Goal: Task Accomplishment & Management: Manage account settings

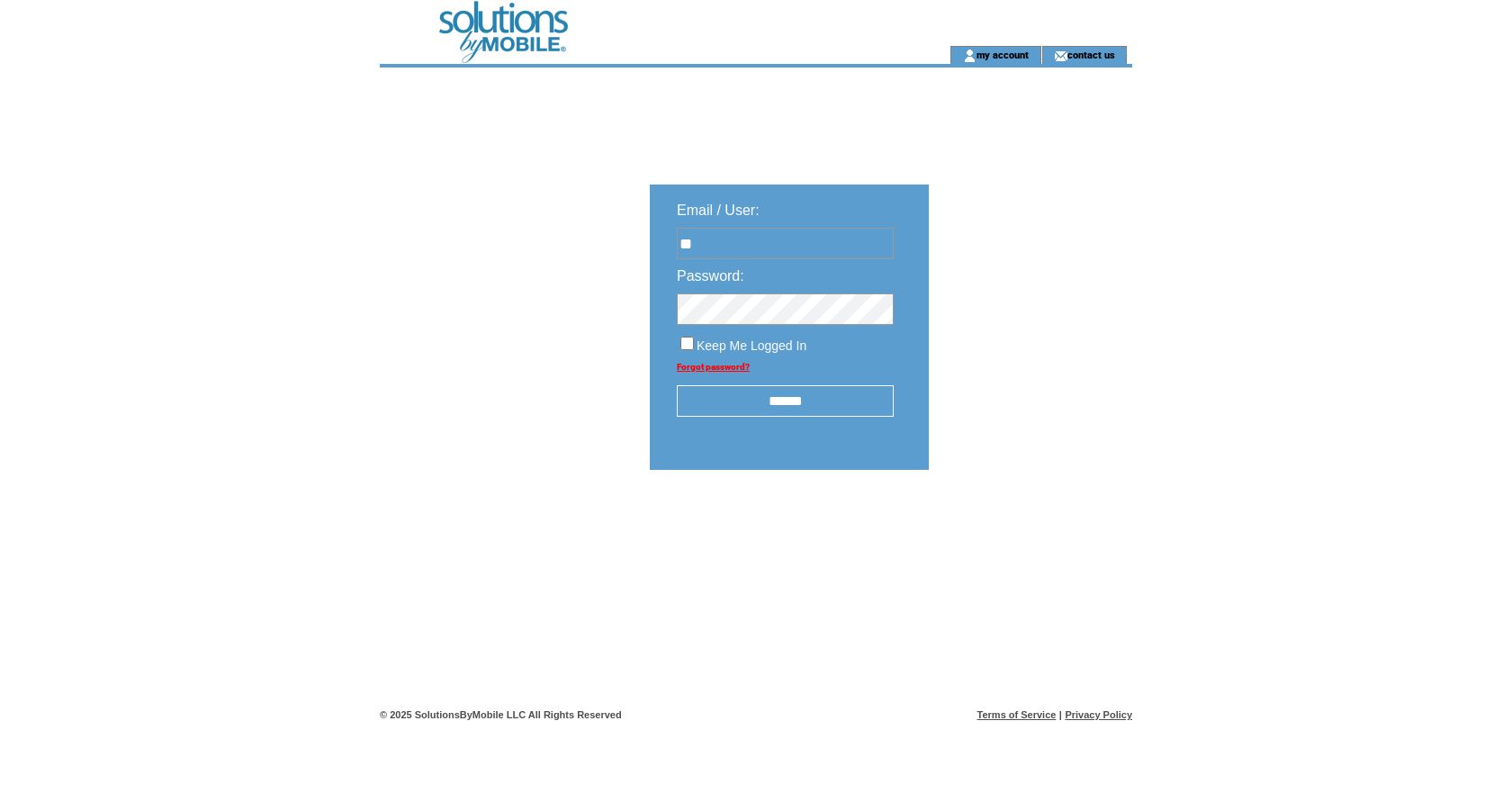
type input "*"
type input "**********"
click at [787, 400] on input "******" at bounding box center [786, 401] width 217 height 31
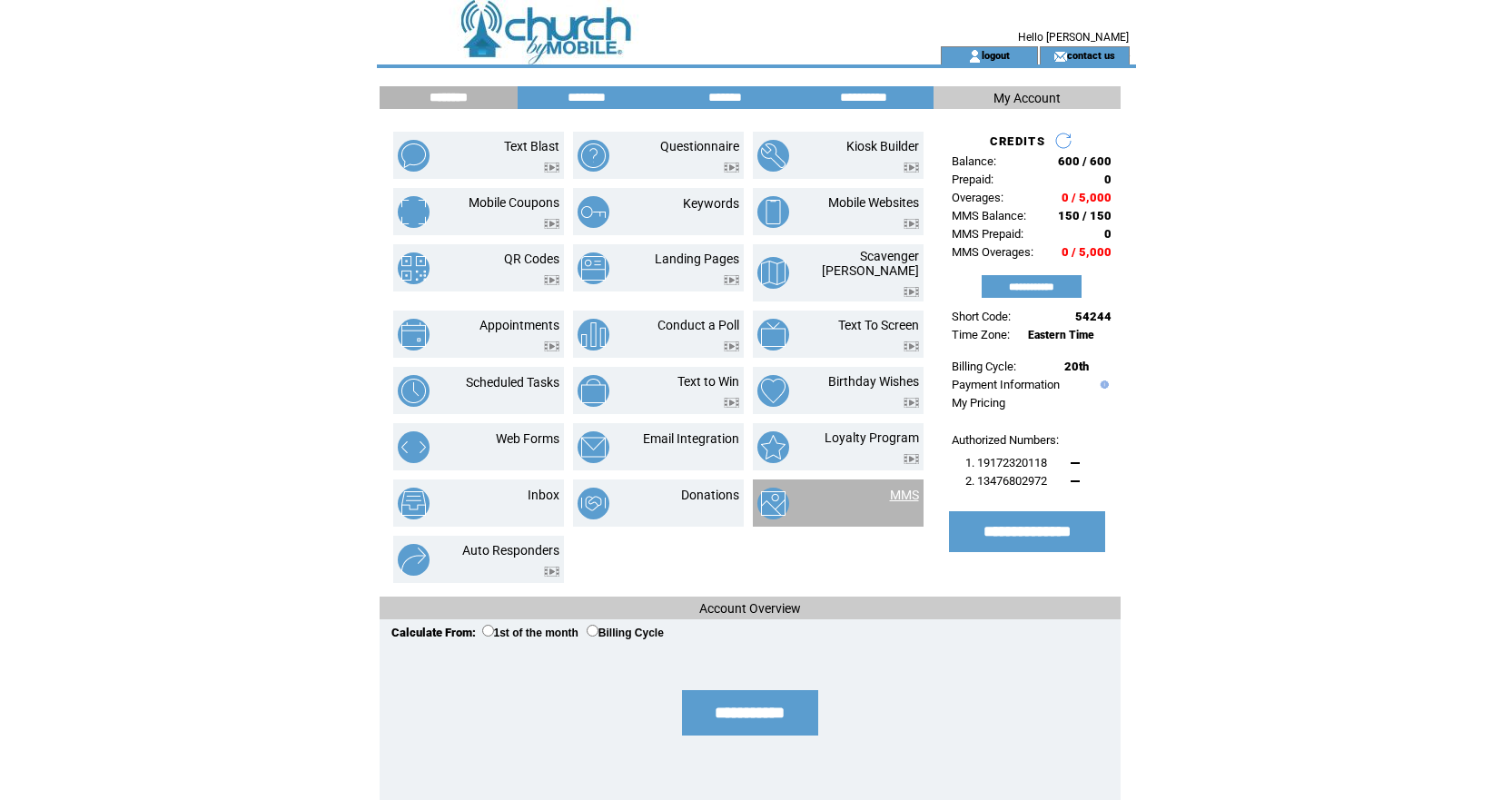
click at [900, 488] on link "MMS" at bounding box center [905, 494] width 29 height 15
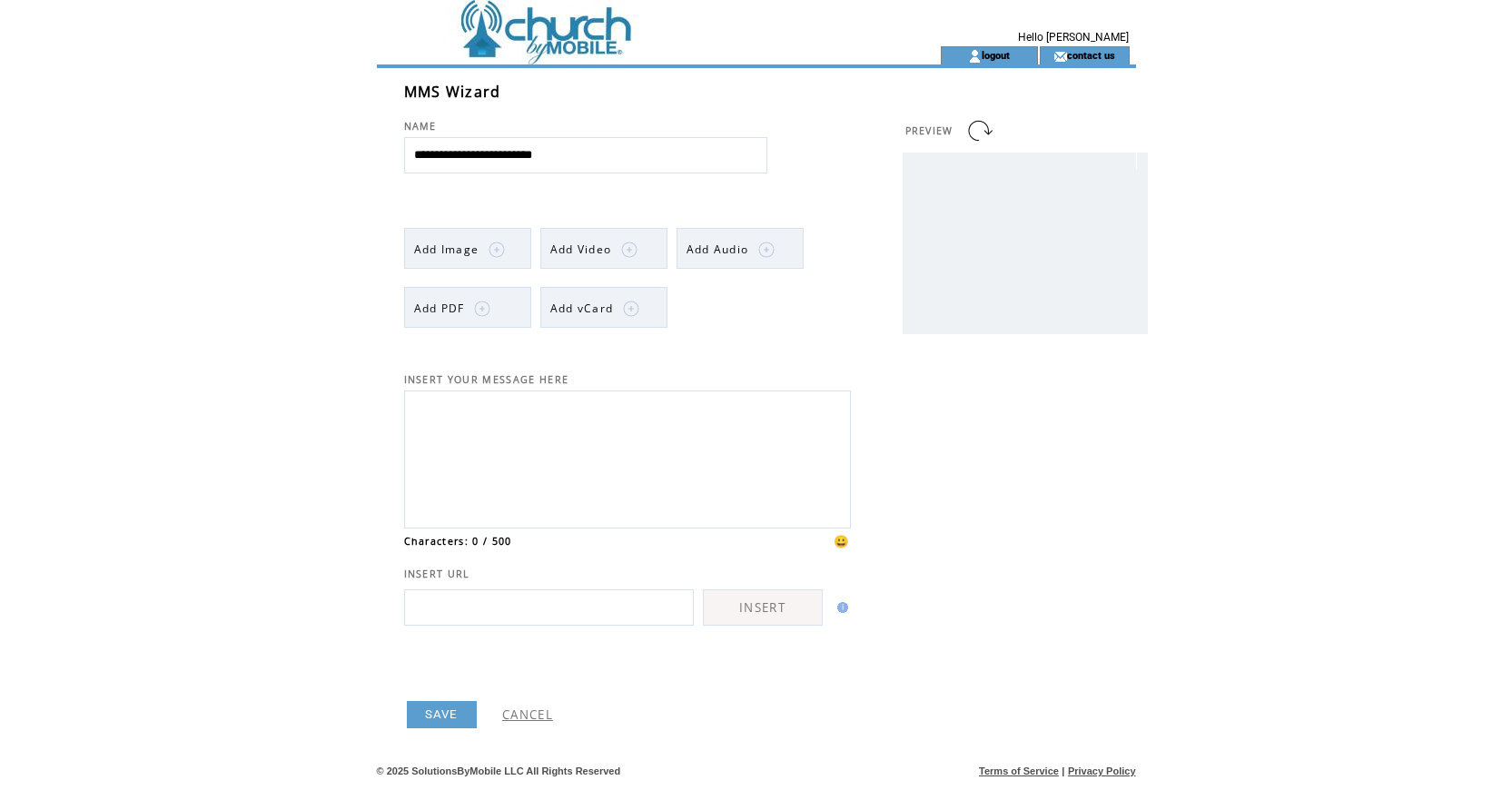
scroll to position [18, 0]
type input "**********"
click at [476, 242] on span "Add Image" at bounding box center [447, 250] width 66 height 16
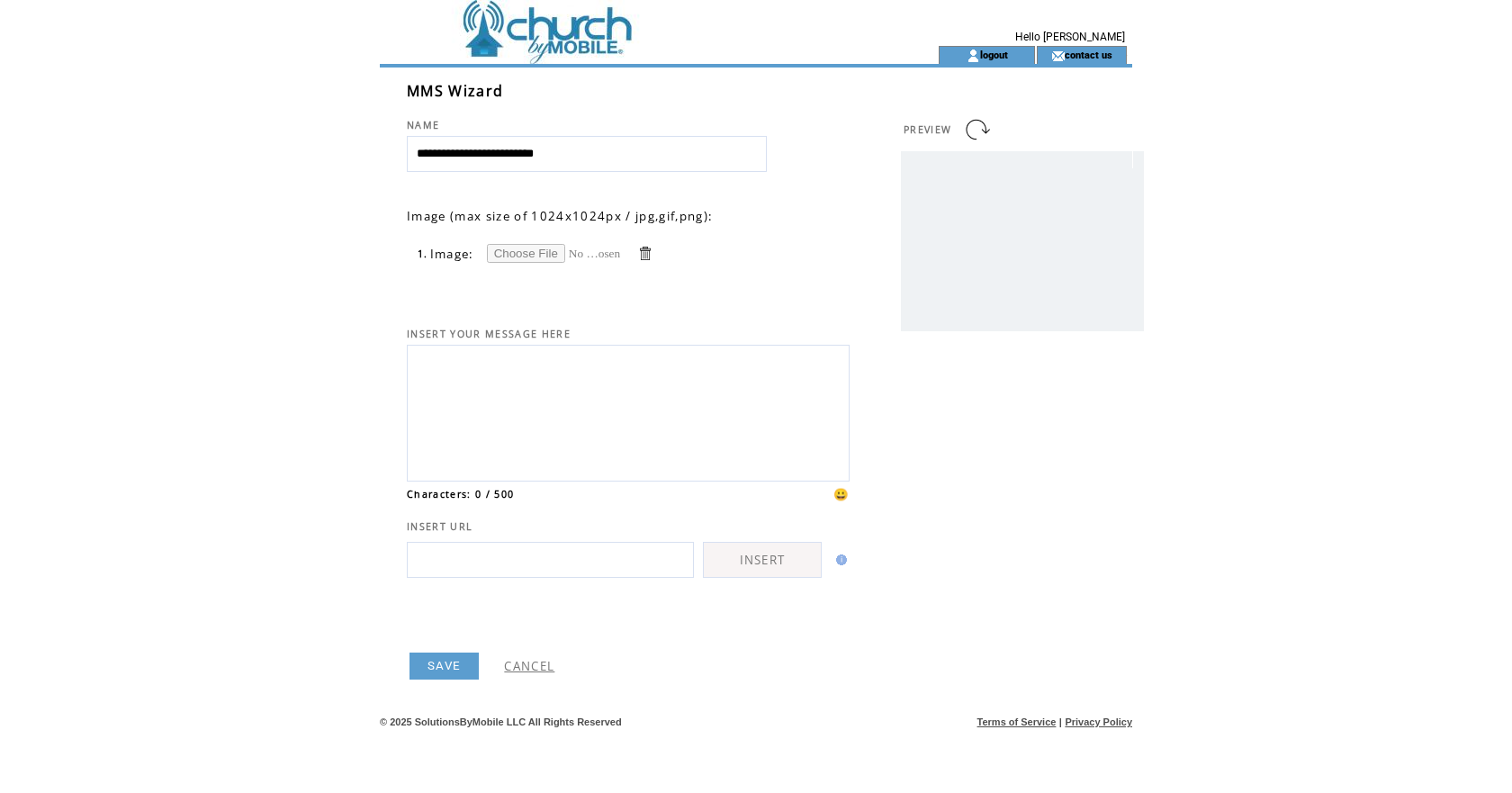
click at [525, 252] on input "file" at bounding box center [554, 252] width 135 height 18
type input "**********"
click at [534, 248] on input "file" at bounding box center [554, 252] width 135 height 18
type input "**********"
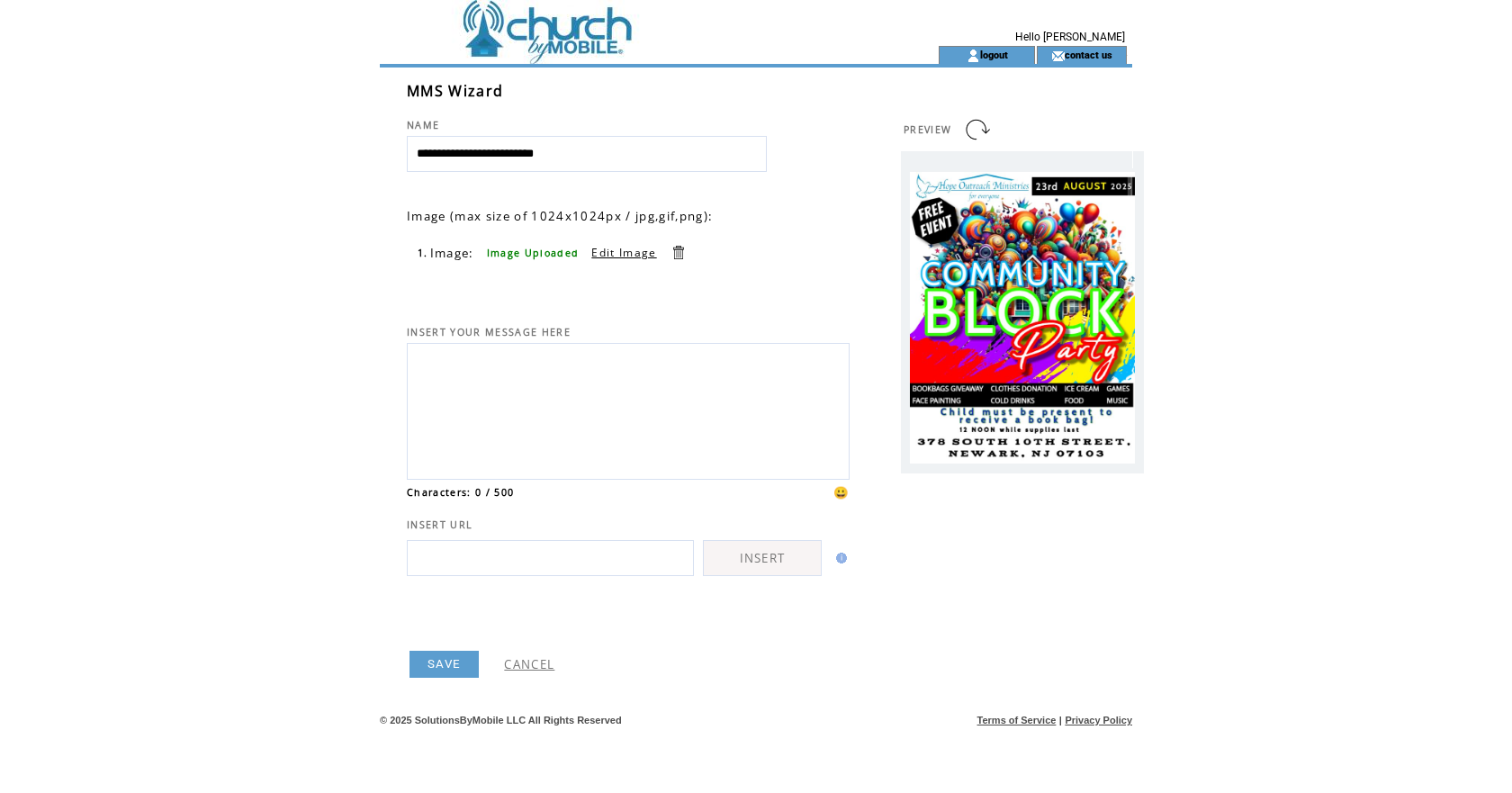
click at [476, 354] on textarea at bounding box center [628, 409] width 423 height 121
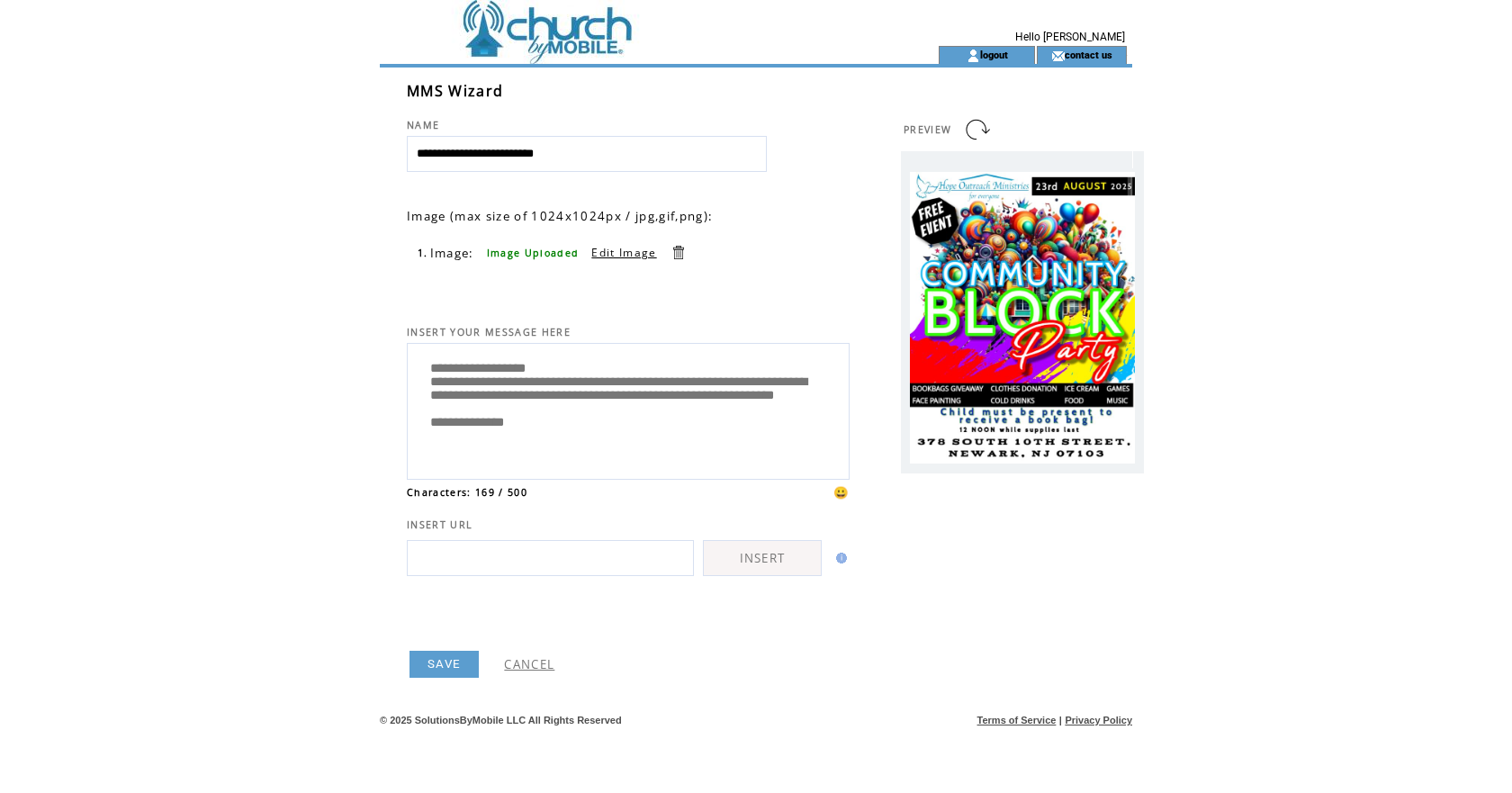
type textarea "**********"
click at [978, 125] on link at bounding box center [977, 130] width 29 height 29
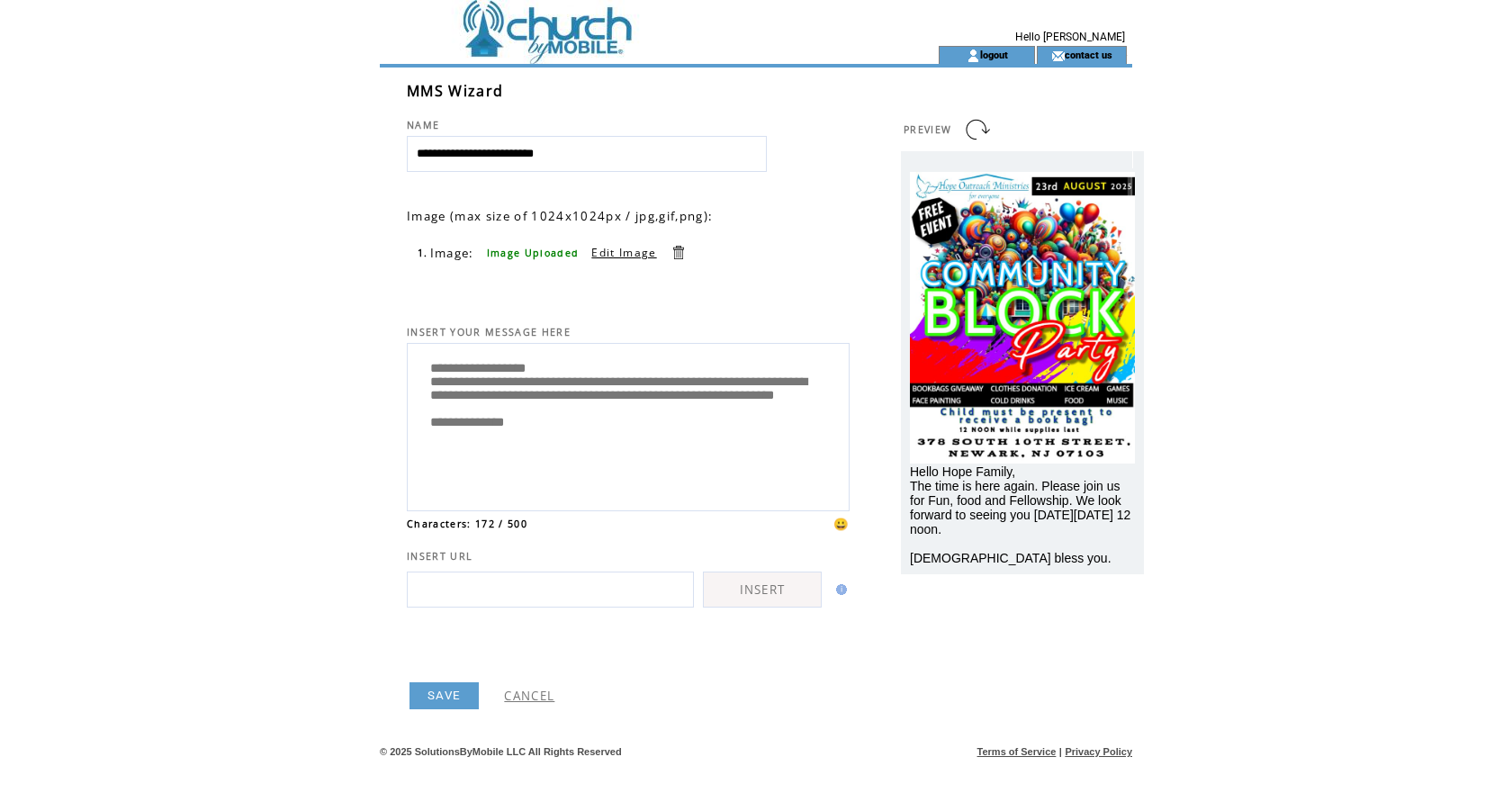
drag, startPoint x: 466, startPoint y: 369, endPoint x: 501, endPoint y: 379, distance: 36.4
click at [467, 369] on textarea "**********" at bounding box center [628, 425] width 423 height 153
click at [740, 387] on textarea "**********" at bounding box center [628, 425] width 423 height 153
type textarea "**********"
click at [937, 132] on span "PREVIEW" at bounding box center [927, 129] width 48 height 13
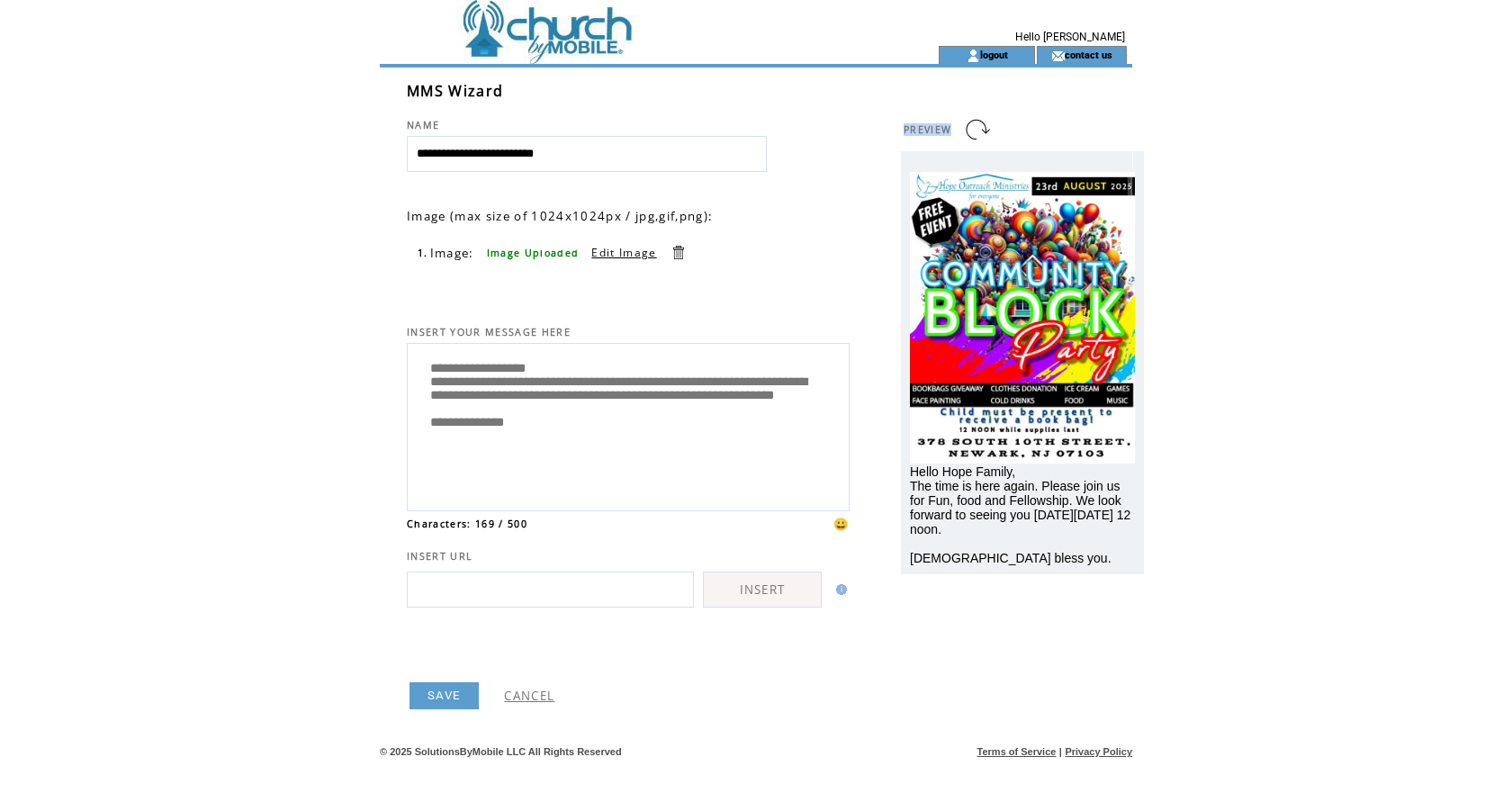
click at [937, 132] on span "PREVIEW" at bounding box center [927, 129] width 48 height 13
click at [981, 124] on link at bounding box center [977, 130] width 29 height 29
click at [445, 692] on link "SAVE" at bounding box center [444, 696] width 69 height 27
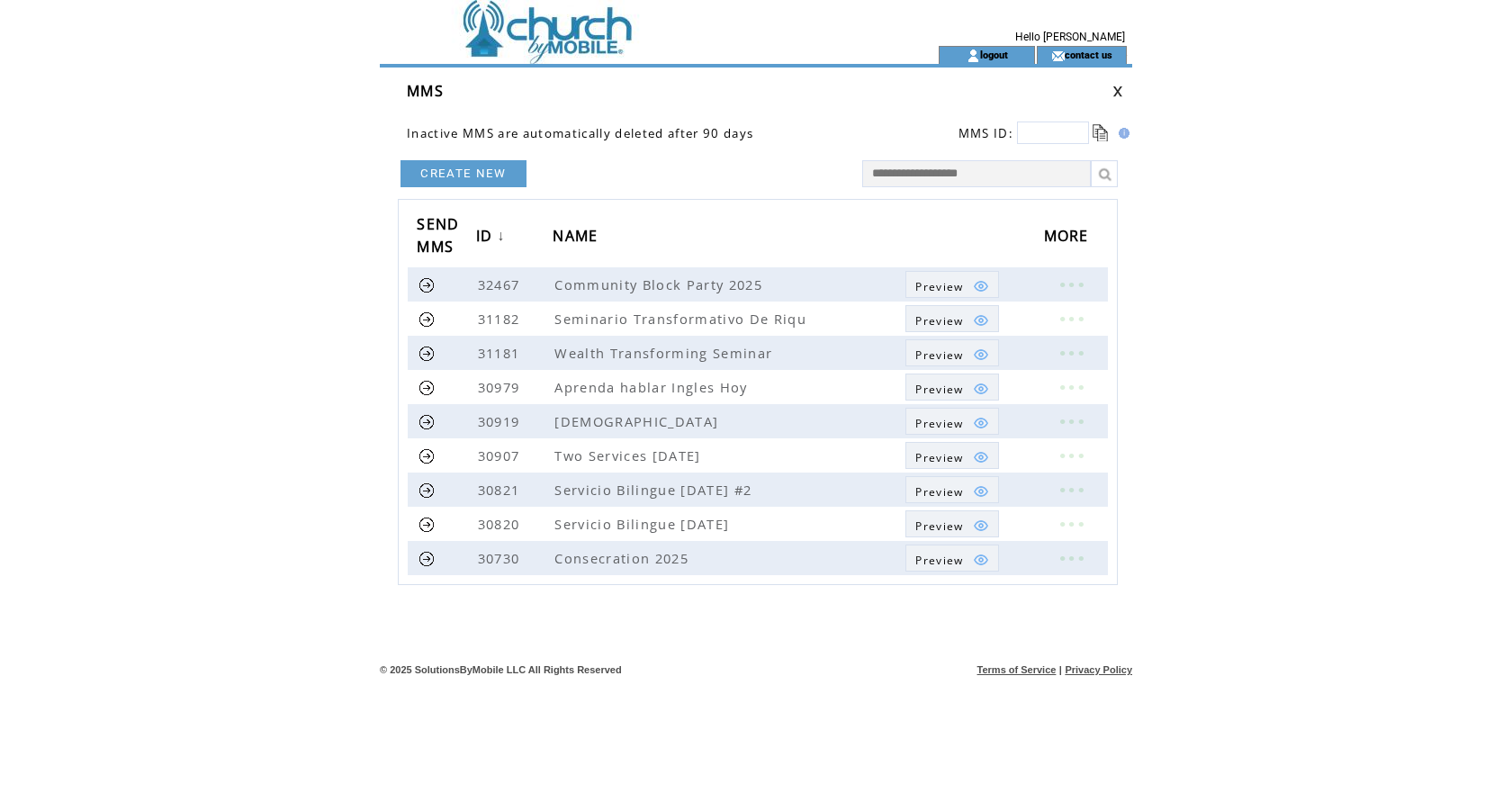
click at [491, 169] on link "CREATE NEW" at bounding box center [464, 174] width 126 height 27
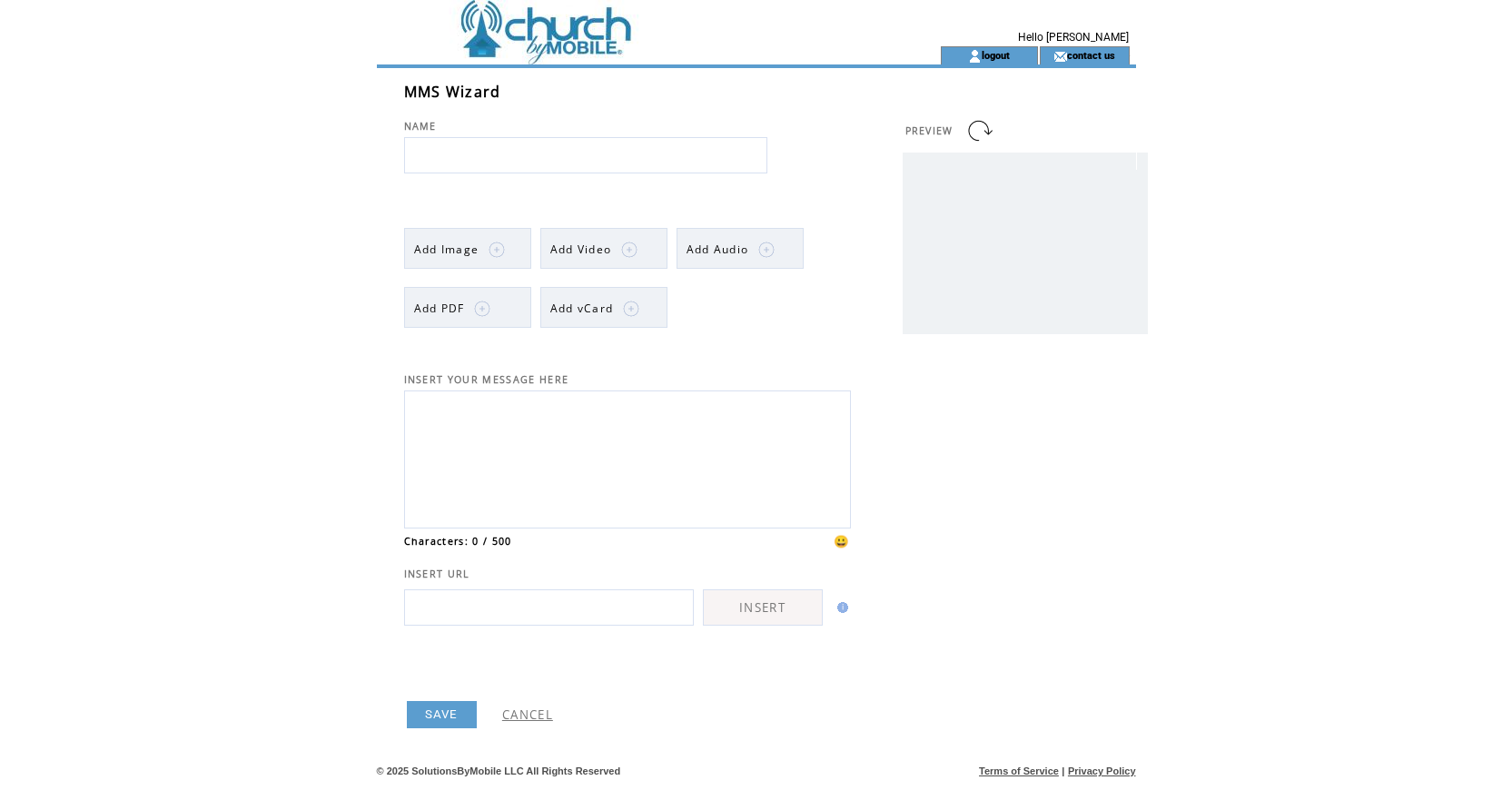
click at [505, 159] on input "text" at bounding box center [586, 155] width 363 height 36
type input "*"
click at [441, 154] on input "text" at bounding box center [586, 155] width 363 height 36
type input "**********"
click at [450, 253] on span "Add Image" at bounding box center [447, 250] width 66 height 16
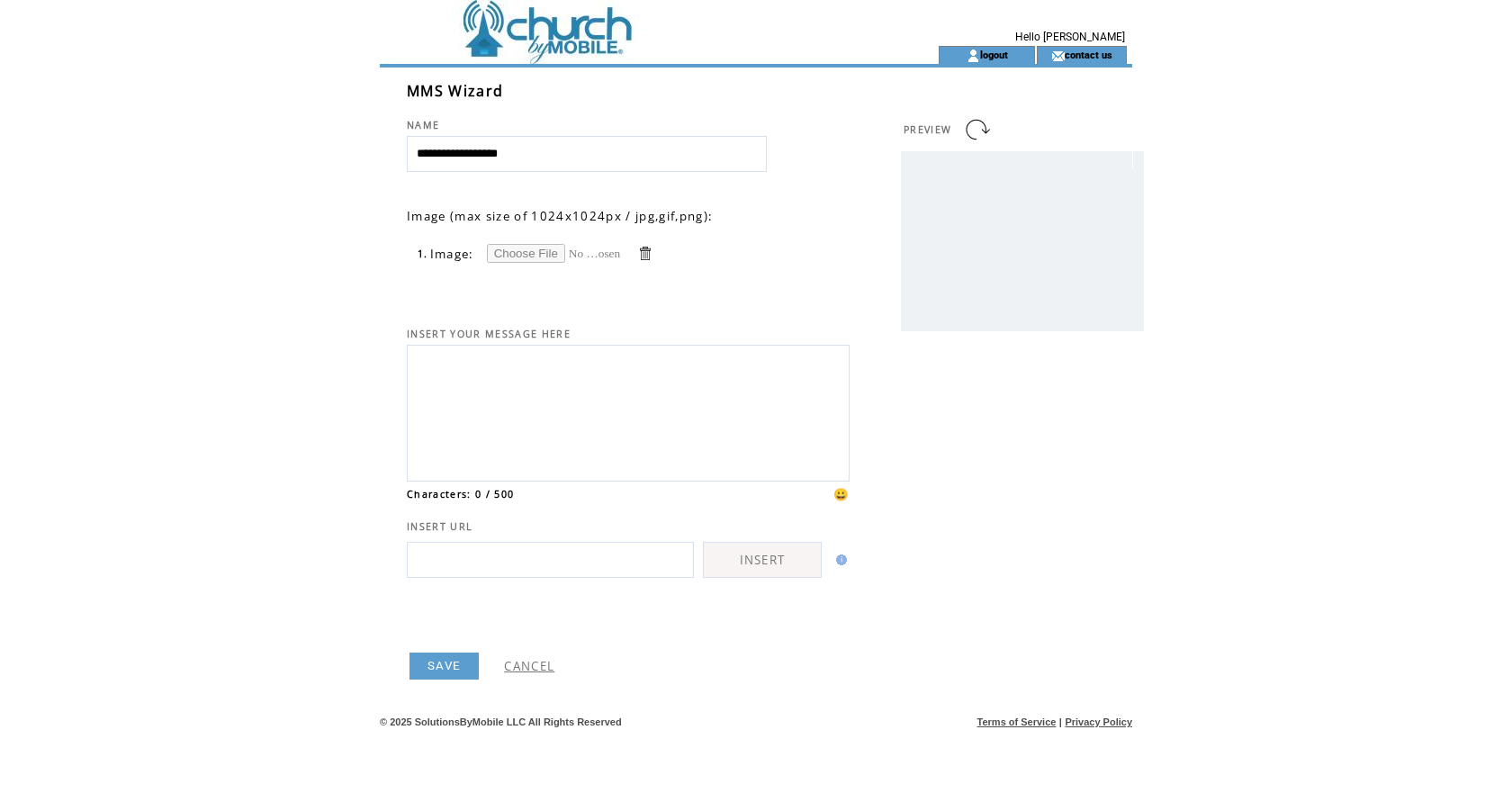
click at [528, 254] on input "file" at bounding box center [554, 252] width 135 height 18
type input "**********"
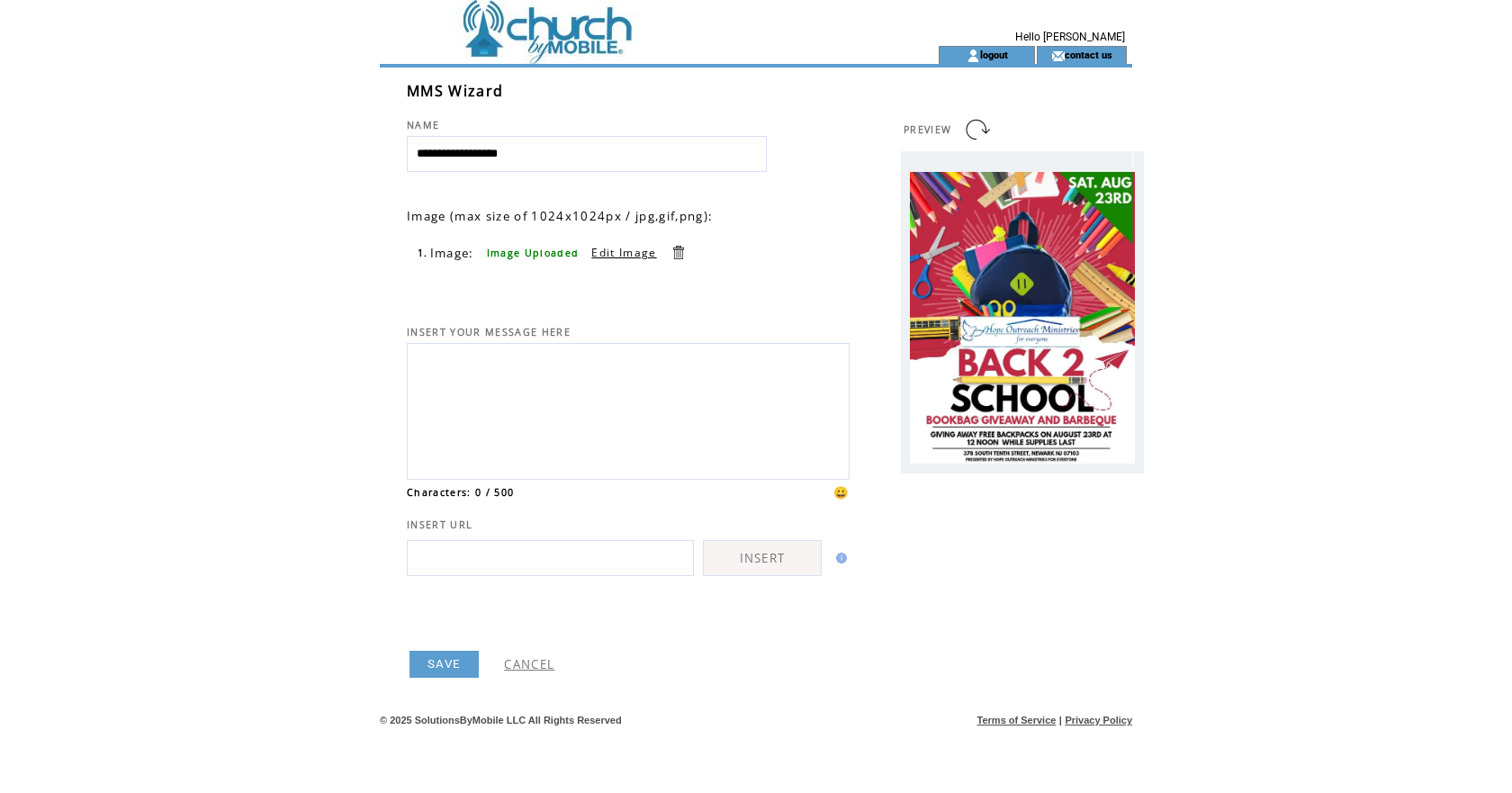
click at [476, 350] on textarea at bounding box center [628, 409] width 423 height 121
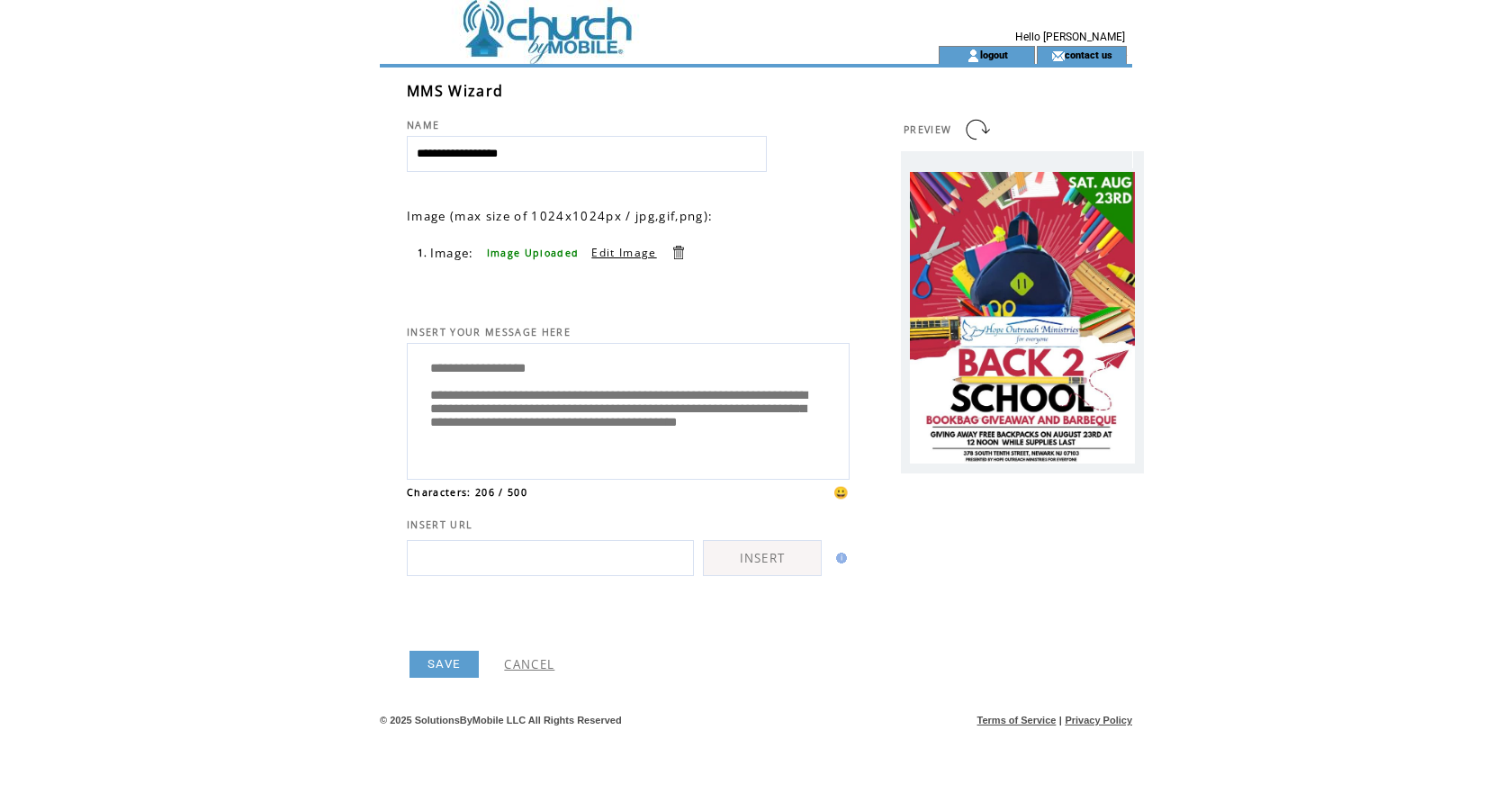
drag, startPoint x: 779, startPoint y: 423, endPoint x: 793, endPoint y: 429, distance: 15.2
click at [780, 423] on textarea "**********" at bounding box center [628, 409] width 423 height 121
click at [482, 470] on textarea "**********" at bounding box center [628, 409] width 423 height 121
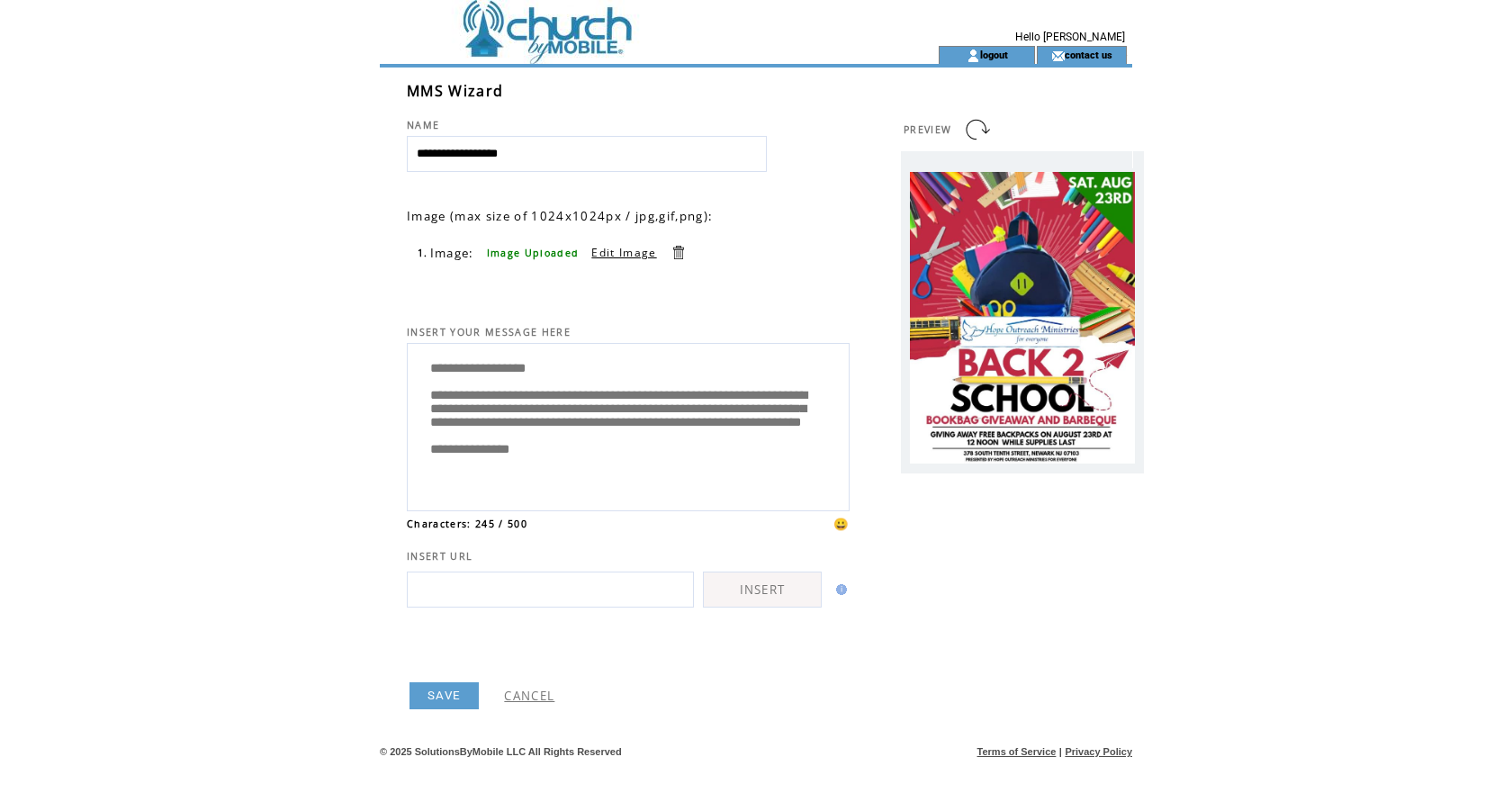
scroll to position [41, 0]
type textarea "**********"
click at [969, 131] on link at bounding box center [977, 130] width 29 height 29
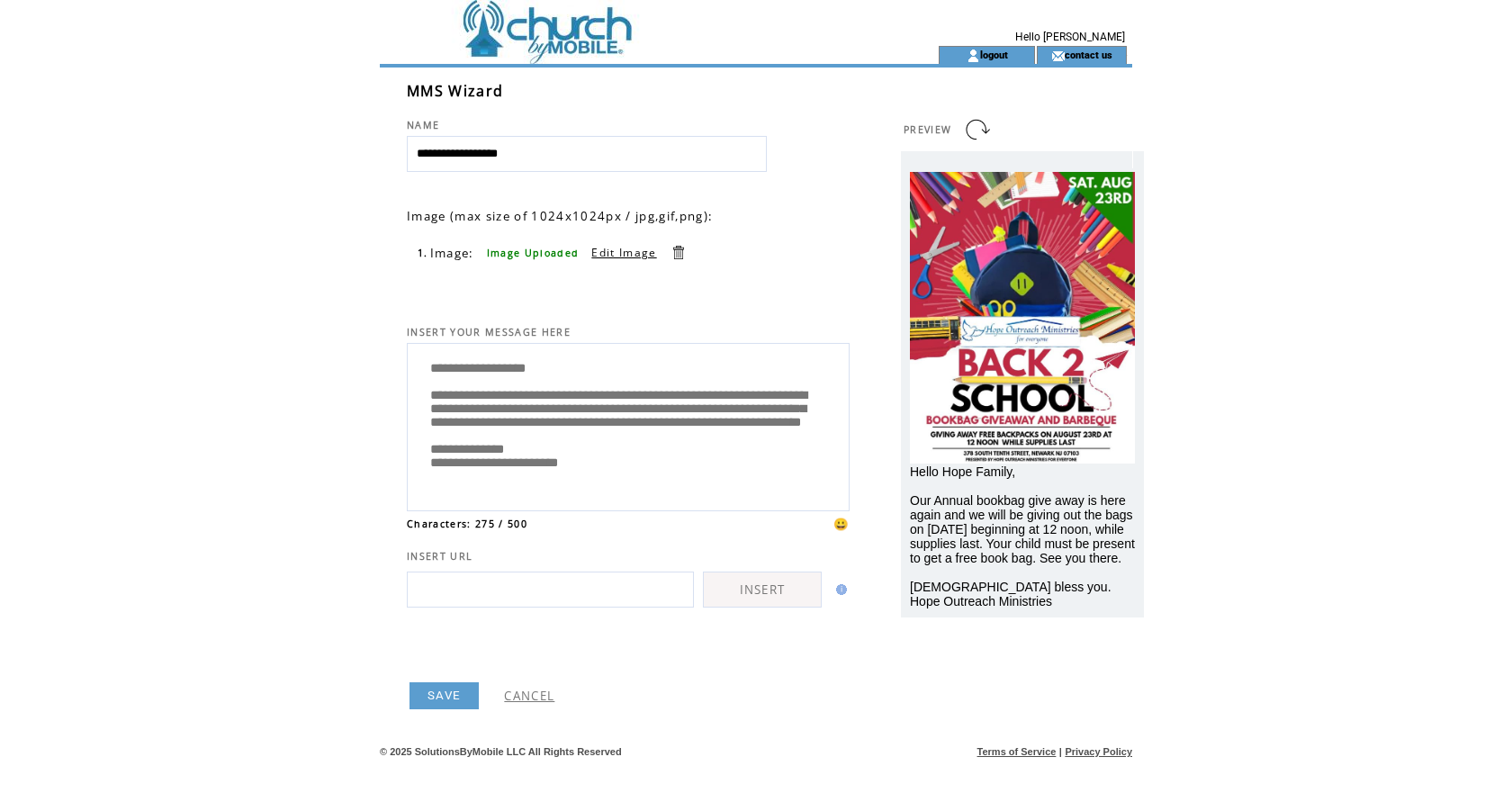
click at [441, 697] on link "SAVE" at bounding box center [444, 696] width 69 height 27
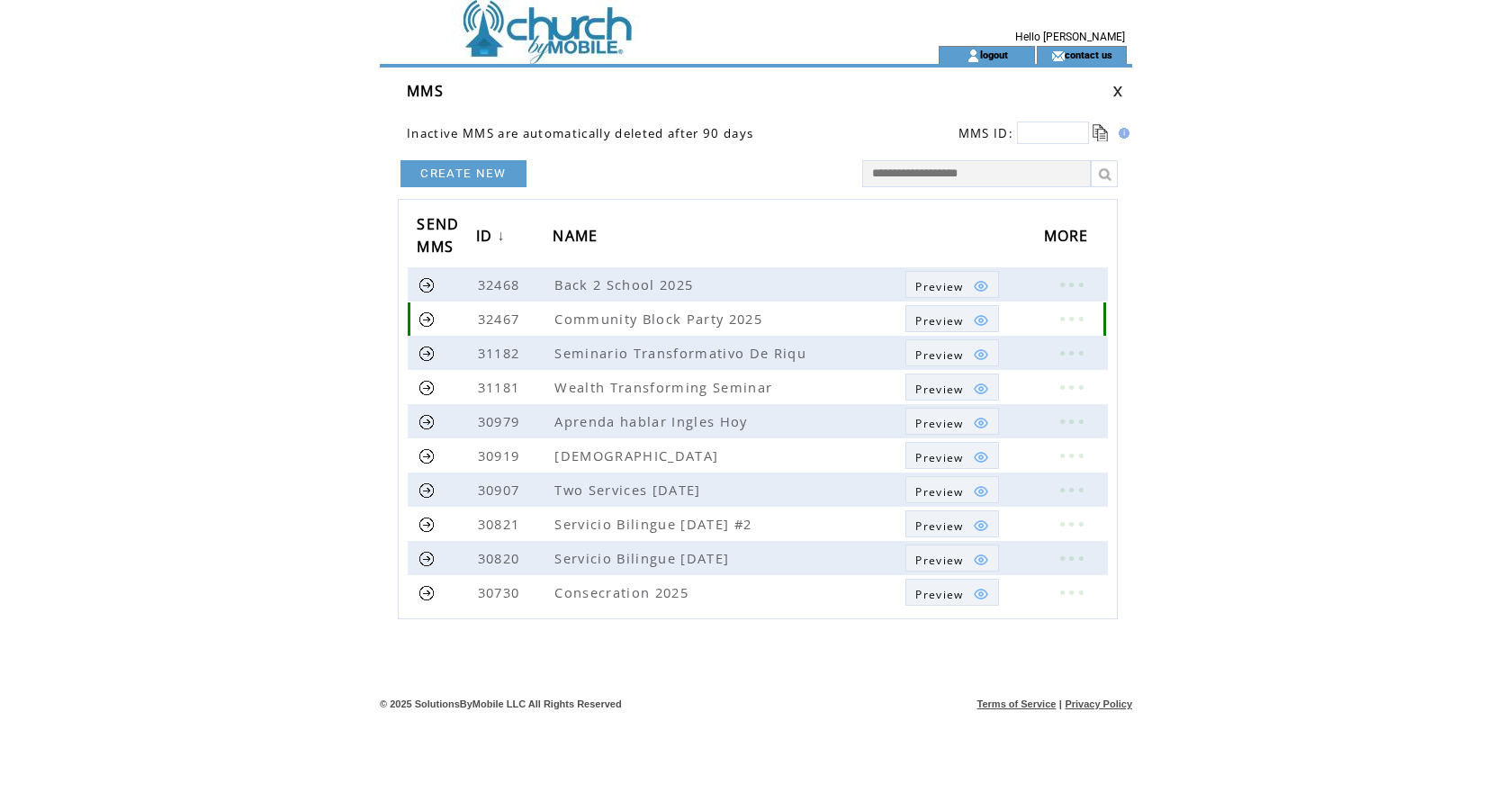
click at [426, 317] on link at bounding box center [427, 319] width 17 height 17
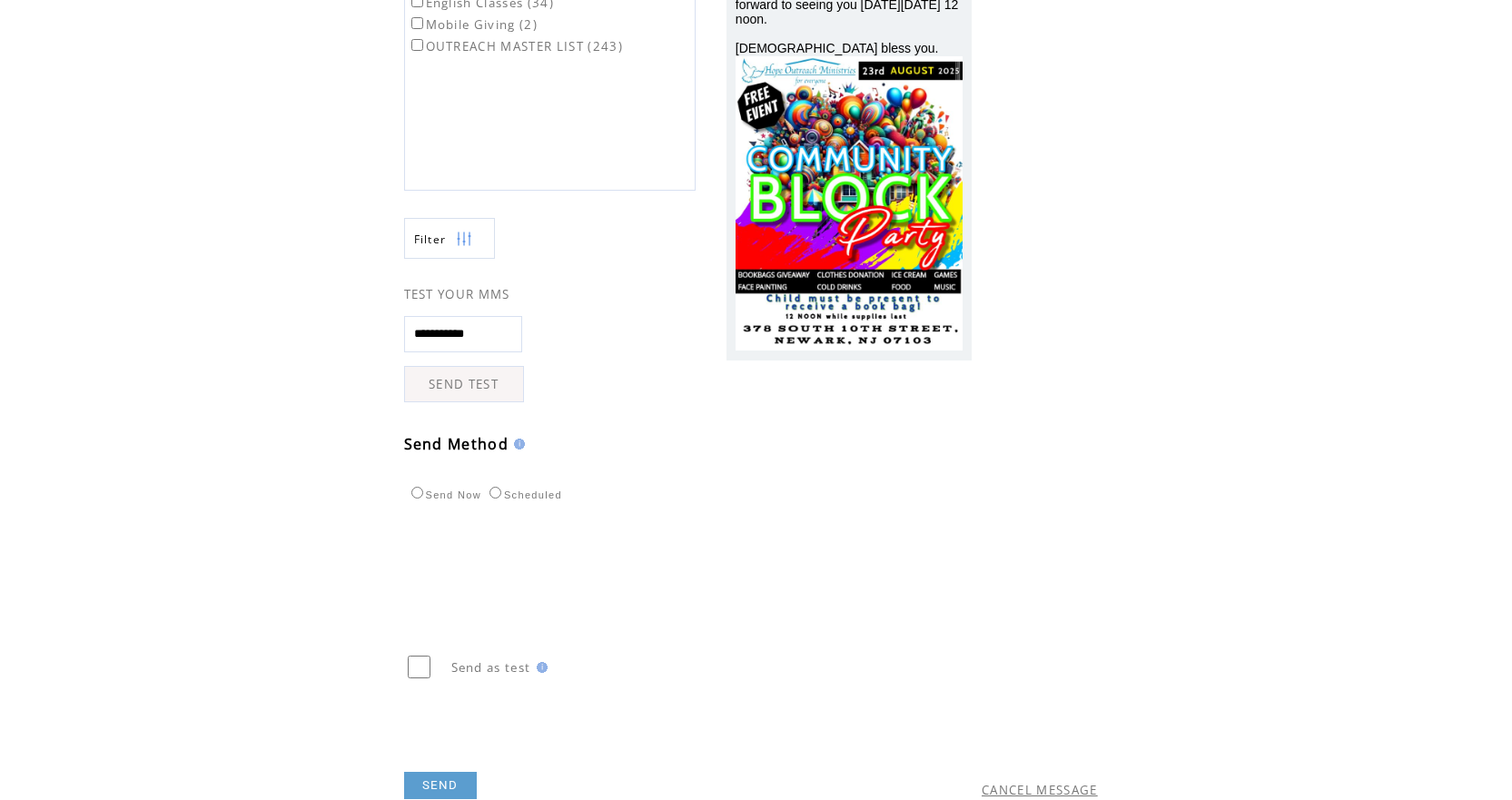
scroll to position [37, 0]
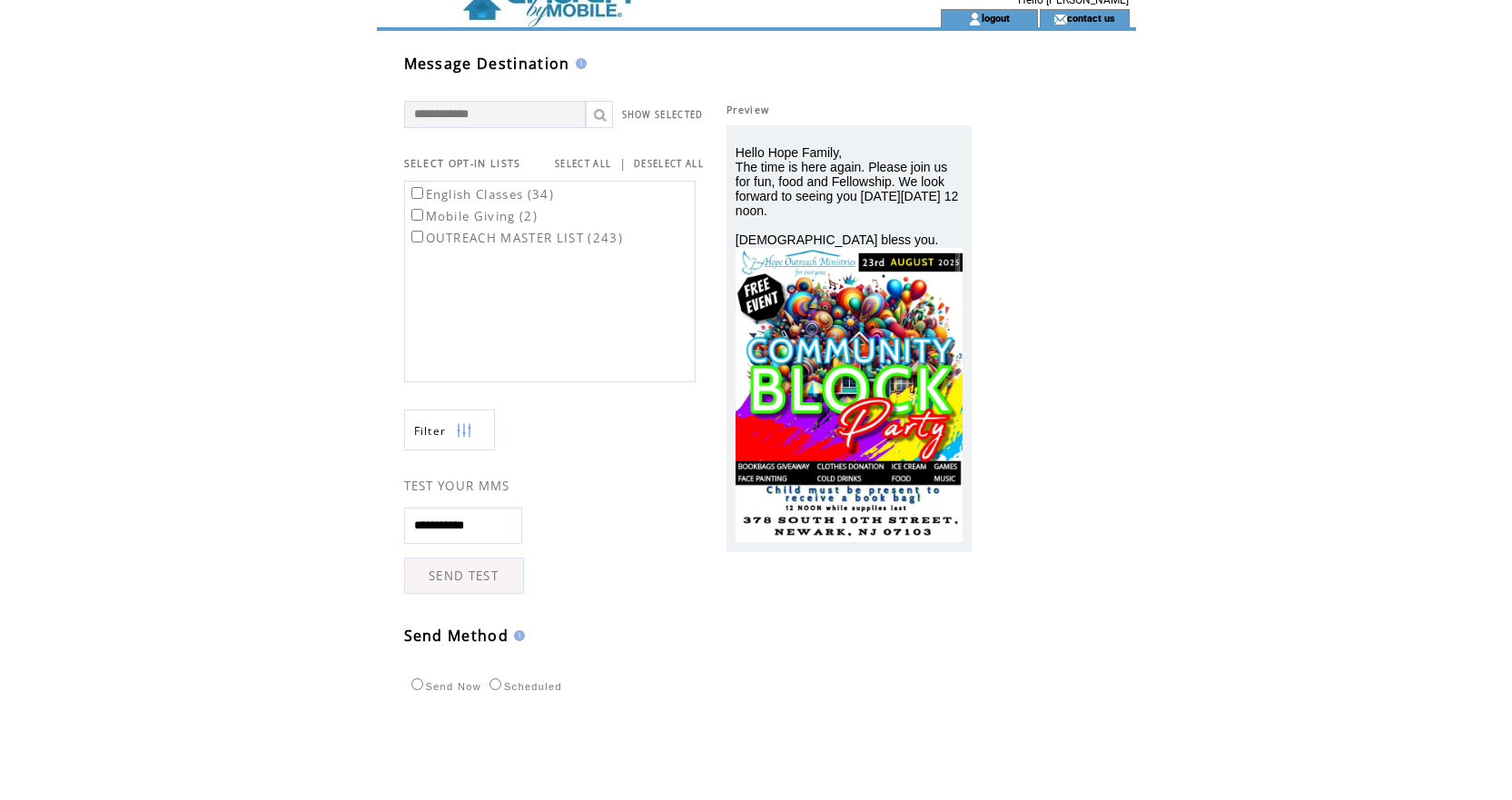
click at [584, 166] on link "SELECT ALL" at bounding box center [584, 164] width 57 height 12
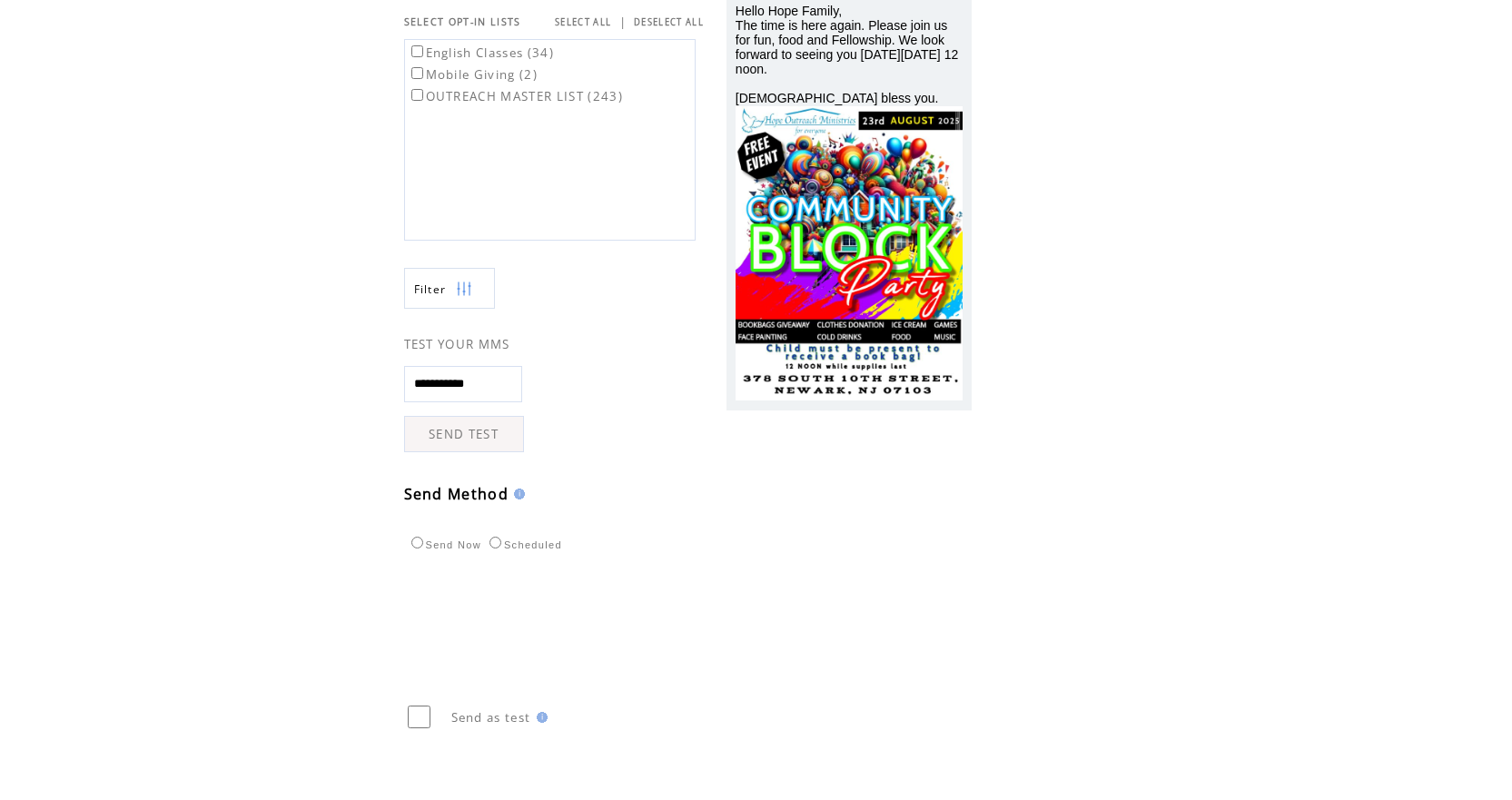
scroll to position [219, 0]
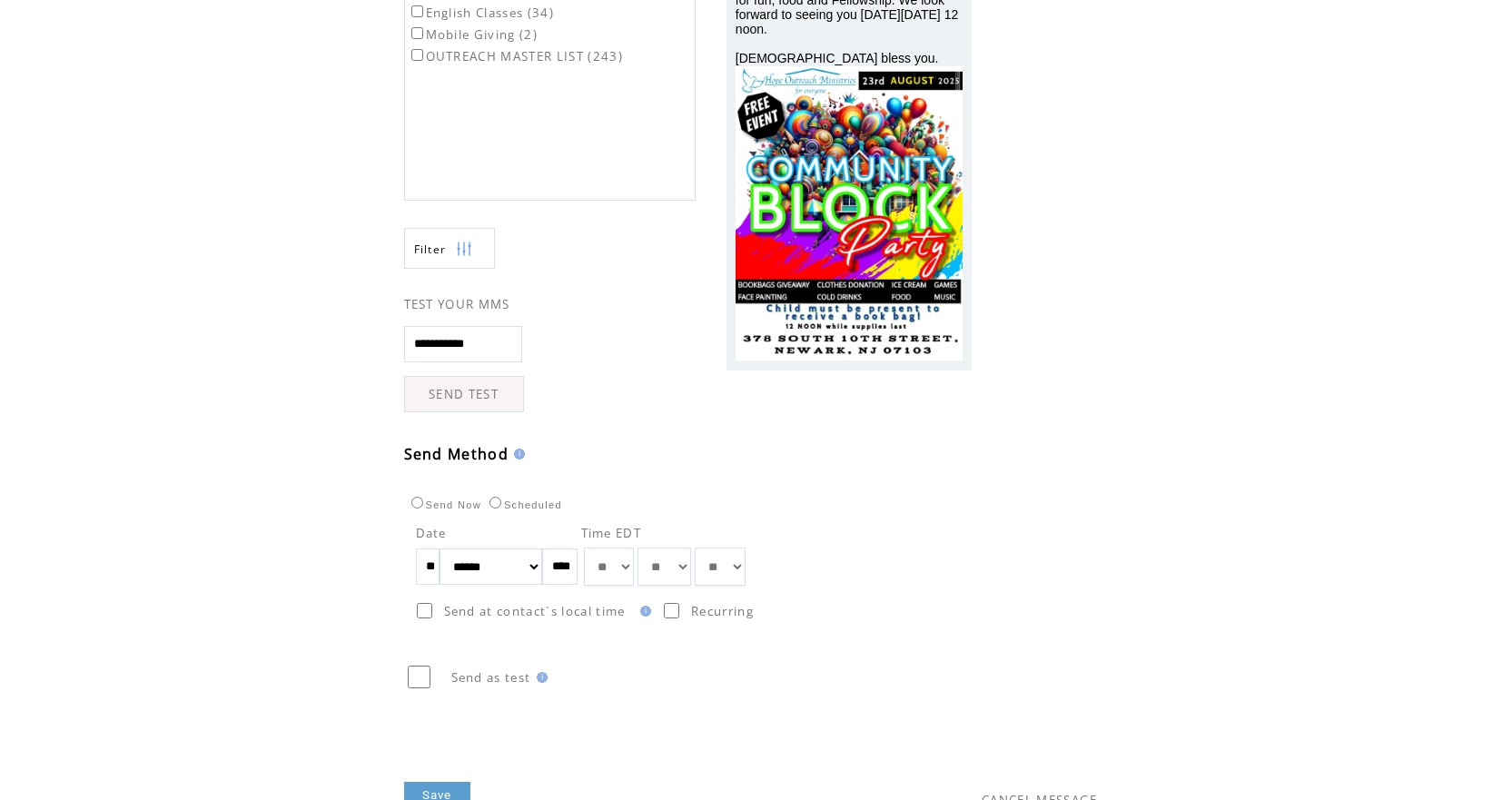
click at [634, 565] on select "** ** ** ** ** ** ** ** ** ** ** ** **" at bounding box center [608, 566] width 50 height 38
click at [634, 568] on select "** ** ** ** ** ** ** ** ** ** ** ** **" at bounding box center [608, 566] width 50 height 38
select select "*"
click at [606, 547] on select "** ** ** ** ** ** ** ** ** ** ** ** **" at bounding box center [608, 566] width 50 height 38
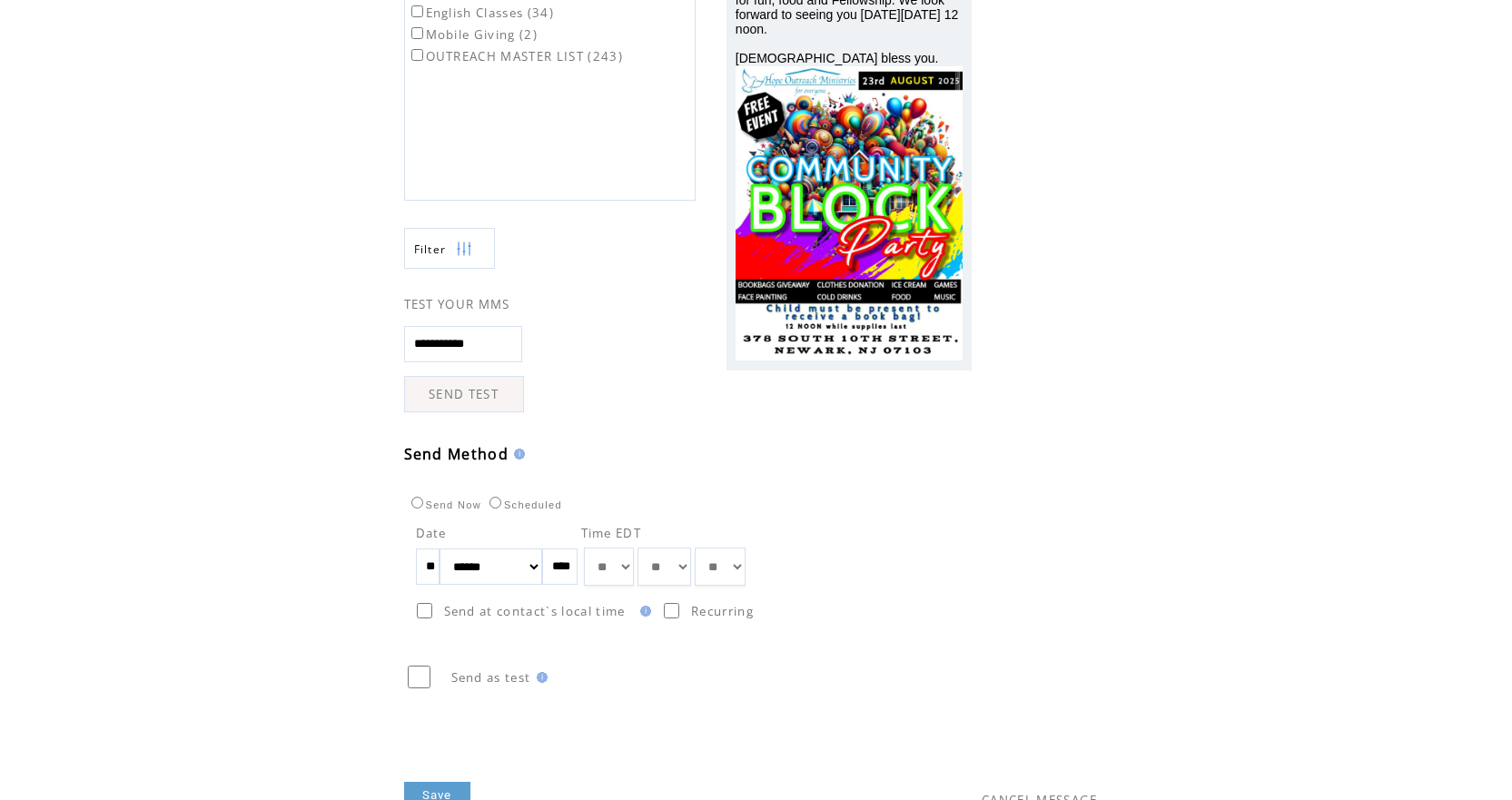
click at [691, 564] on select "** ** ** ** ** ** ** ** ** ** ** ** ** ** ** ** ** ** ** ** ** ** ** ** ** ** *…" at bounding box center [664, 566] width 54 height 38
select select "*"
click at [659, 547] on select "** ** ** ** ** ** ** ** ** ** ** ** ** ** ** ** ** ** ** ** ** ** ** ** ** ** *…" at bounding box center [664, 566] width 54 height 38
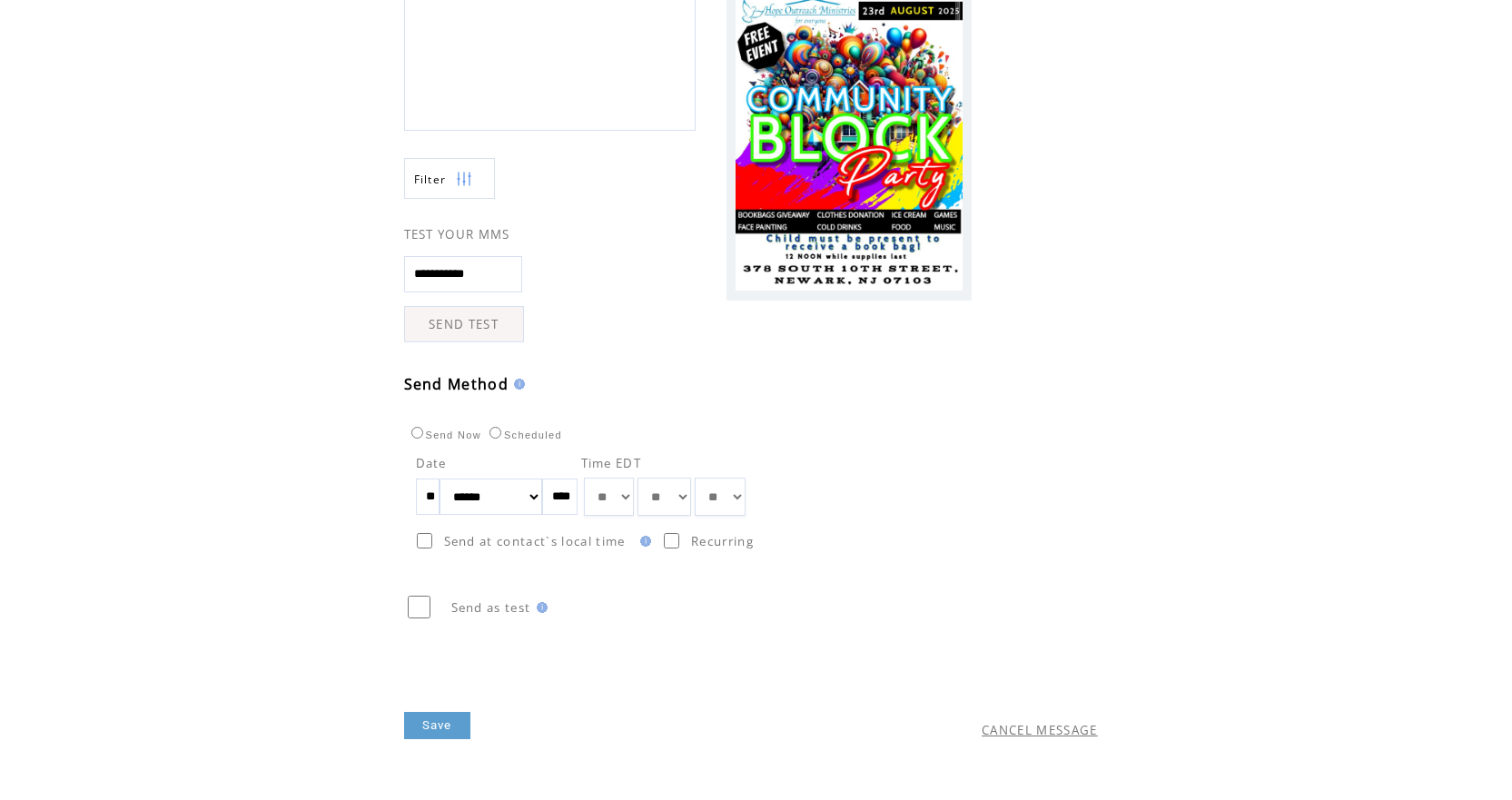
scroll to position [309, 0]
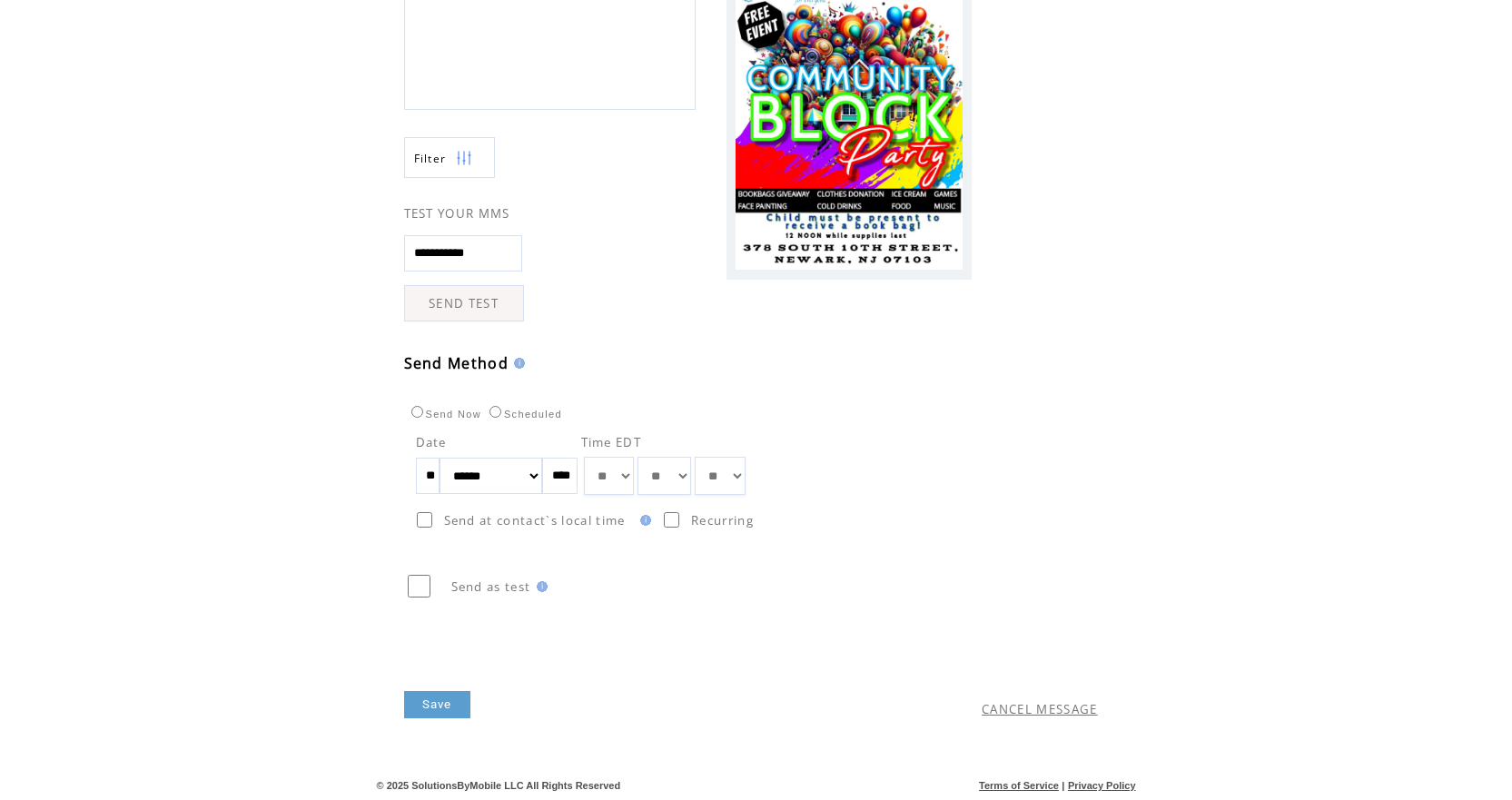
click at [442, 701] on link "Save" at bounding box center [438, 705] width 67 height 27
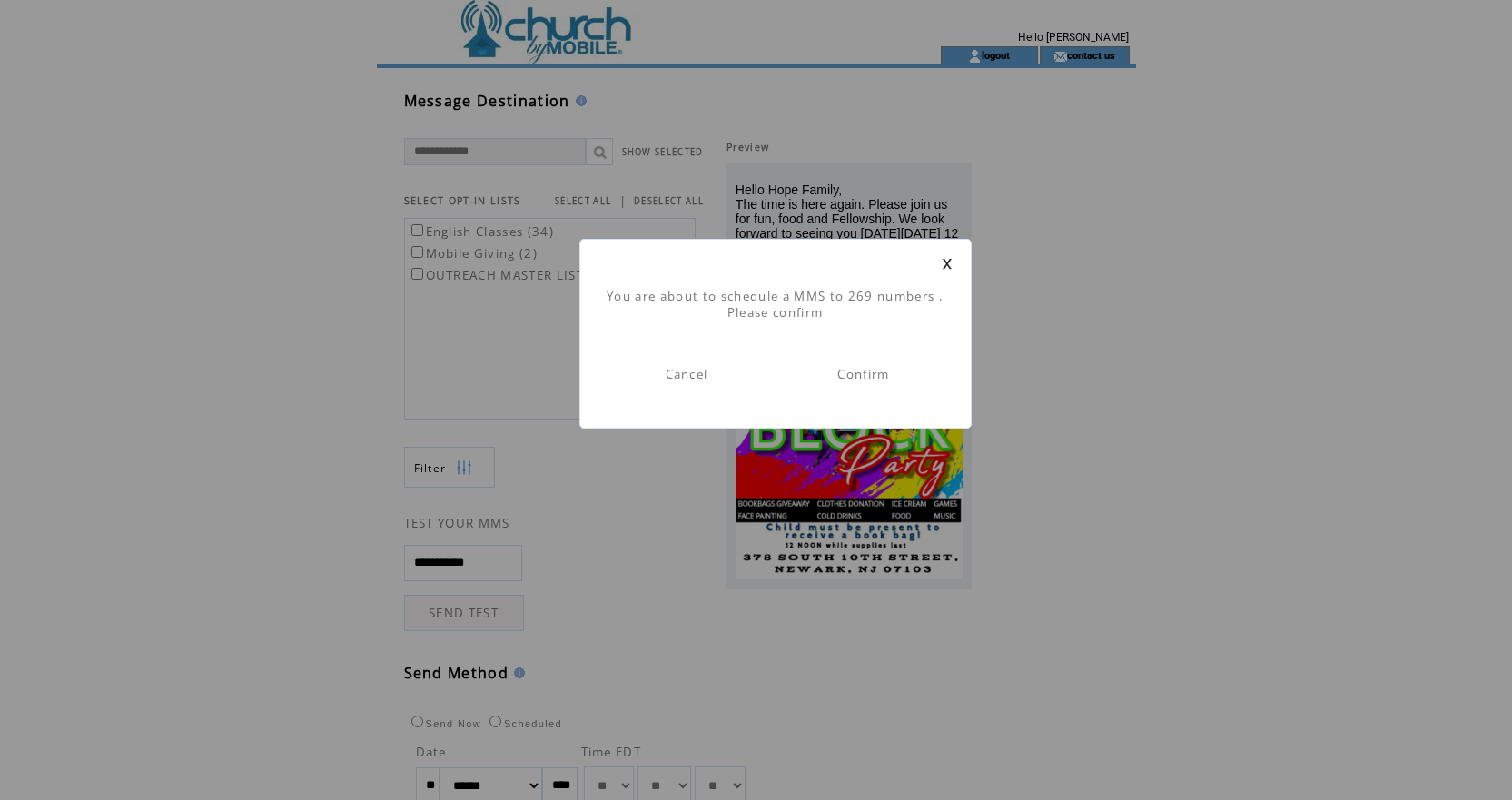
scroll to position [1, 0]
click at [866, 373] on link "Confirm" at bounding box center [863, 374] width 52 height 17
click at [696, 374] on link "Go To Dashboard" at bounding box center [686, 374] width 115 height 17
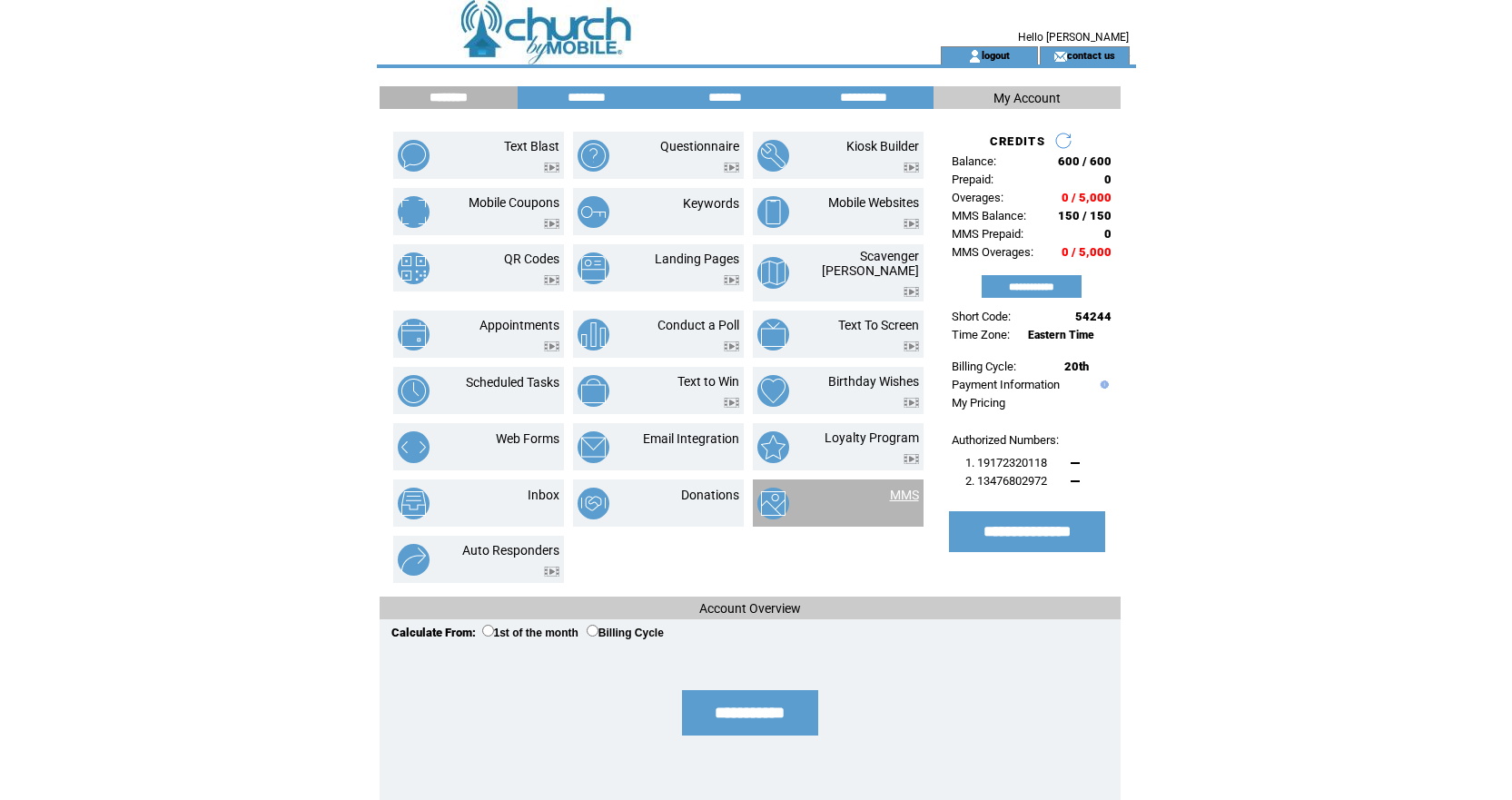
click at [893, 488] on link "MMS" at bounding box center [905, 494] width 29 height 15
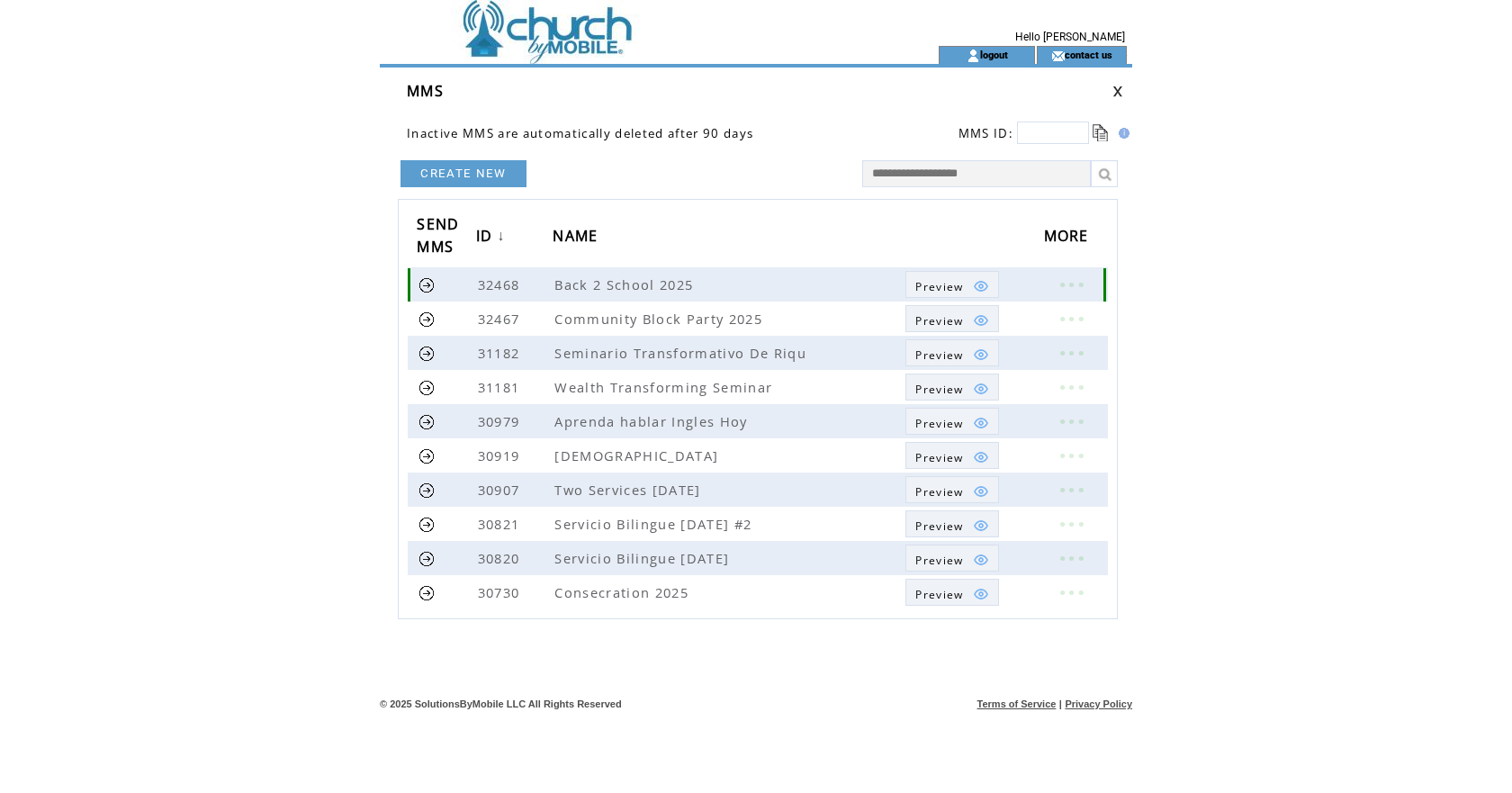
click at [425, 284] on link at bounding box center [427, 285] width 17 height 17
click at [425, 285] on link at bounding box center [427, 285] width 17 height 17
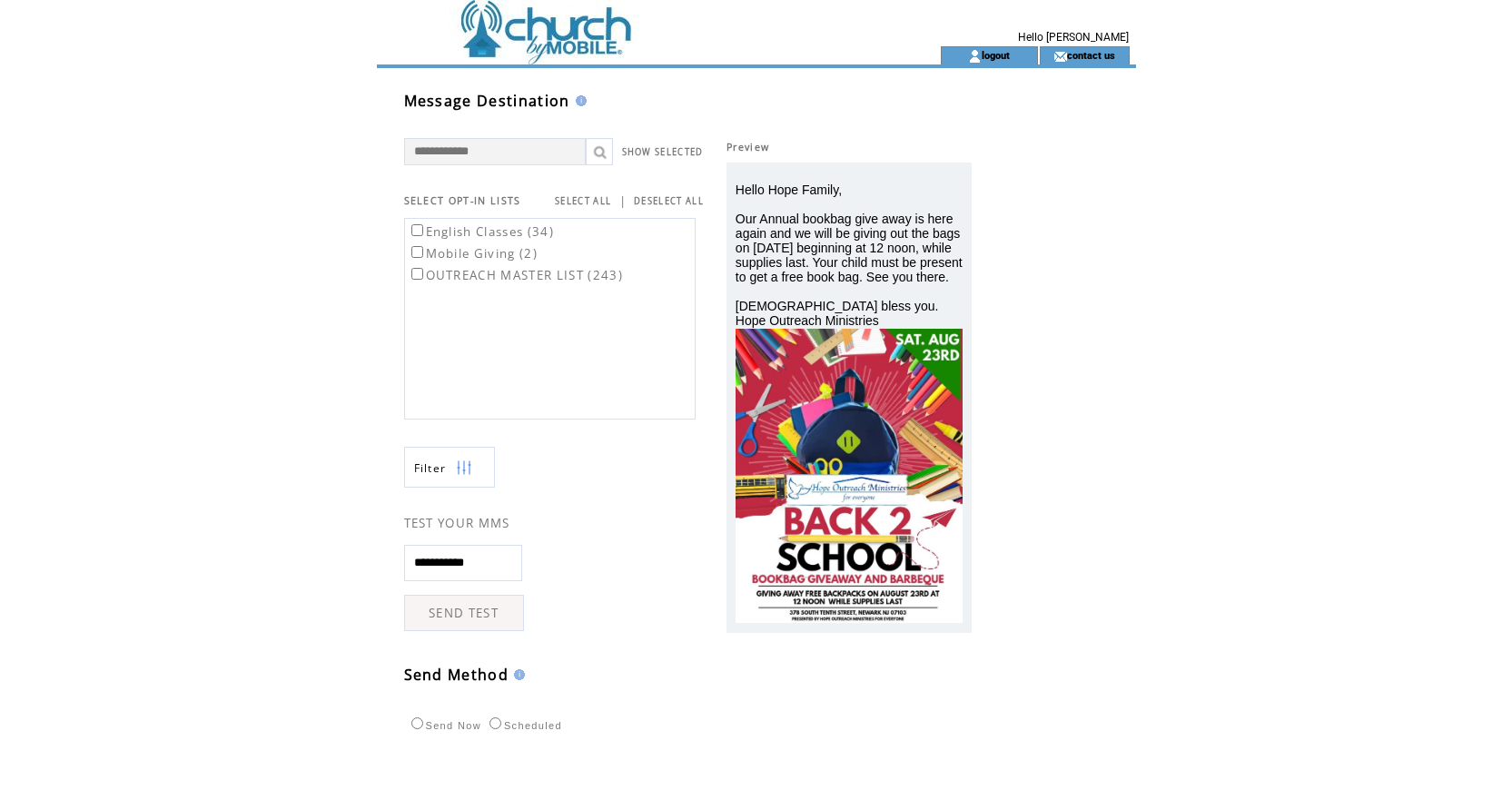
click at [592, 201] on link "SELECT ALL" at bounding box center [584, 201] width 57 height 12
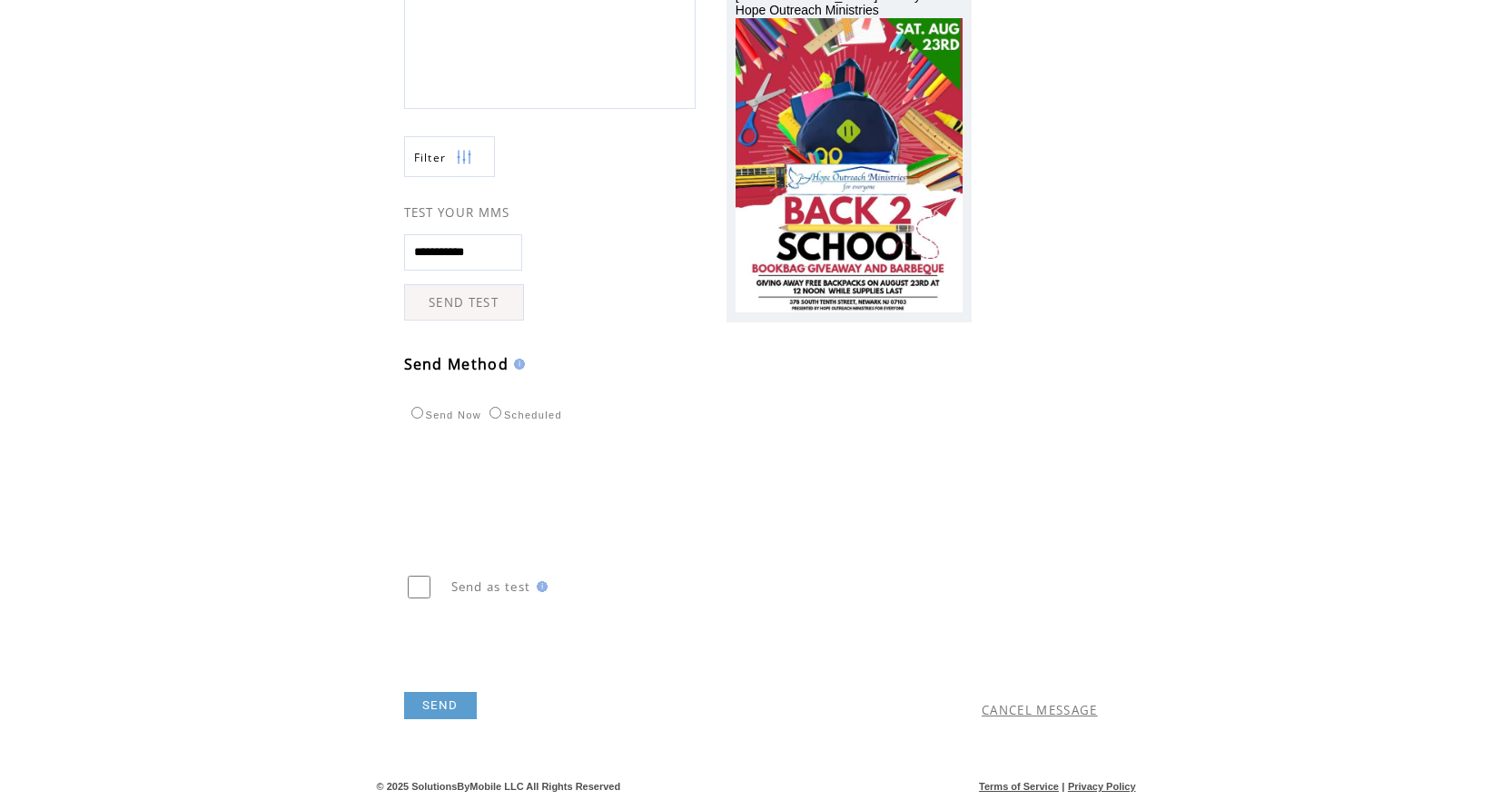
scroll to position [326, 0]
click at [634, 472] on select "** ** ** ** ** ** ** ** ** ** ** ** **" at bounding box center [608, 476] width 50 height 38
select select "*"
click at [606, 457] on select "** ** ** ** ** ** ** ** ** ** ** ** **" at bounding box center [608, 476] width 50 height 38
click at [691, 475] on select "** ** ** ** ** ** ** ** ** ** ** ** ** ** ** ** ** ** ** ** ** ** ** ** ** ** *…" at bounding box center [664, 476] width 54 height 38
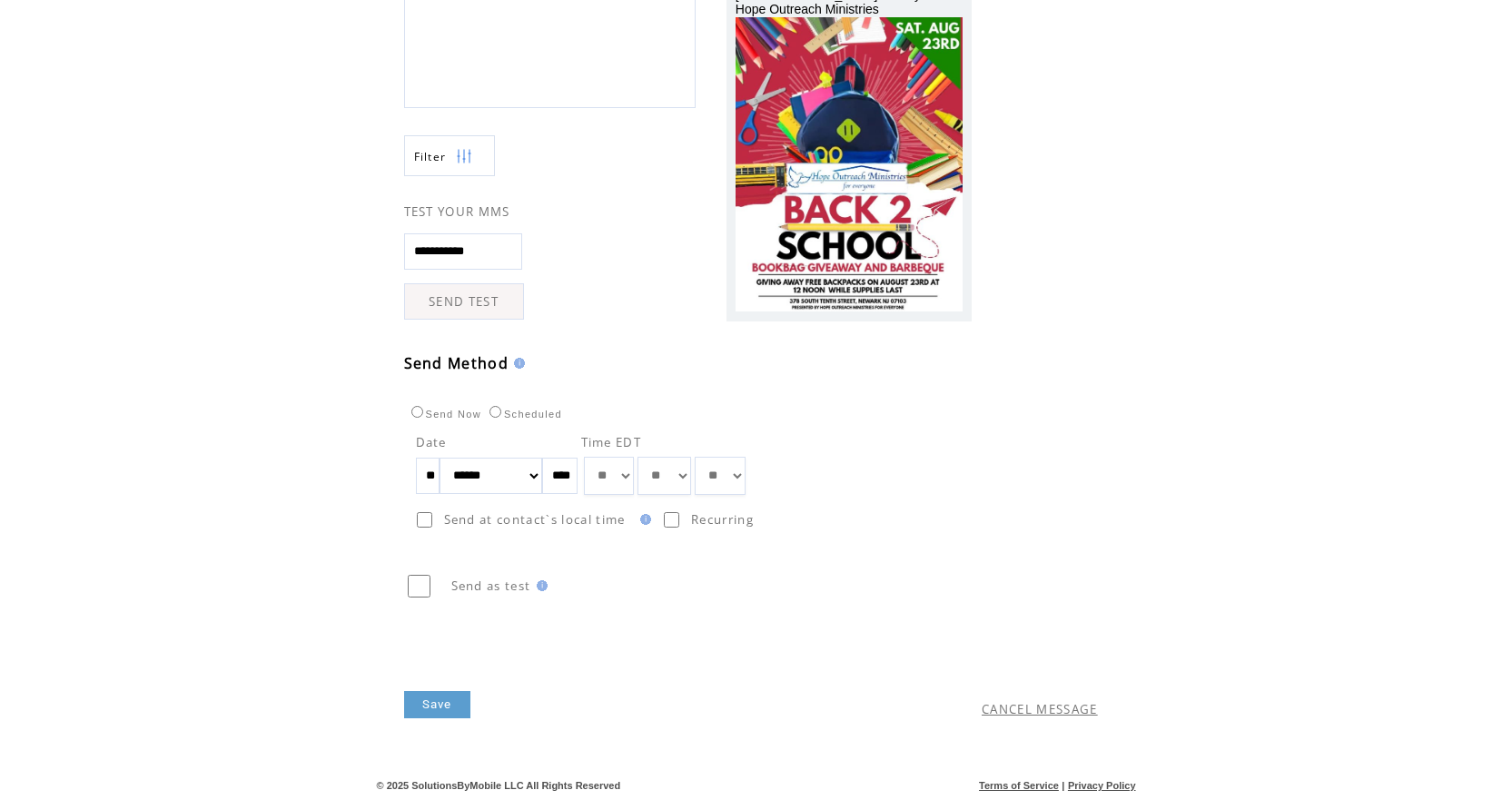
select select "*"
click at [659, 457] on select "** ** ** ** ** ** ** ** ** ** ** ** ** ** ** ** ** ** ** ** ** ** ** ** ** ** *…" at bounding box center [664, 476] width 54 height 38
click at [446, 705] on link "Save" at bounding box center [438, 705] width 67 height 27
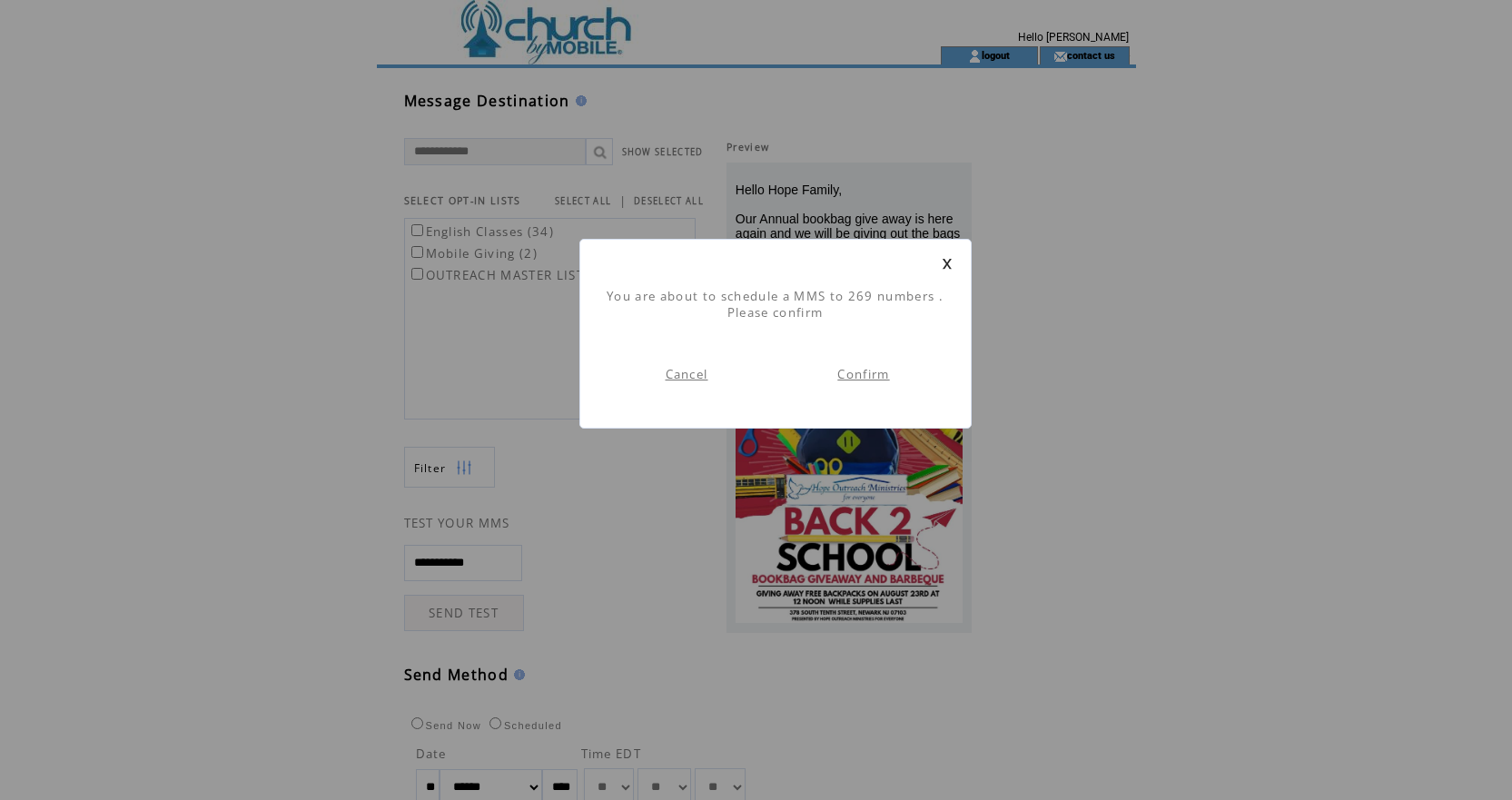
scroll to position [1, 0]
click at [867, 375] on link "Confirm" at bounding box center [863, 374] width 52 height 17
click at [857, 376] on link "Back to list" at bounding box center [864, 374] width 73 height 17
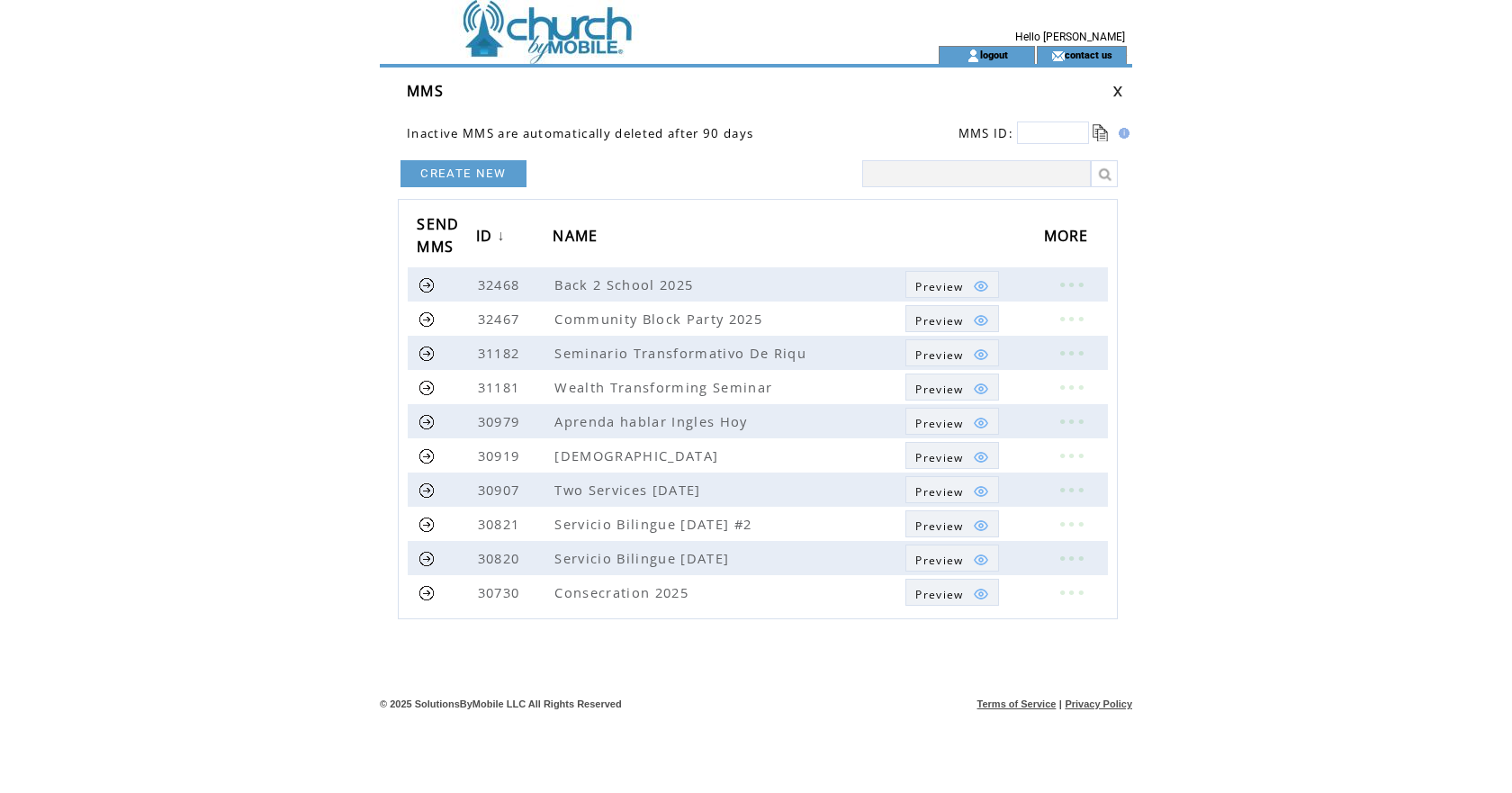
click at [504, 41] on td at bounding box center [626, 22] width 494 height 46
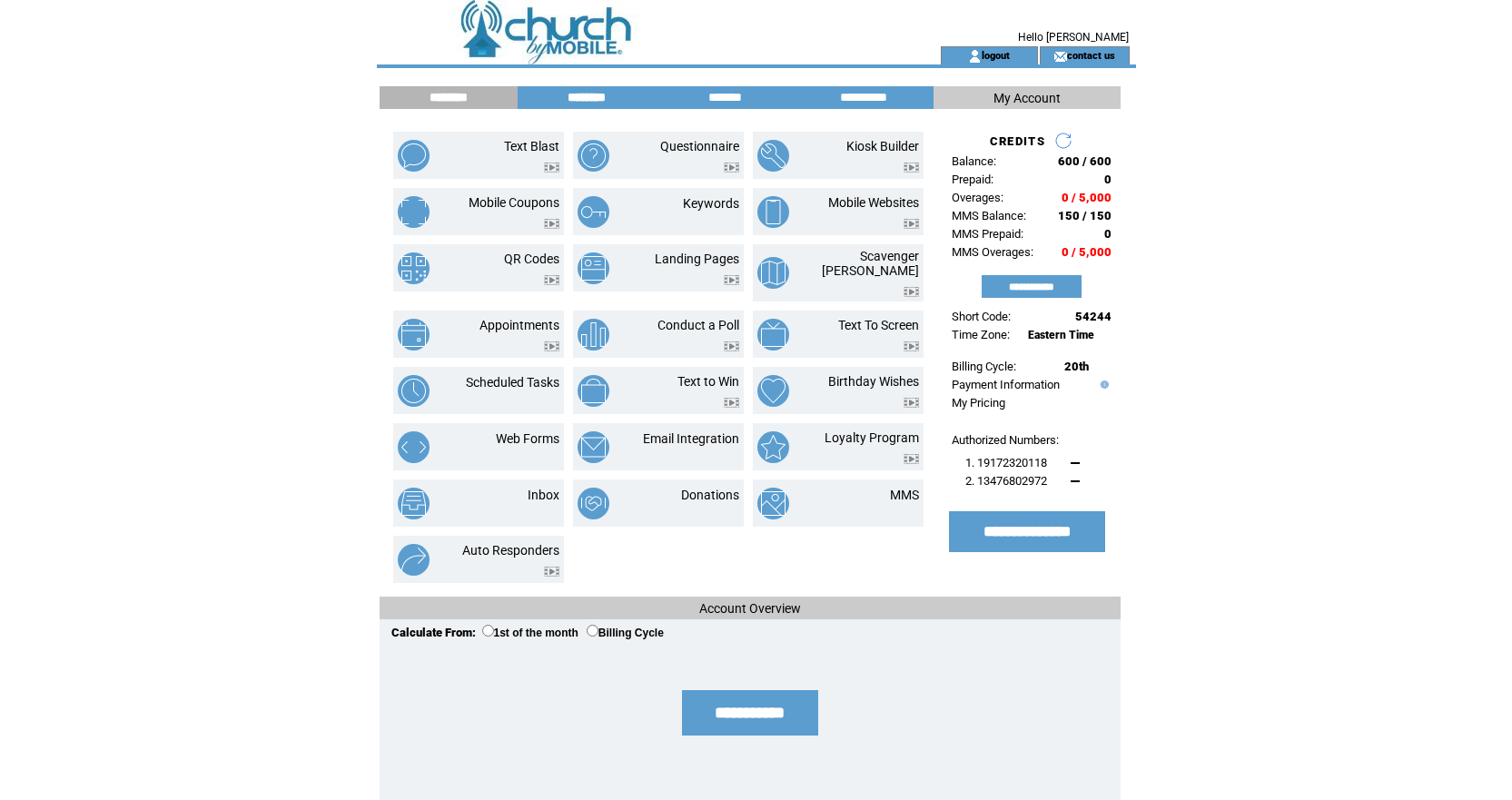
click at [605, 99] on input "********" at bounding box center [587, 98] width 136 height 16
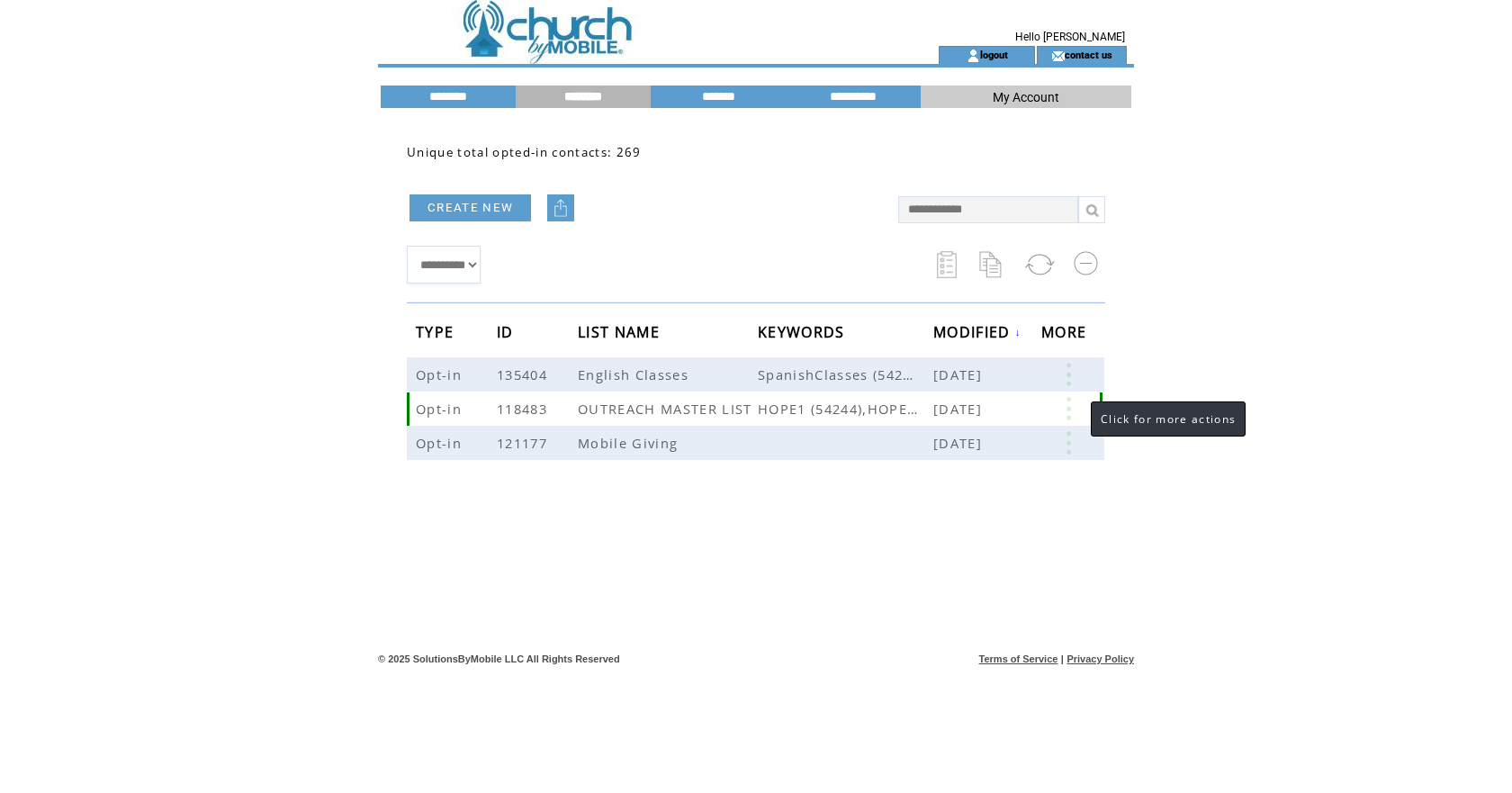
click at [1069, 404] on link at bounding box center [1068, 409] width 54 height 23
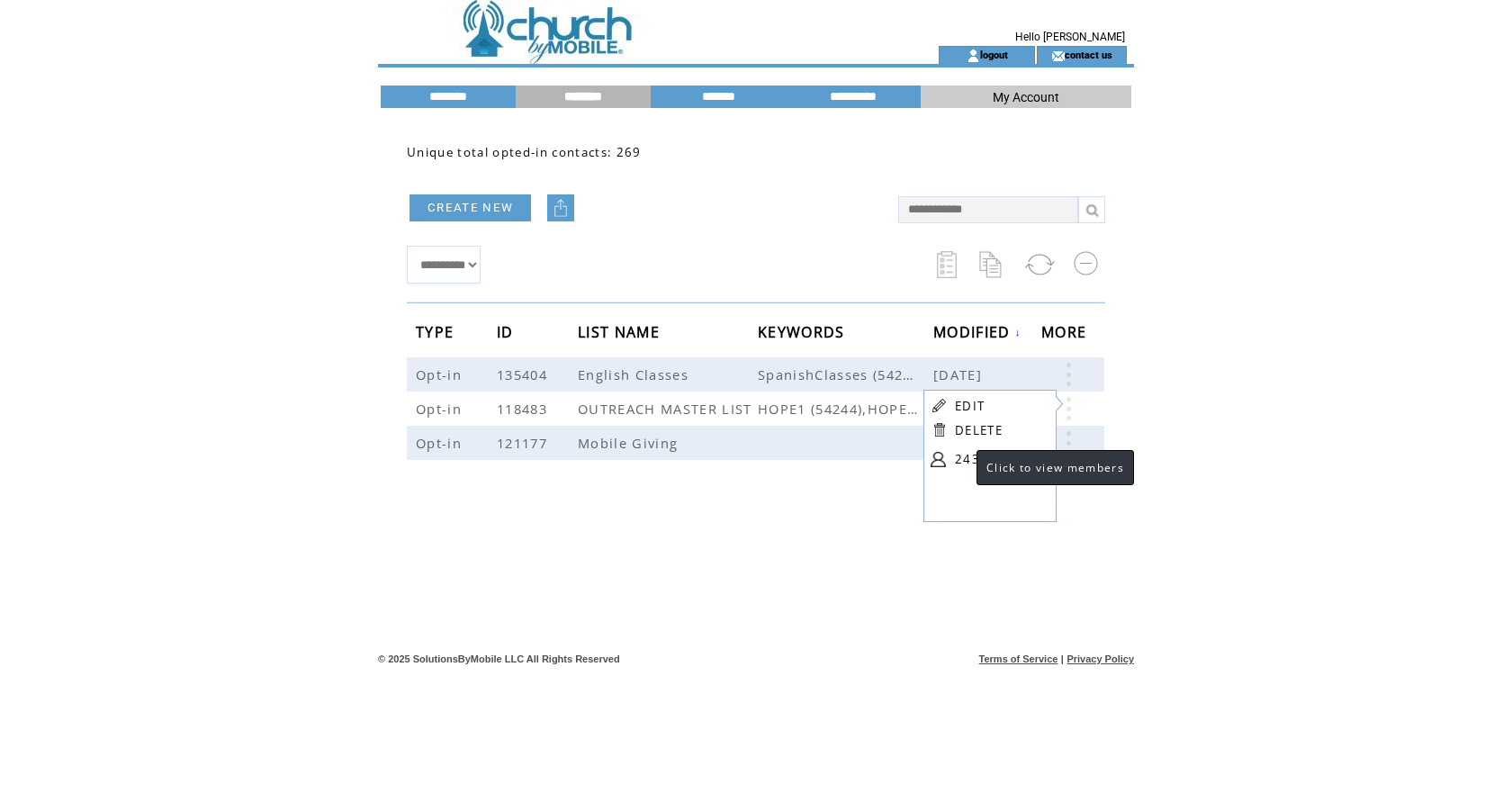
click at [959, 461] on link "243" at bounding box center [1000, 459] width 90 height 27
click at [959, 461] on div "**********" at bounding box center [756, 382] width 735 height 513
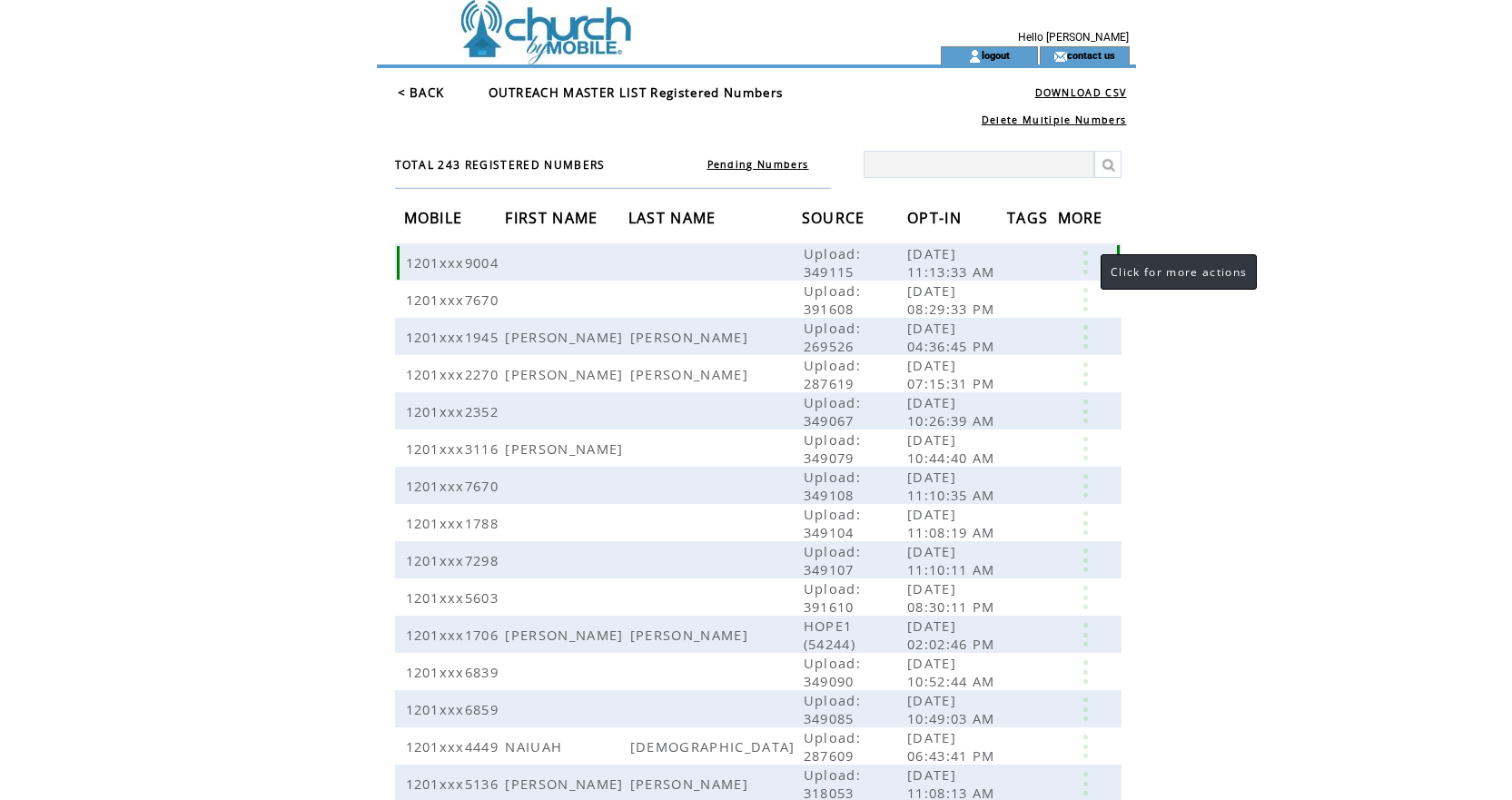
click at [1090, 257] on link at bounding box center [1086, 262] width 55 height 24
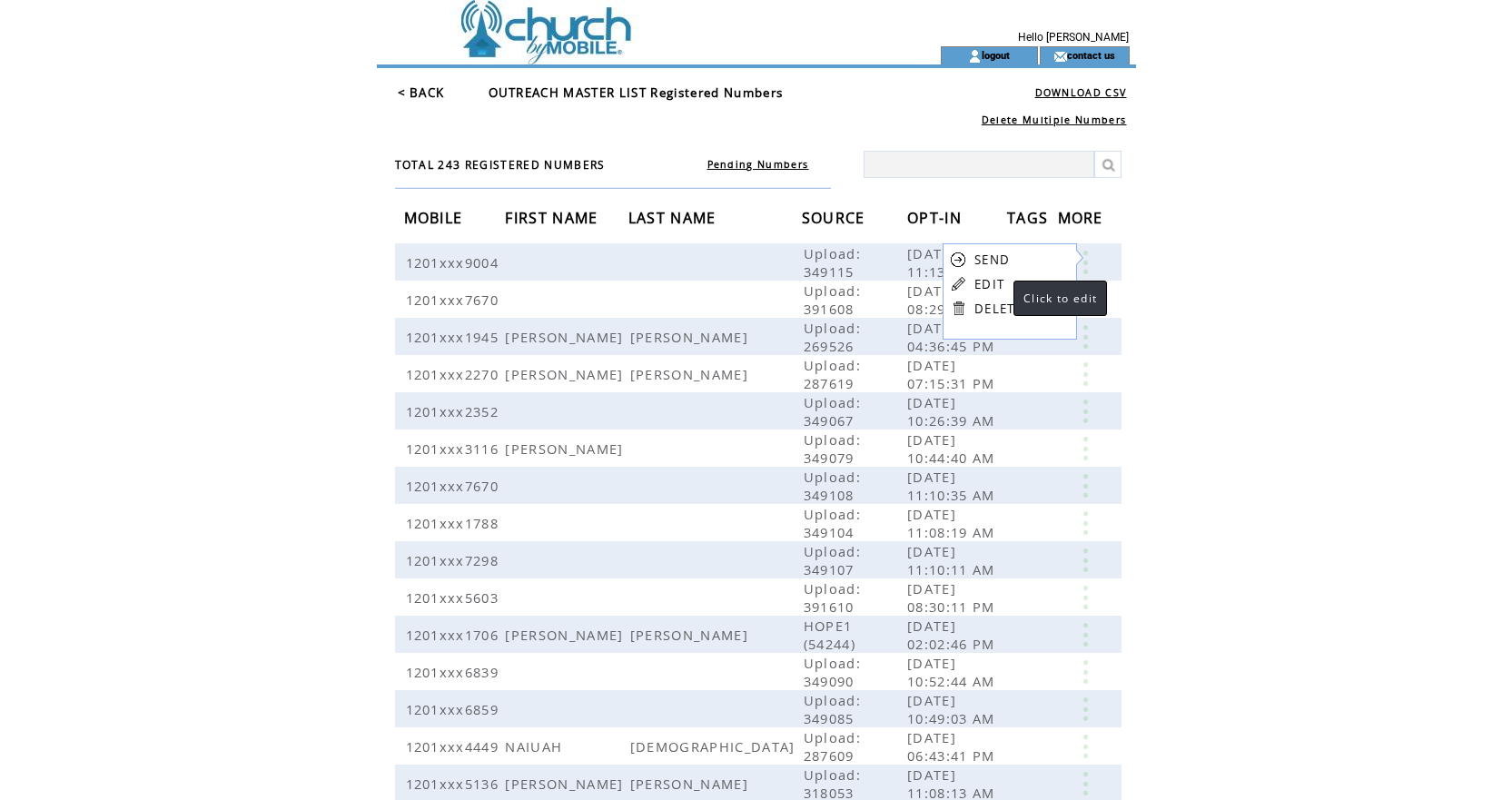
click at [996, 282] on link "EDIT" at bounding box center [989, 284] width 30 height 17
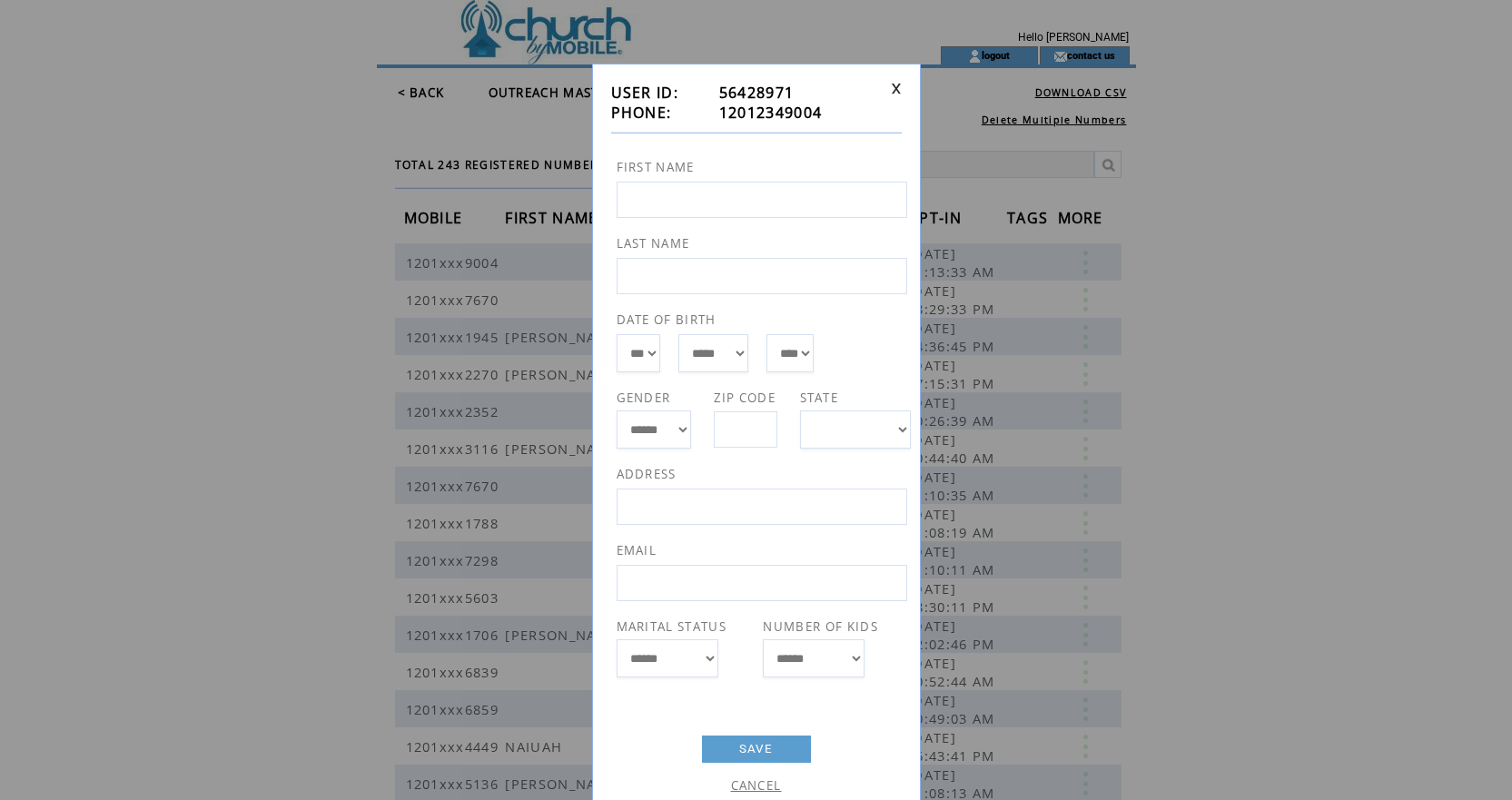
click at [759, 785] on link "CANCEL" at bounding box center [757, 785] width 51 height 17
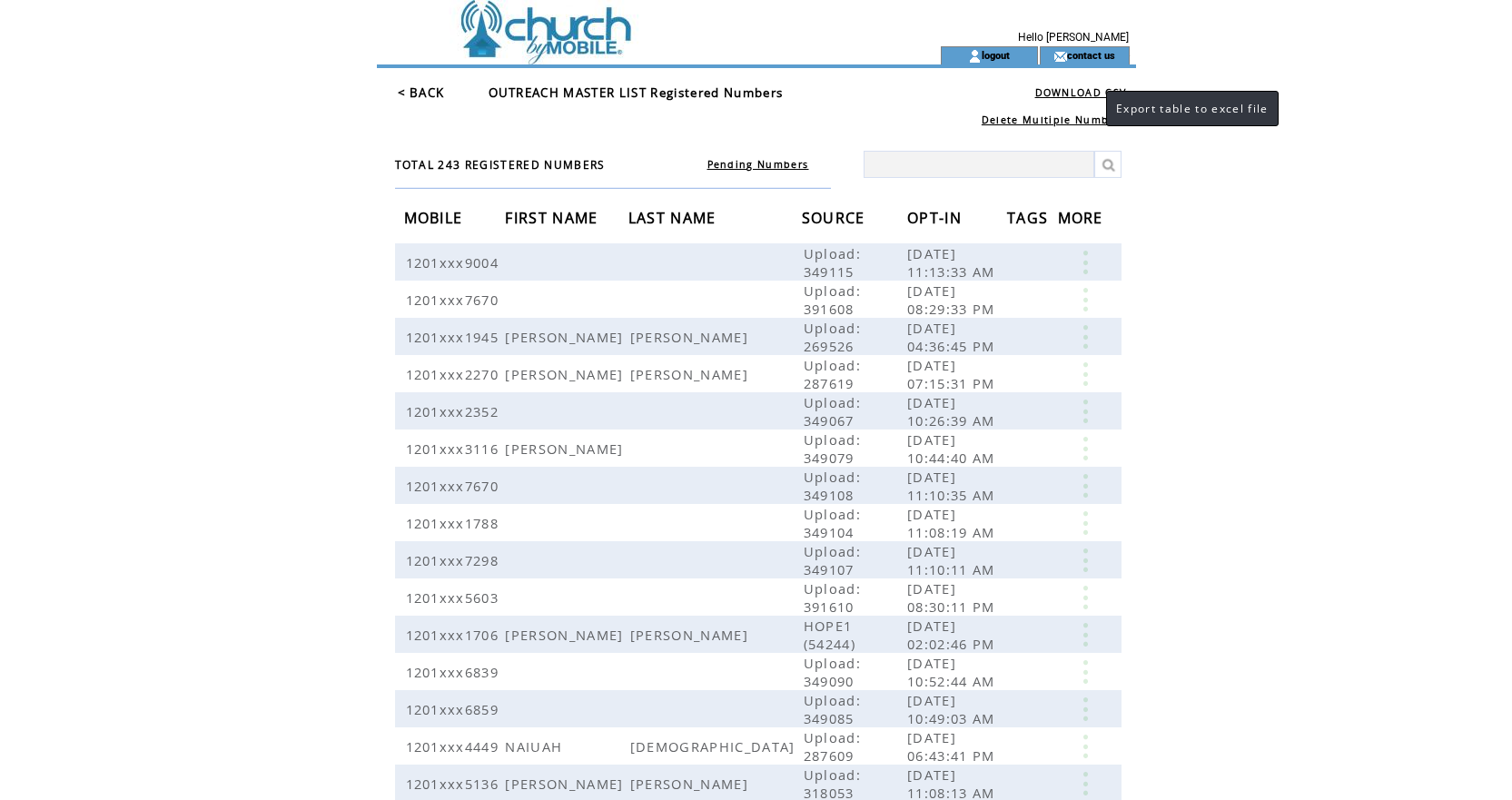
click at [1088, 93] on link "DOWNLOAD CSV" at bounding box center [1081, 92] width 92 height 13
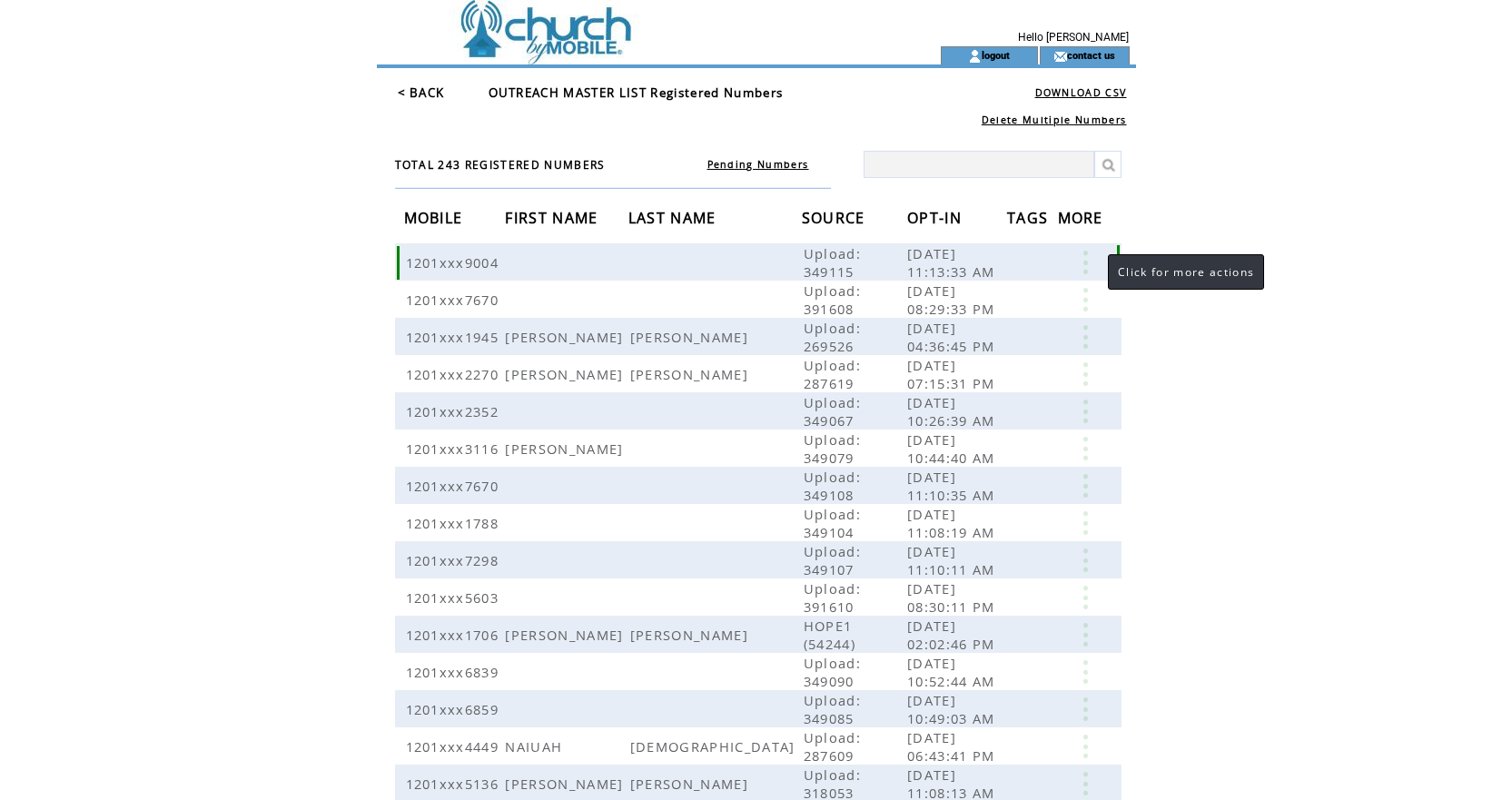
click at [1087, 264] on link at bounding box center [1086, 262] width 55 height 24
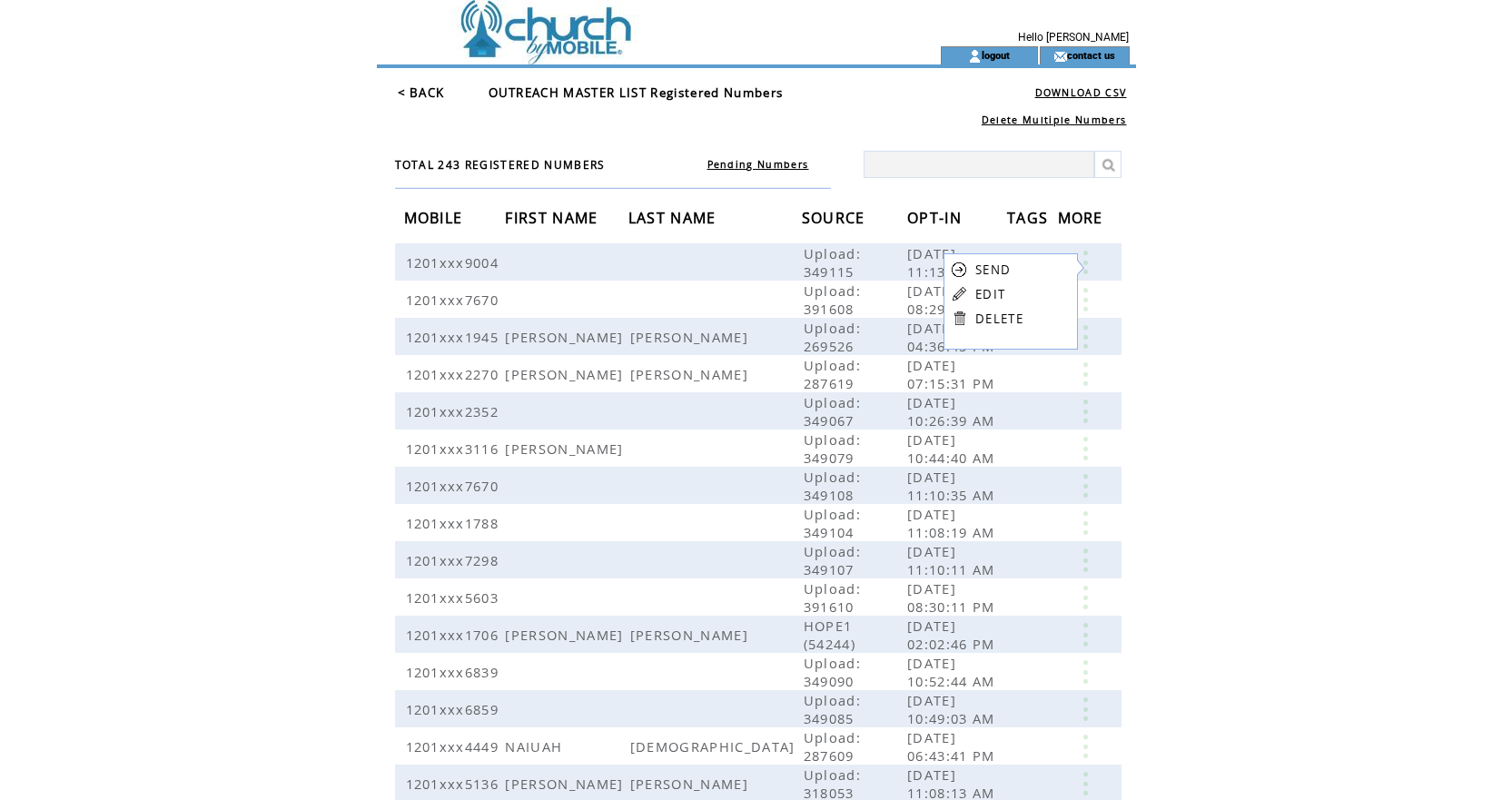
click at [993, 292] on link "EDIT" at bounding box center [990, 294] width 30 height 17
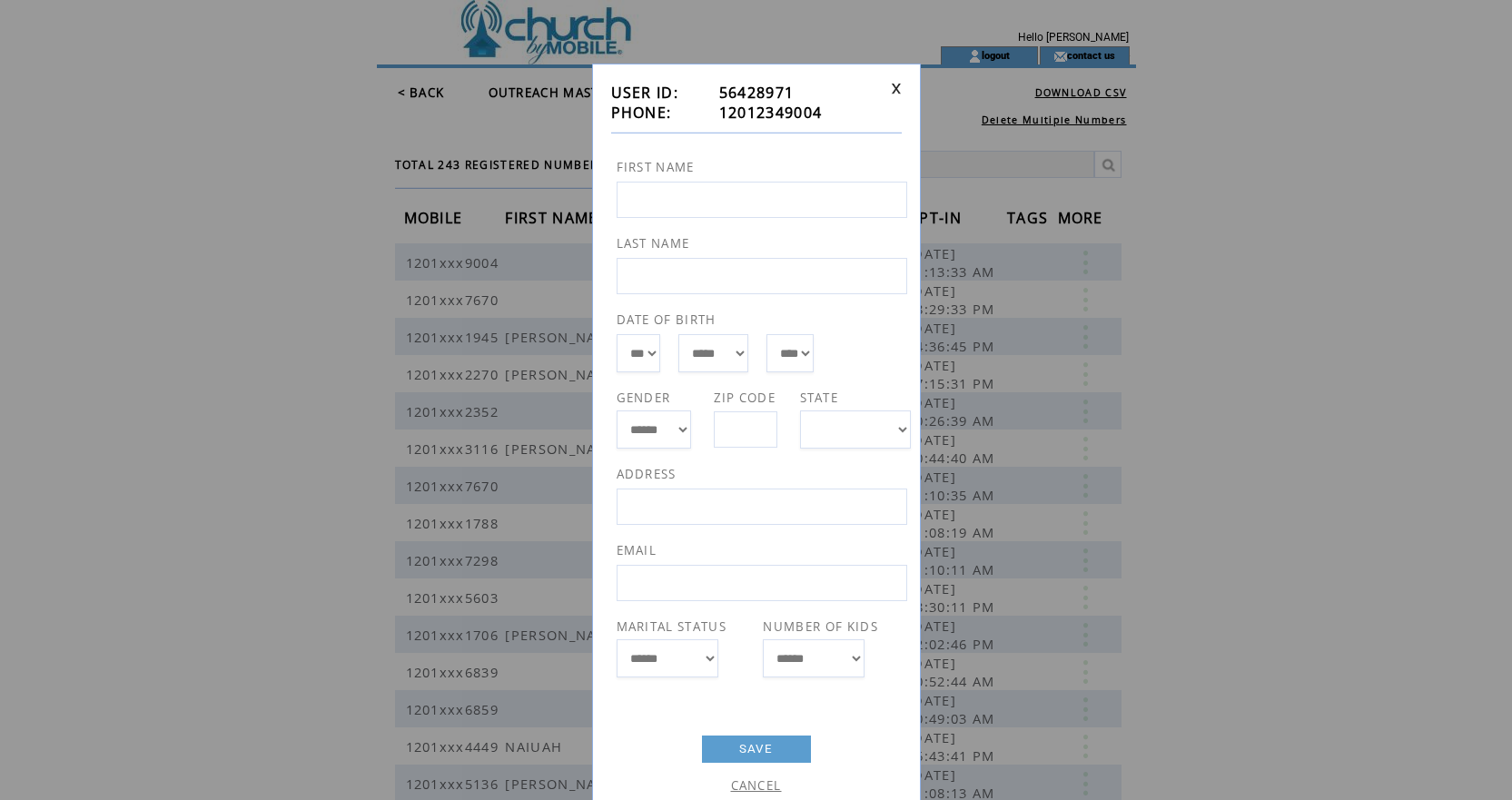
click at [771, 789] on link "CANCEL" at bounding box center [757, 785] width 51 height 17
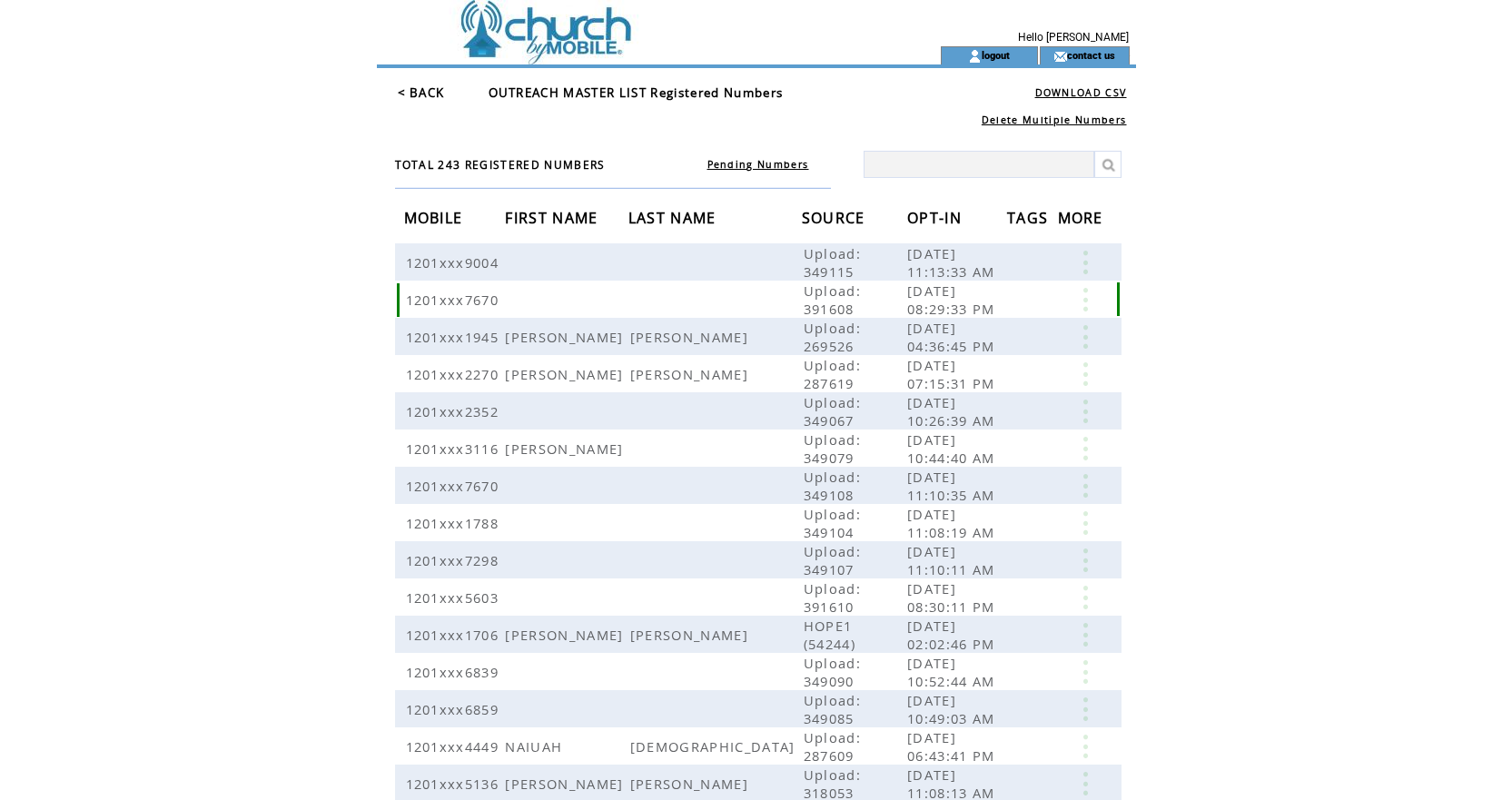
click at [1088, 296] on link at bounding box center [1086, 300] width 55 height 24
click at [1034, 335] on link "EDIT" at bounding box center [1038, 331] width 30 height 17
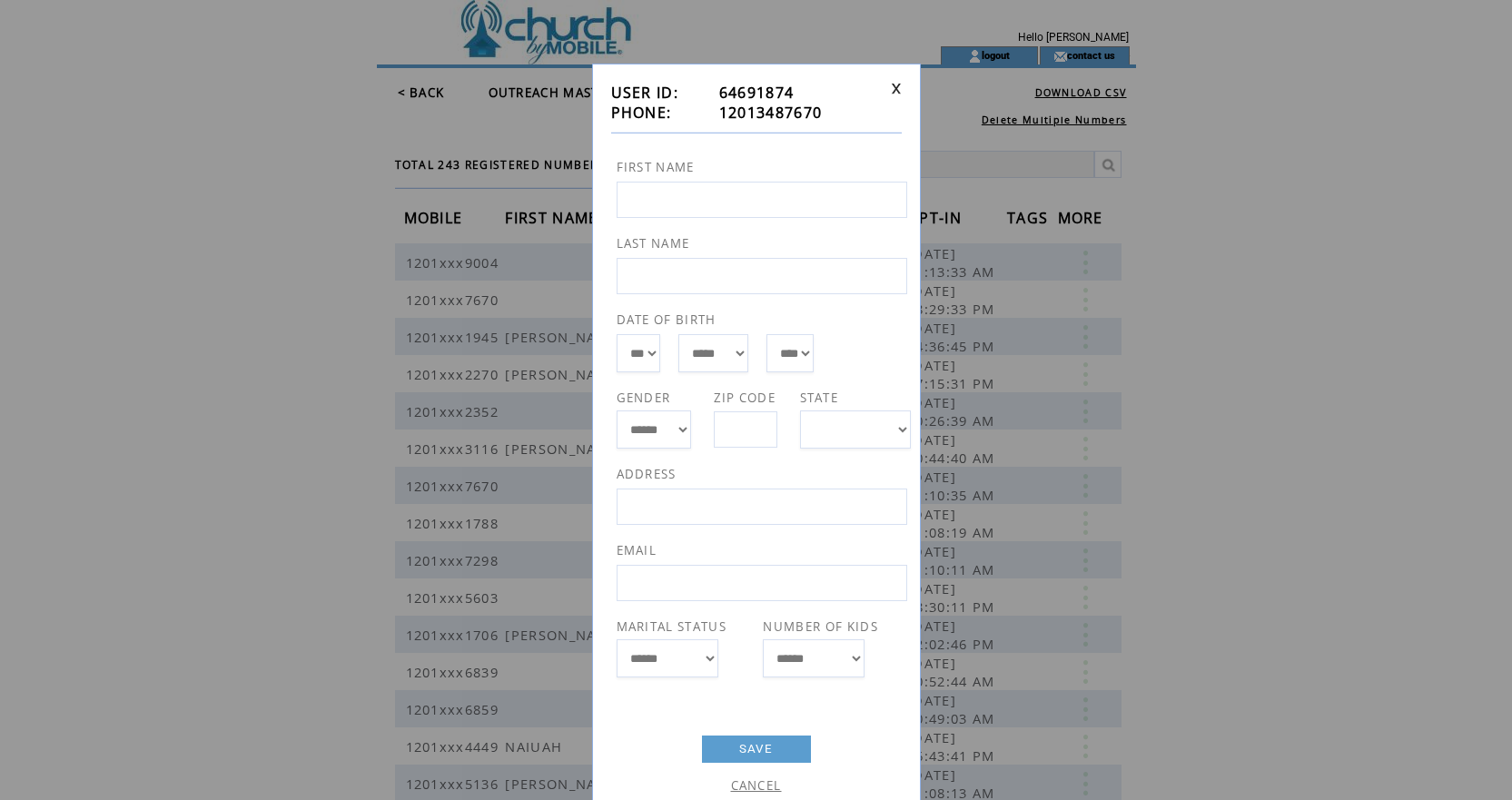
click at [760, 785] on link "CANCEL" at bounding box center [757, 785] width 51 height 17
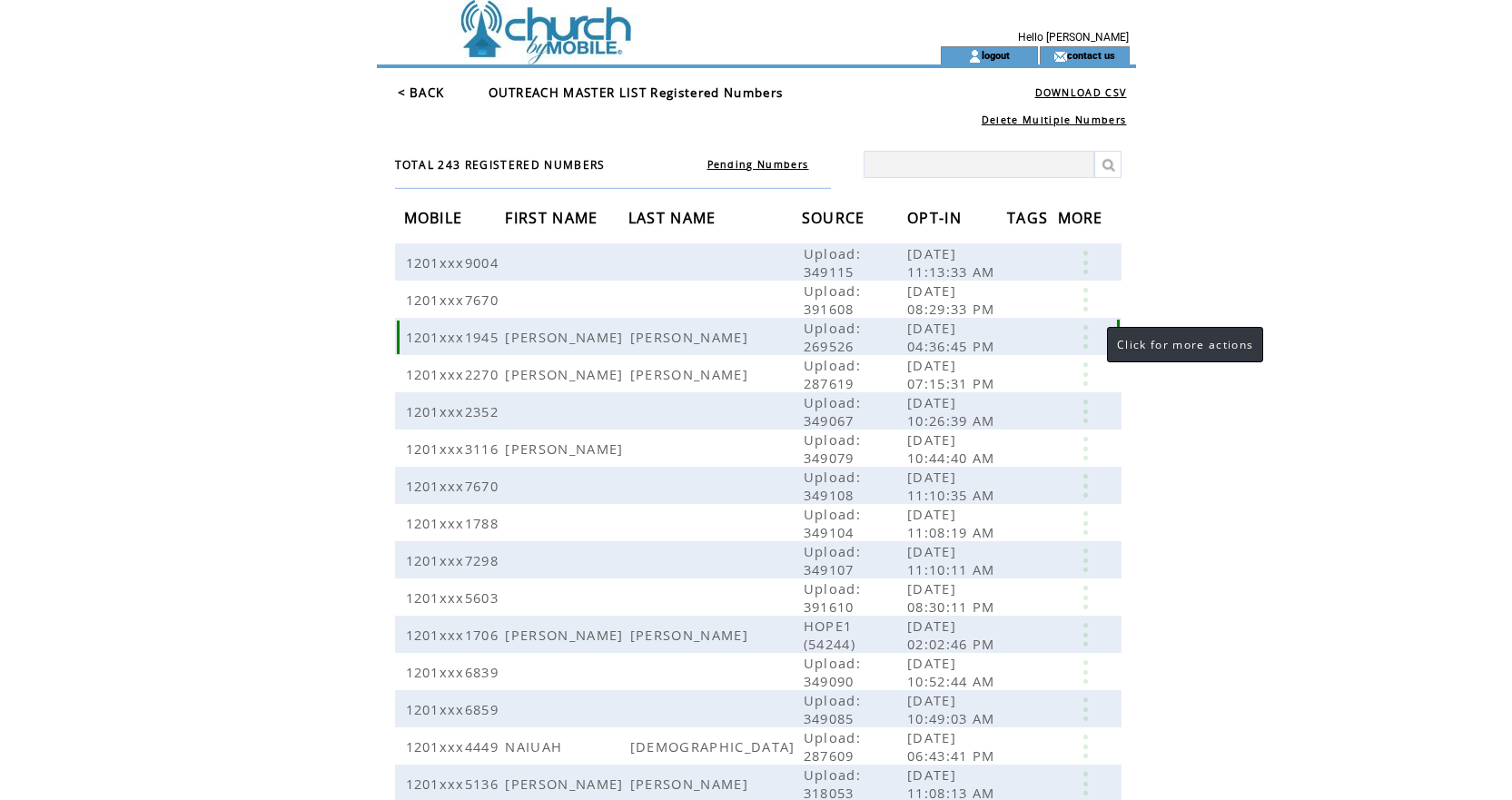
click at [1085, 333] on link at bounding box center [1086, 337] width 55 height 24
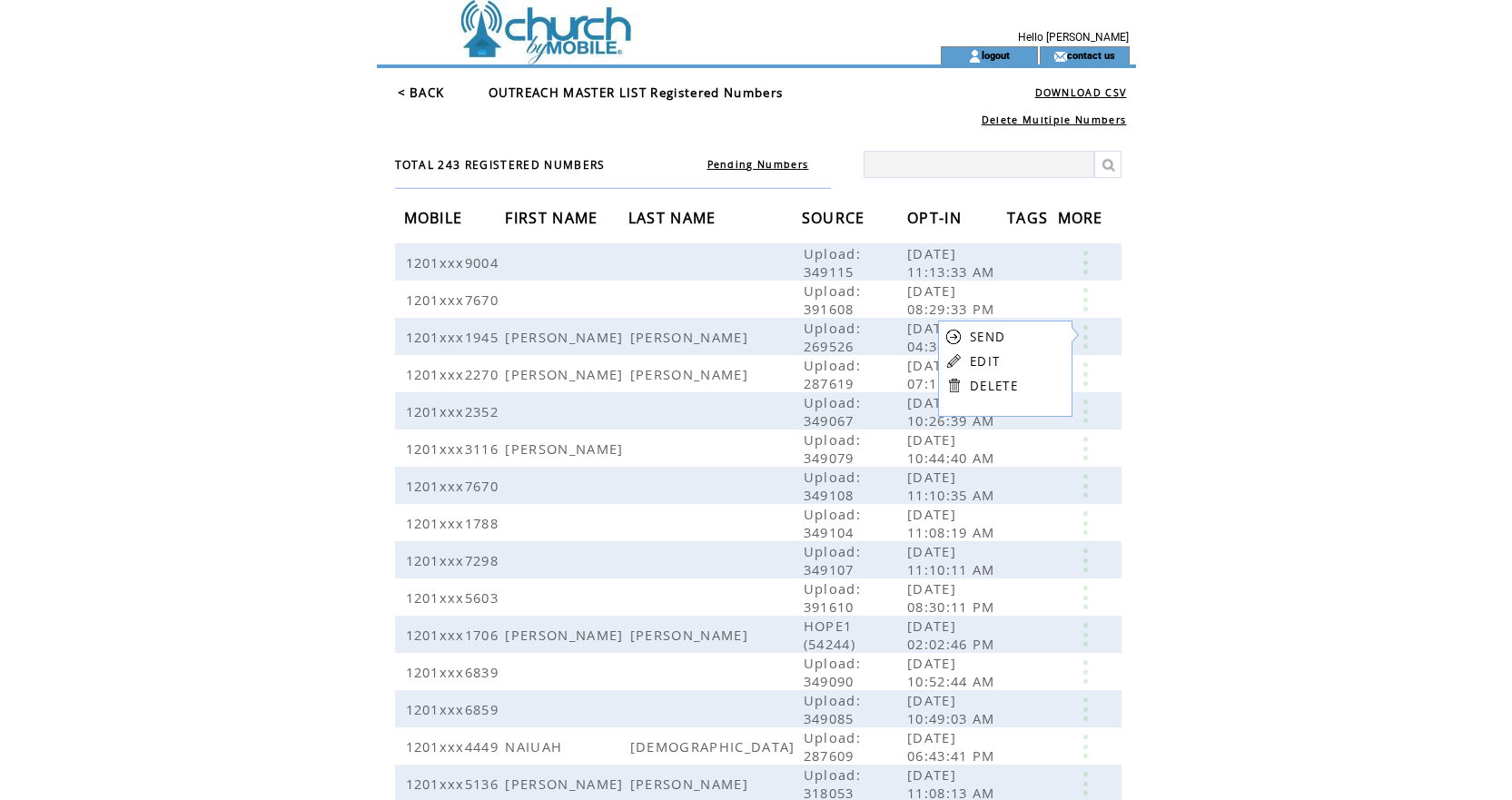
click at [988, 363] on link "EDIT" at bounding box center [985, 361] width 30 height 17
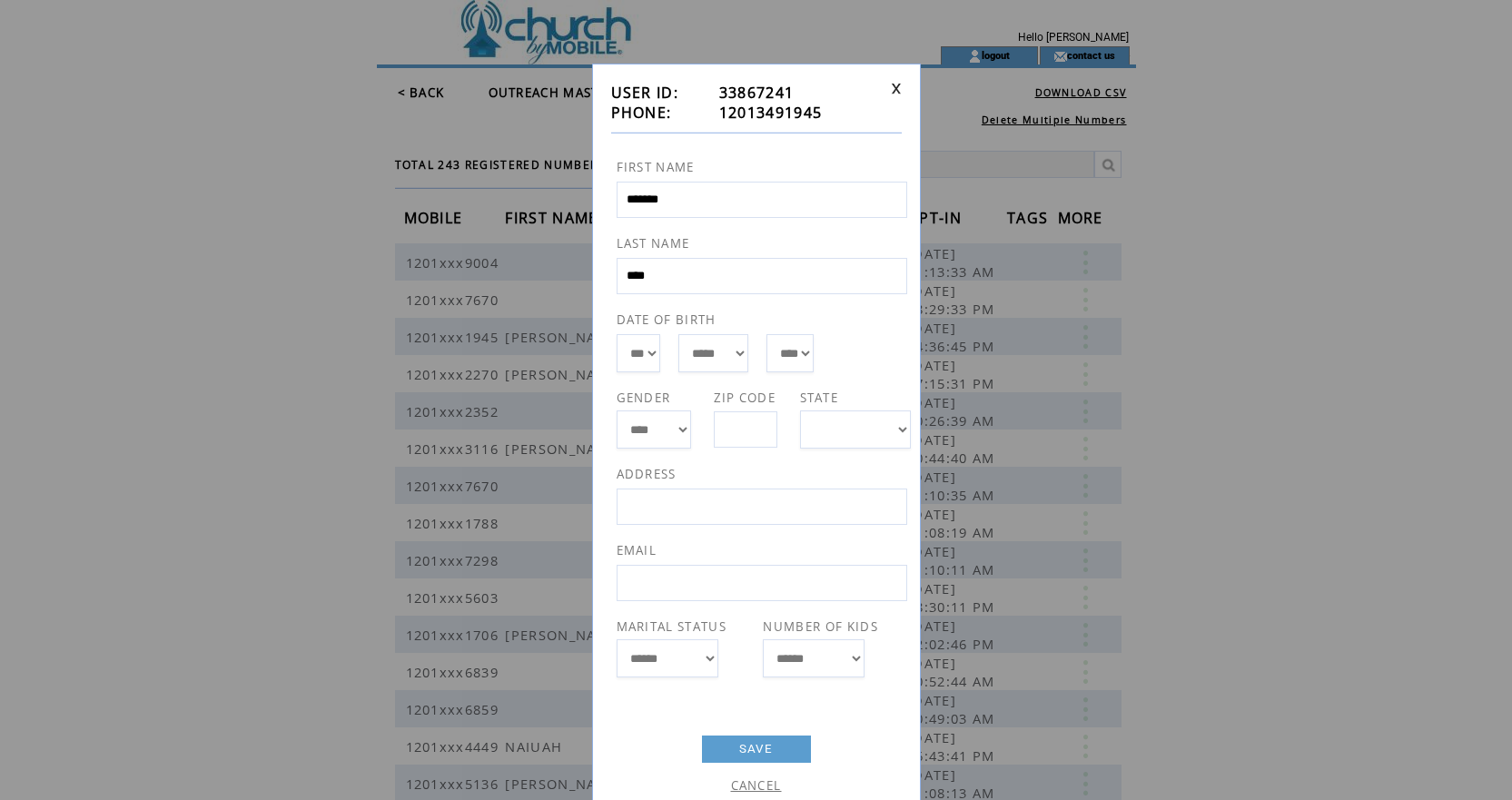
click at [766, 783] on link "CANCEL" at bounding box center [757, 785] width 51 height 17
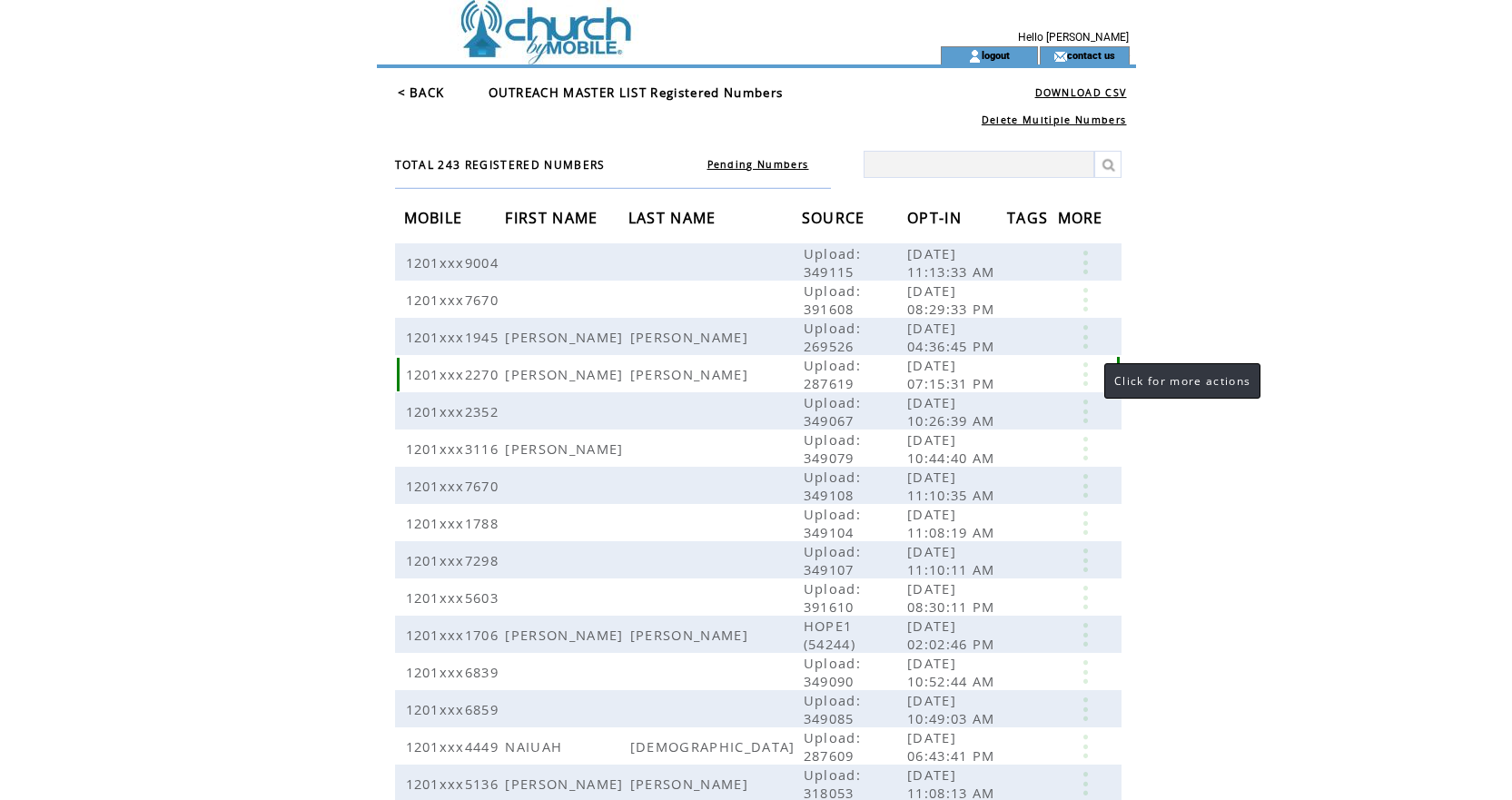
click at [1086, 370] on link at bounding box center [1086, 374] width 55 height 24
click at [991, 395] on link "EDIT" at bounding box center [986, 398] width 30 height 17
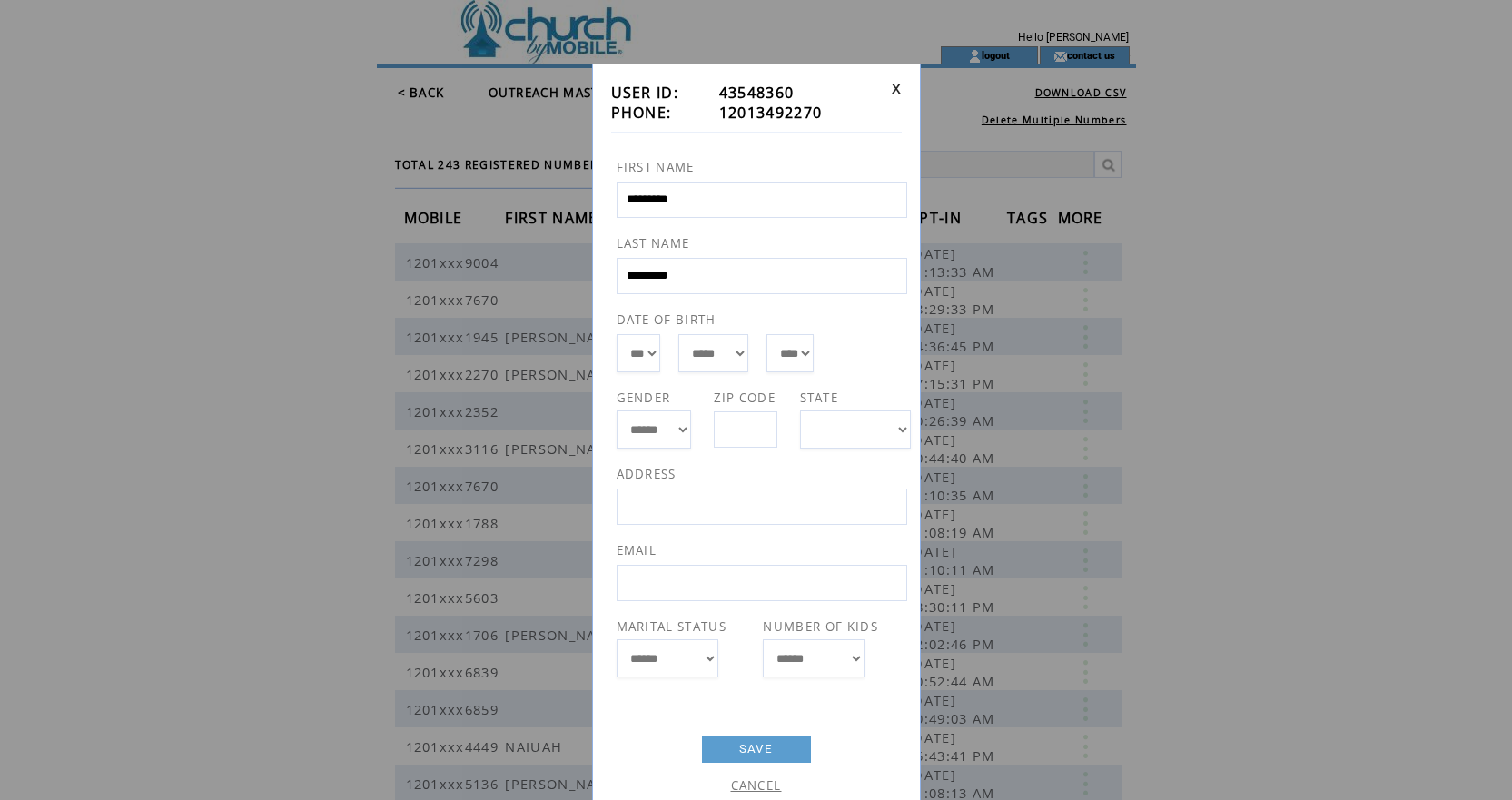
click at [766, 784] on link "CANCEL" at bounding box center [757, 785] width 51 height 17
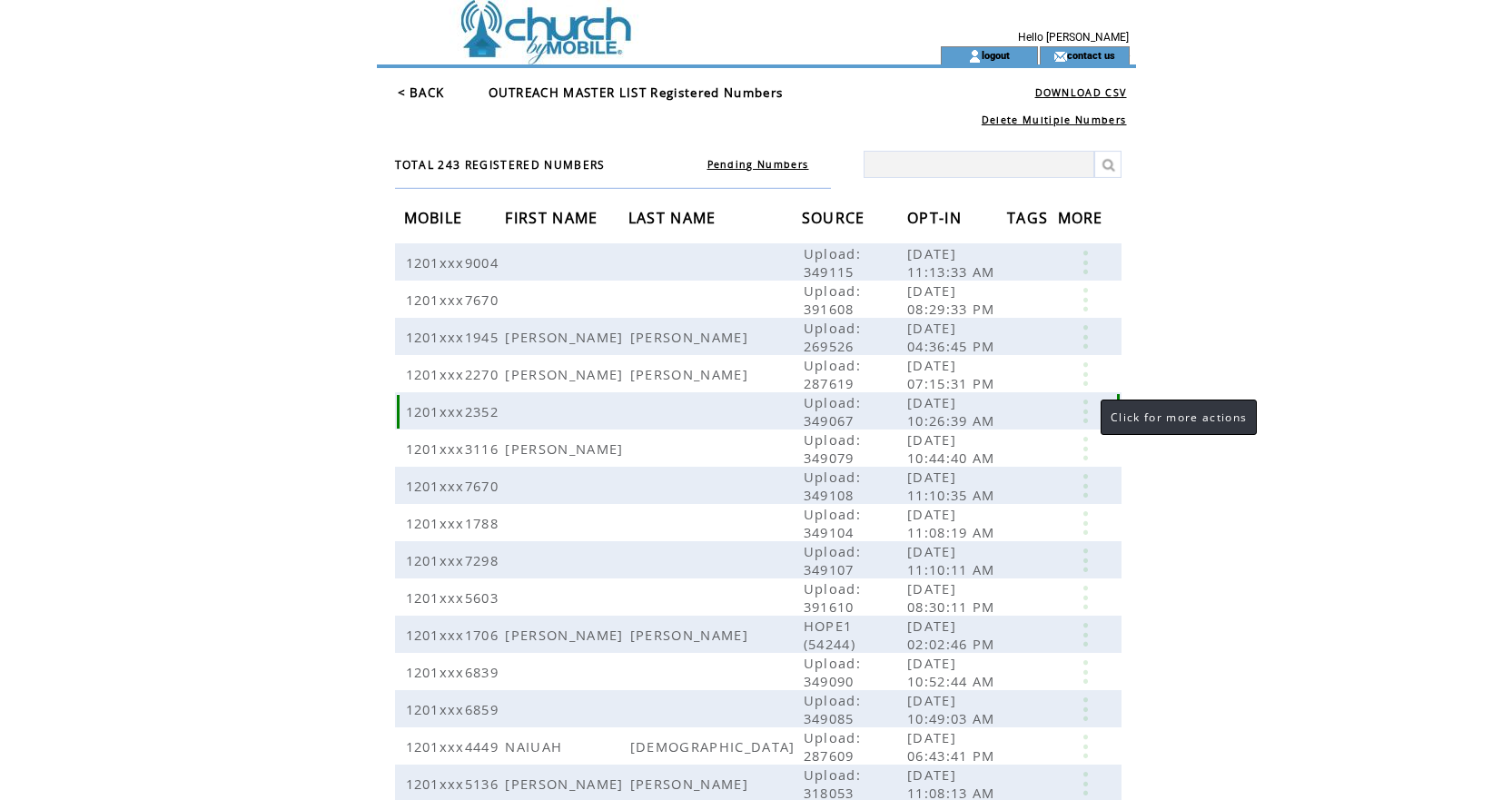
click at [1084, 407] on link at bounding box center [1086, 411] width 55 height 24
click at [971, 441] on link "EDIT" at bounding box center [975, 440] width 30 height 17
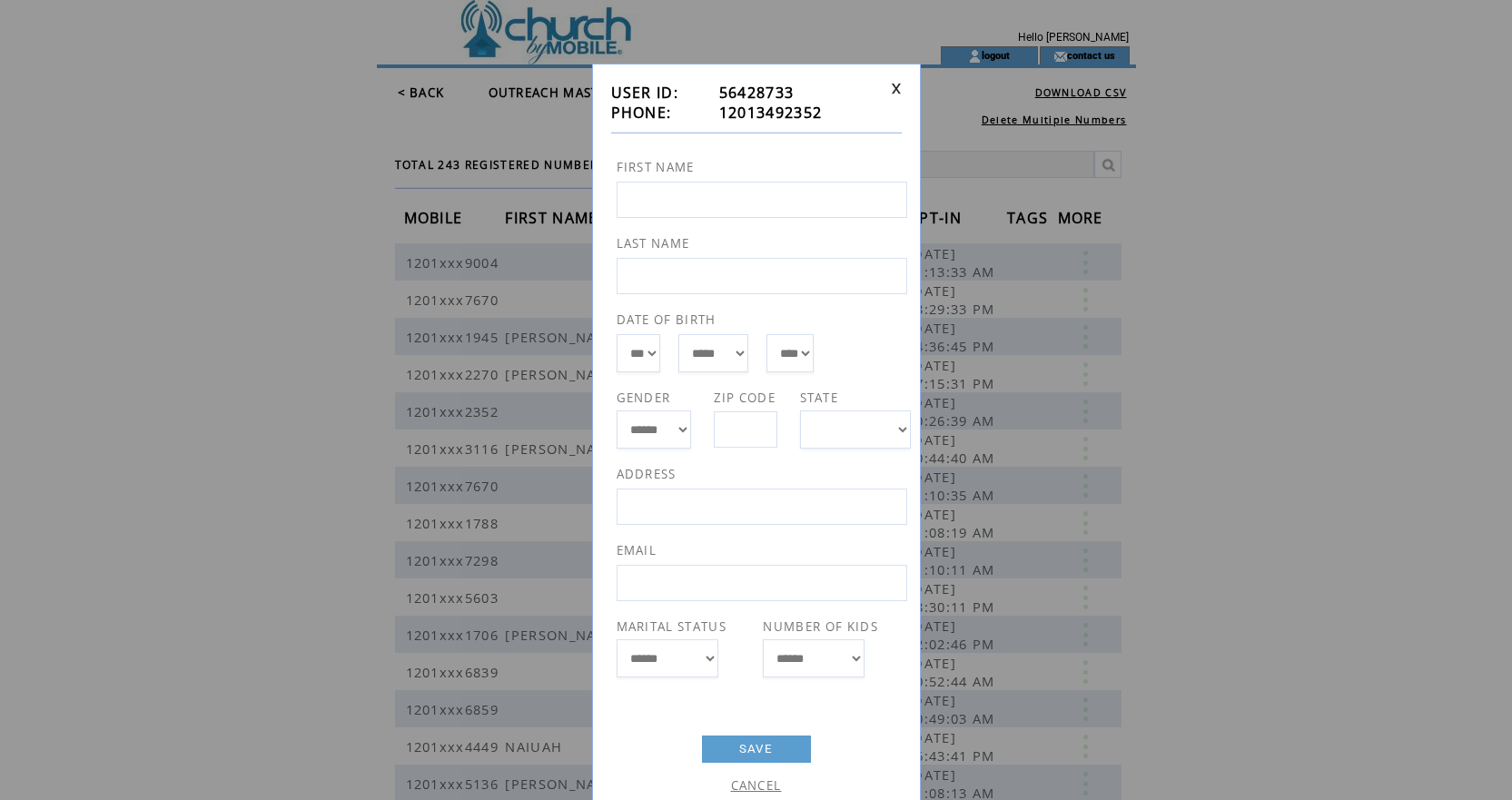
click at [758, 786] on link "CANCEL" at bounding box center [757, 785] width 51 height 17
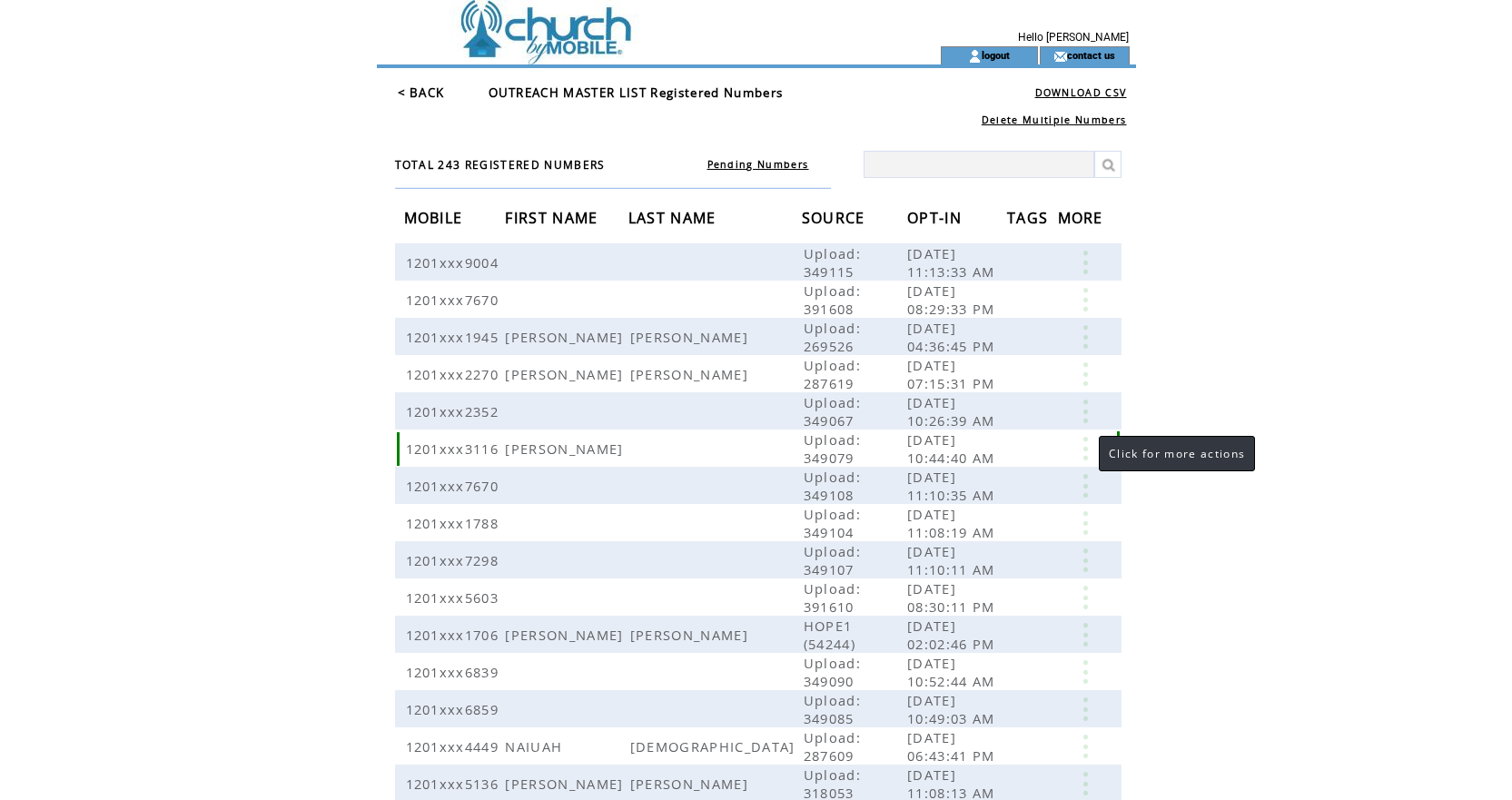
click at [1084, 441] on link at bounding box center [1086, 448] width 55 height 24
click at [988, 466] on link "EDIT" at bounding box center [984, 467] width 30 height 17
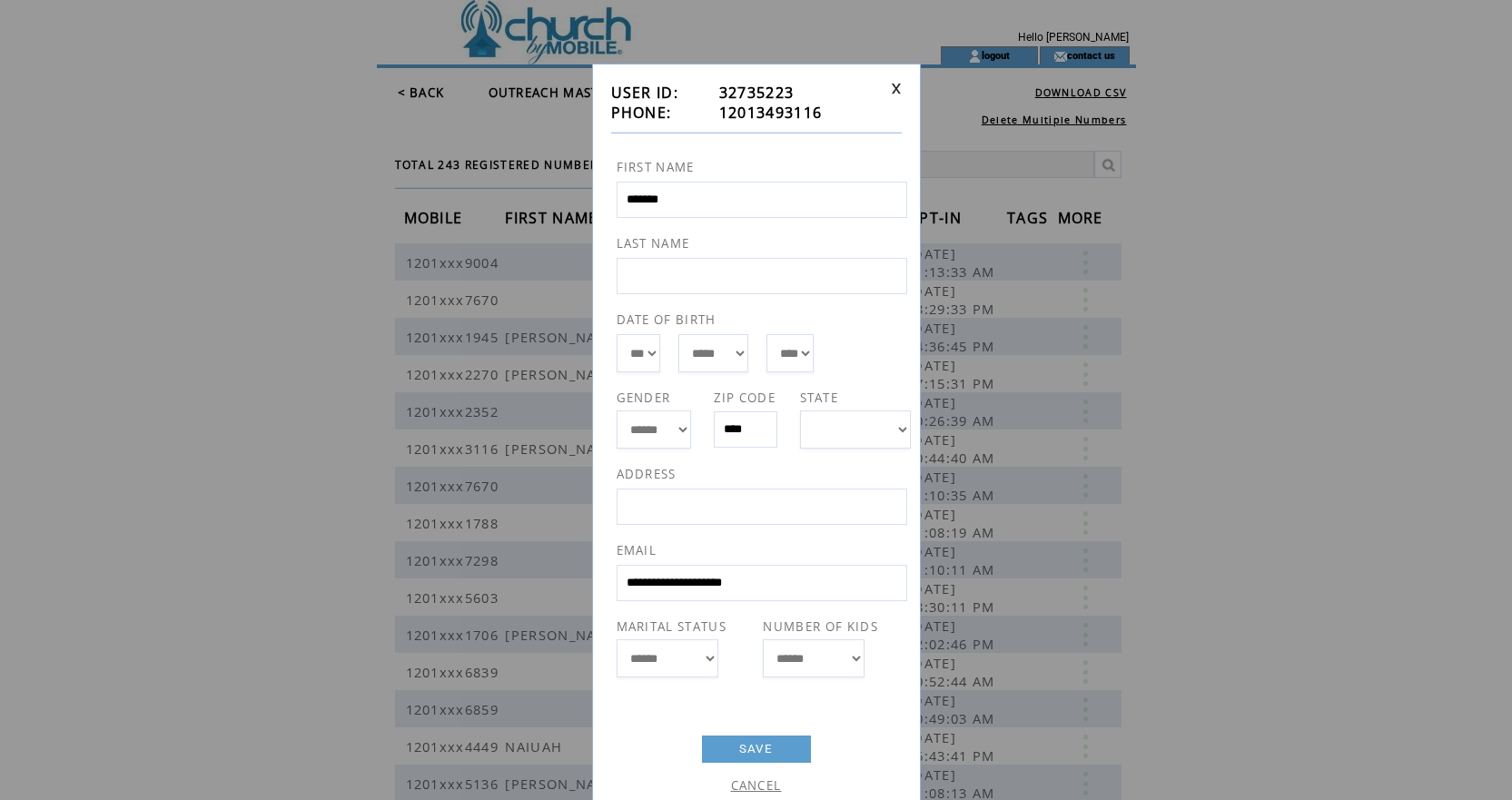
click at [765, 784] on link "CANCEL" at bounding box center [757, 785] width 51 height 17
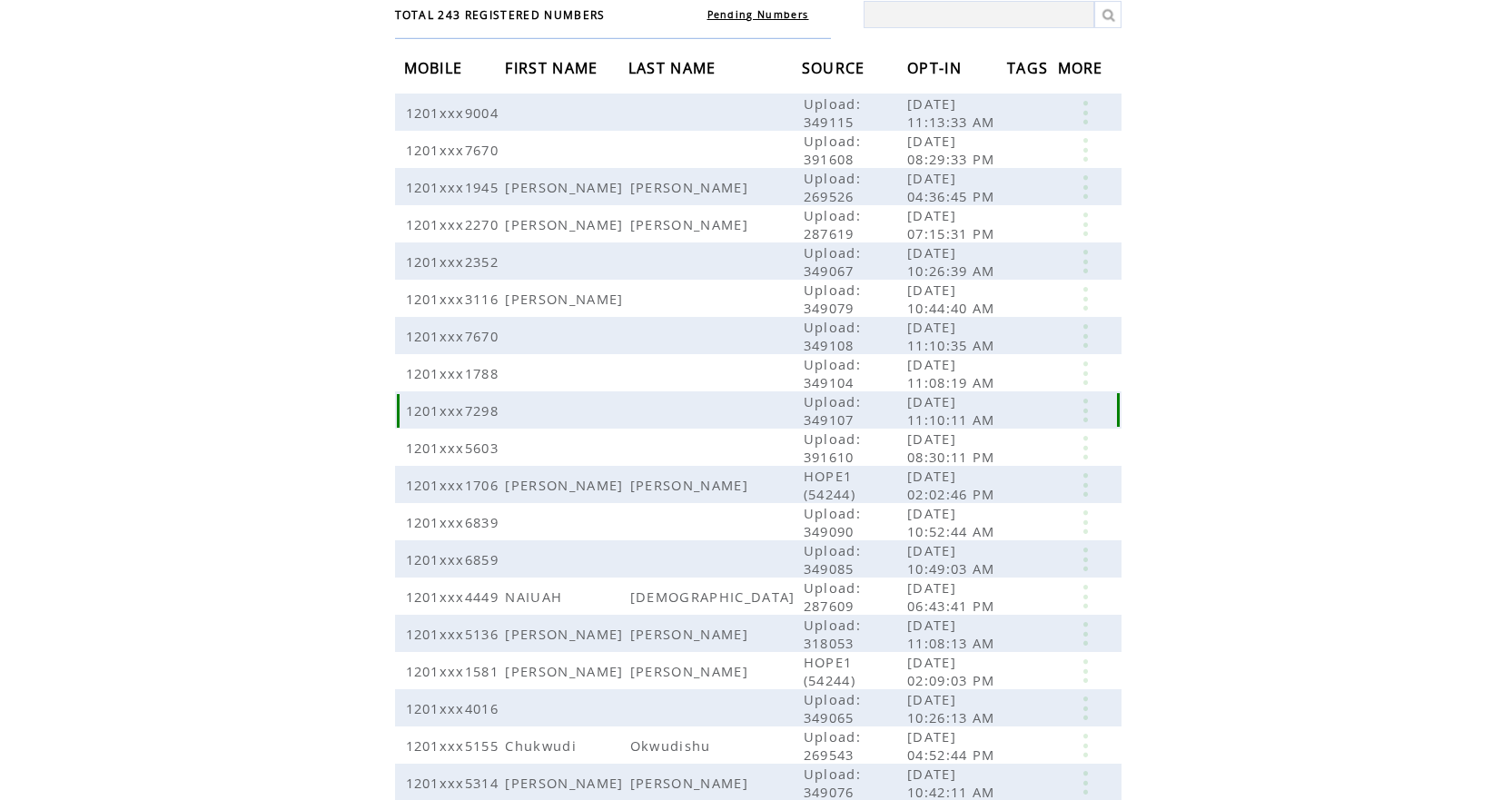
scroll to position [232, 0]
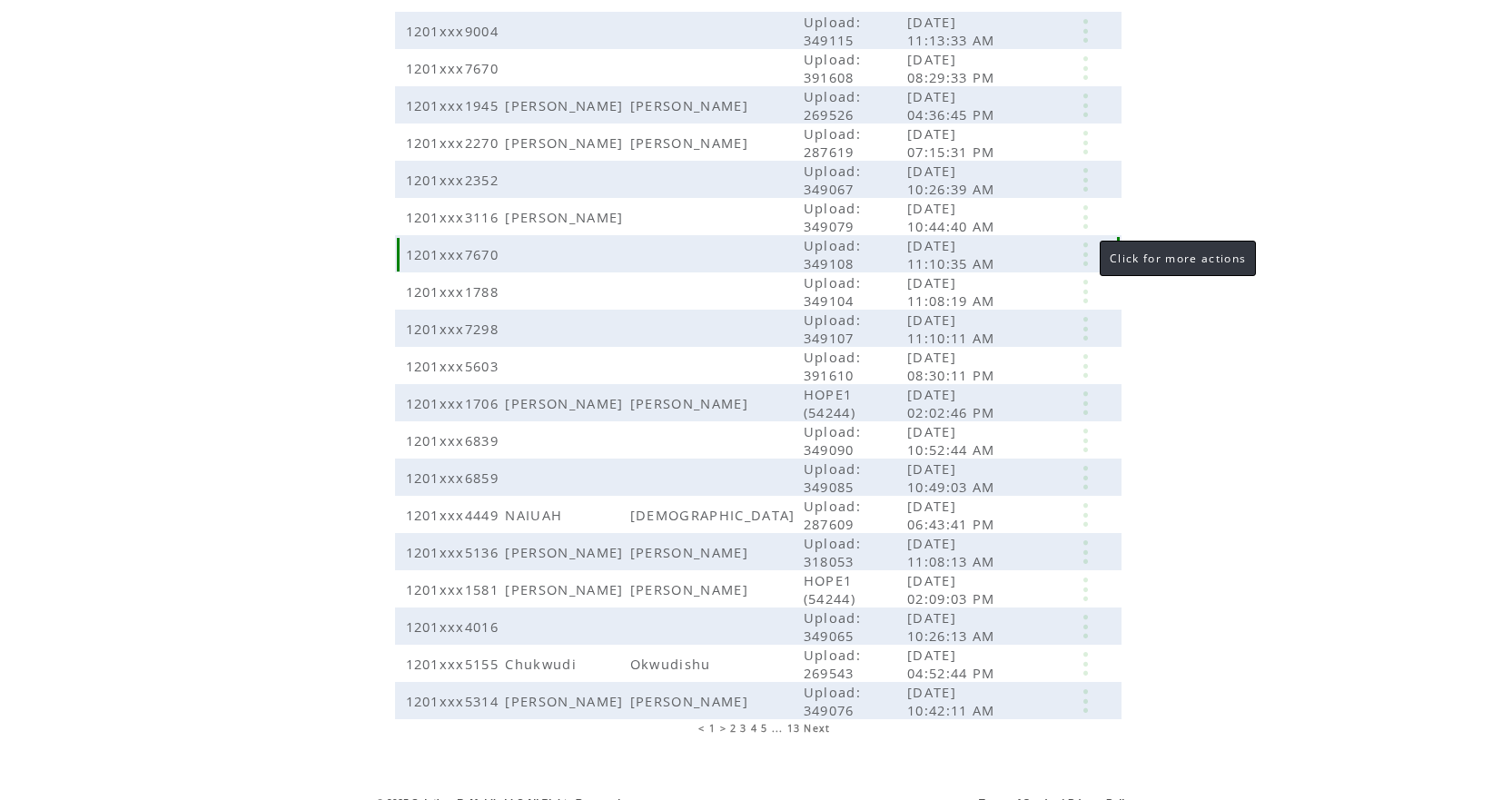
click at [1084, 247] on link at bounding box center [1086, 255] width 55 height 24
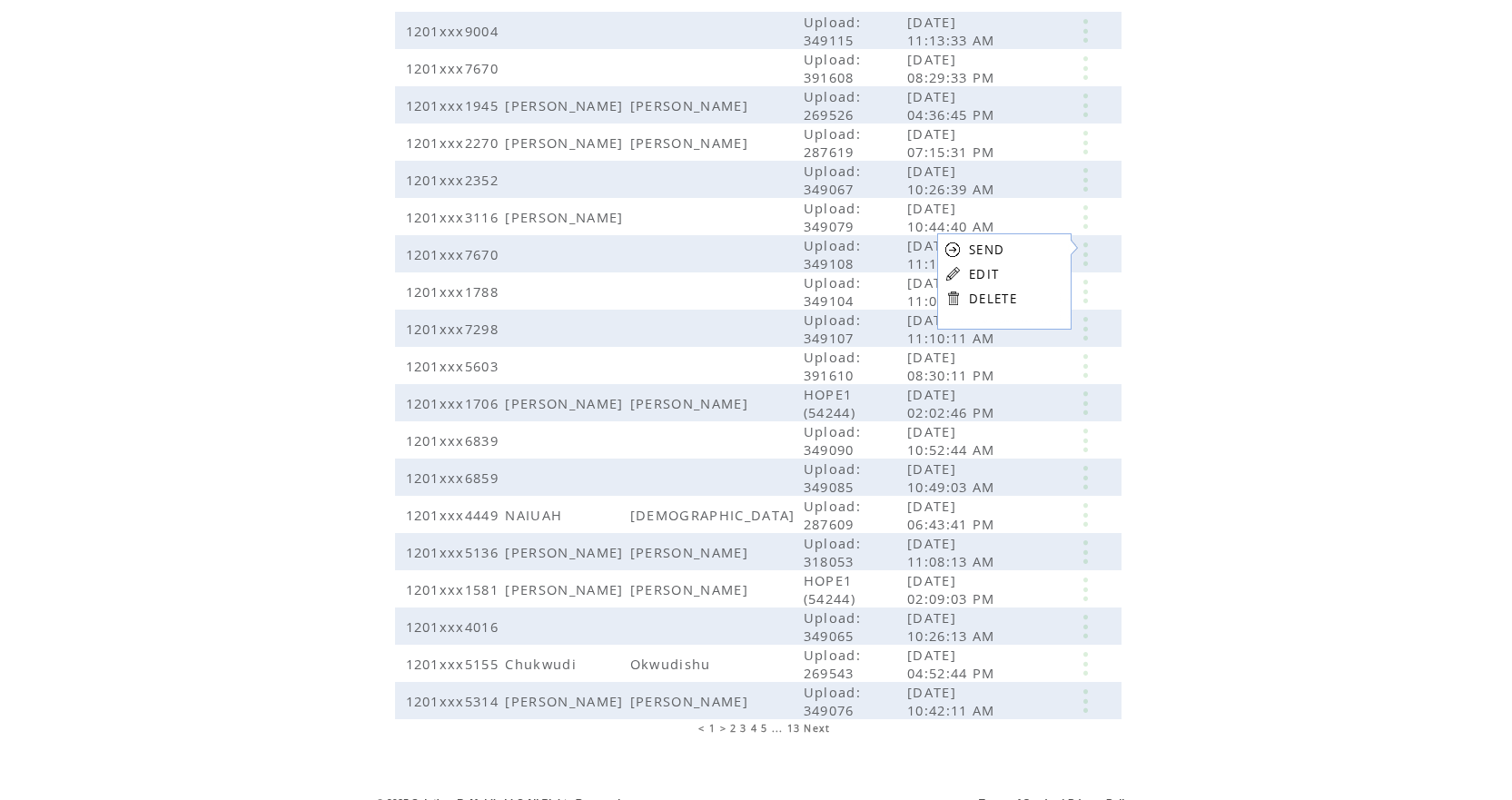
click at [984, 273] on link "EDIT" at bounding box center [984, 274] width 30 height 17
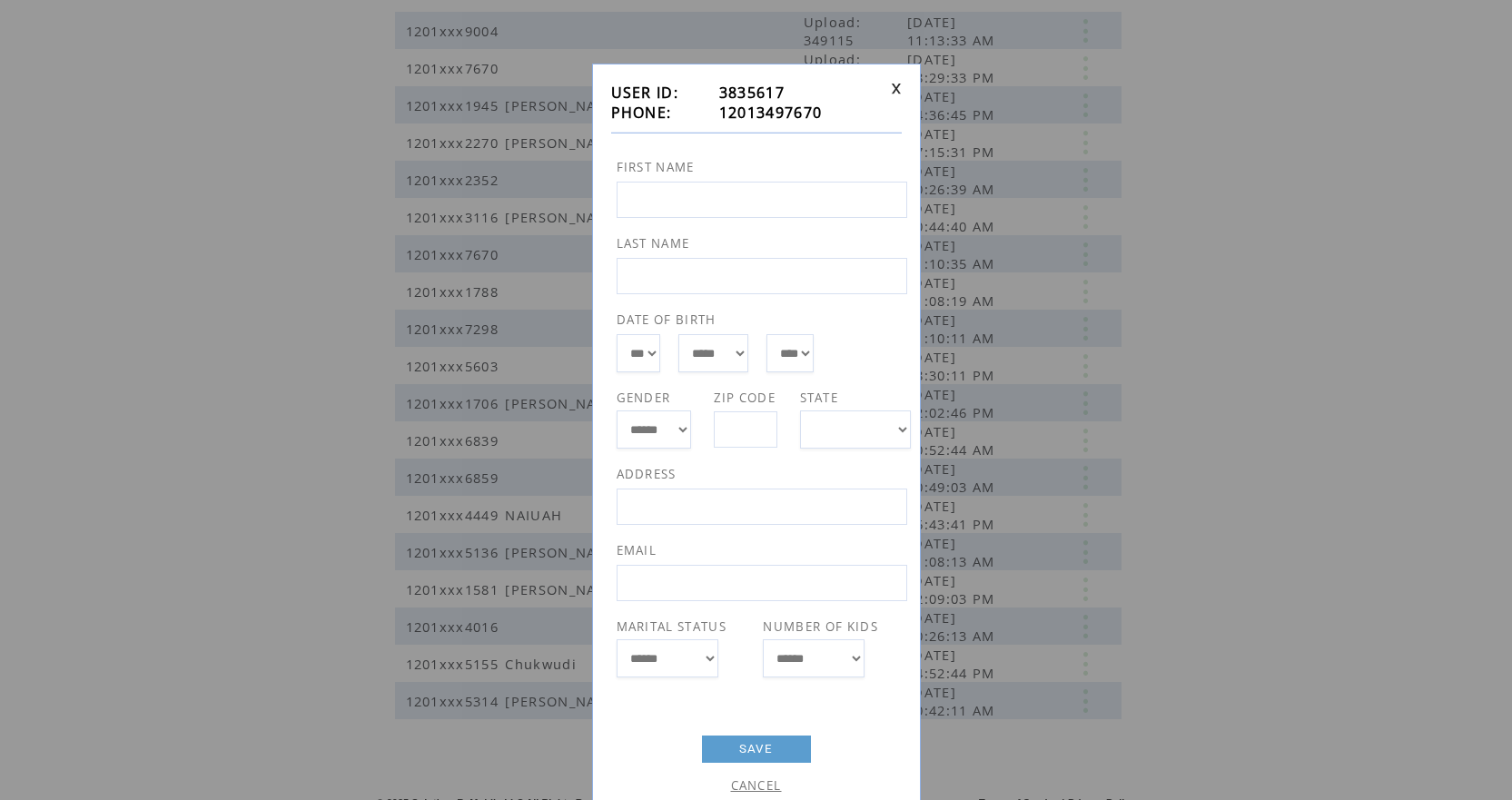
click at [754, 784] on link "CANCEL" at bounding box center [757, 785] width 51 height 17
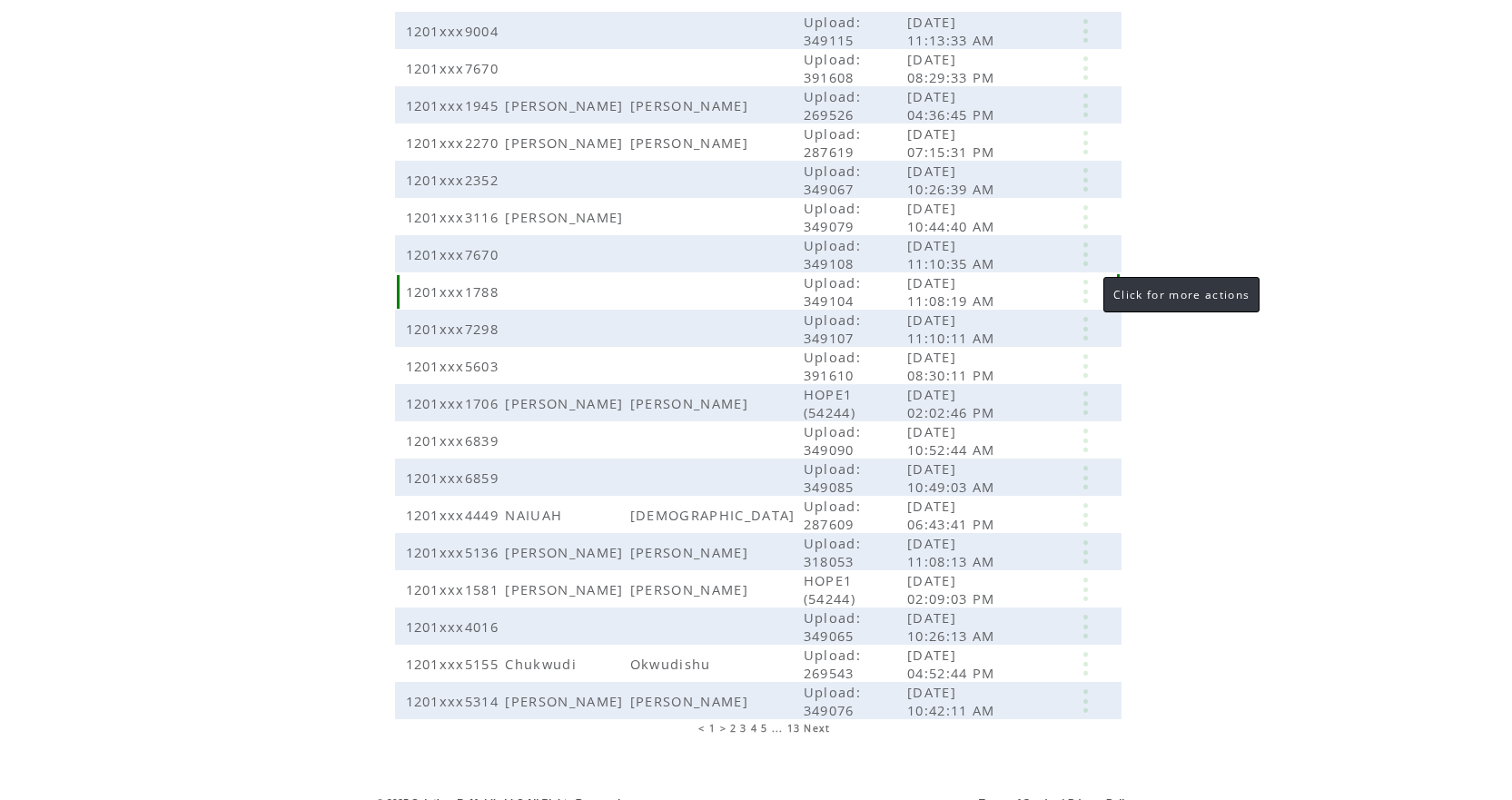
click at [1084, 284] on link at bounding box center [1086, 292] width 55 height 24
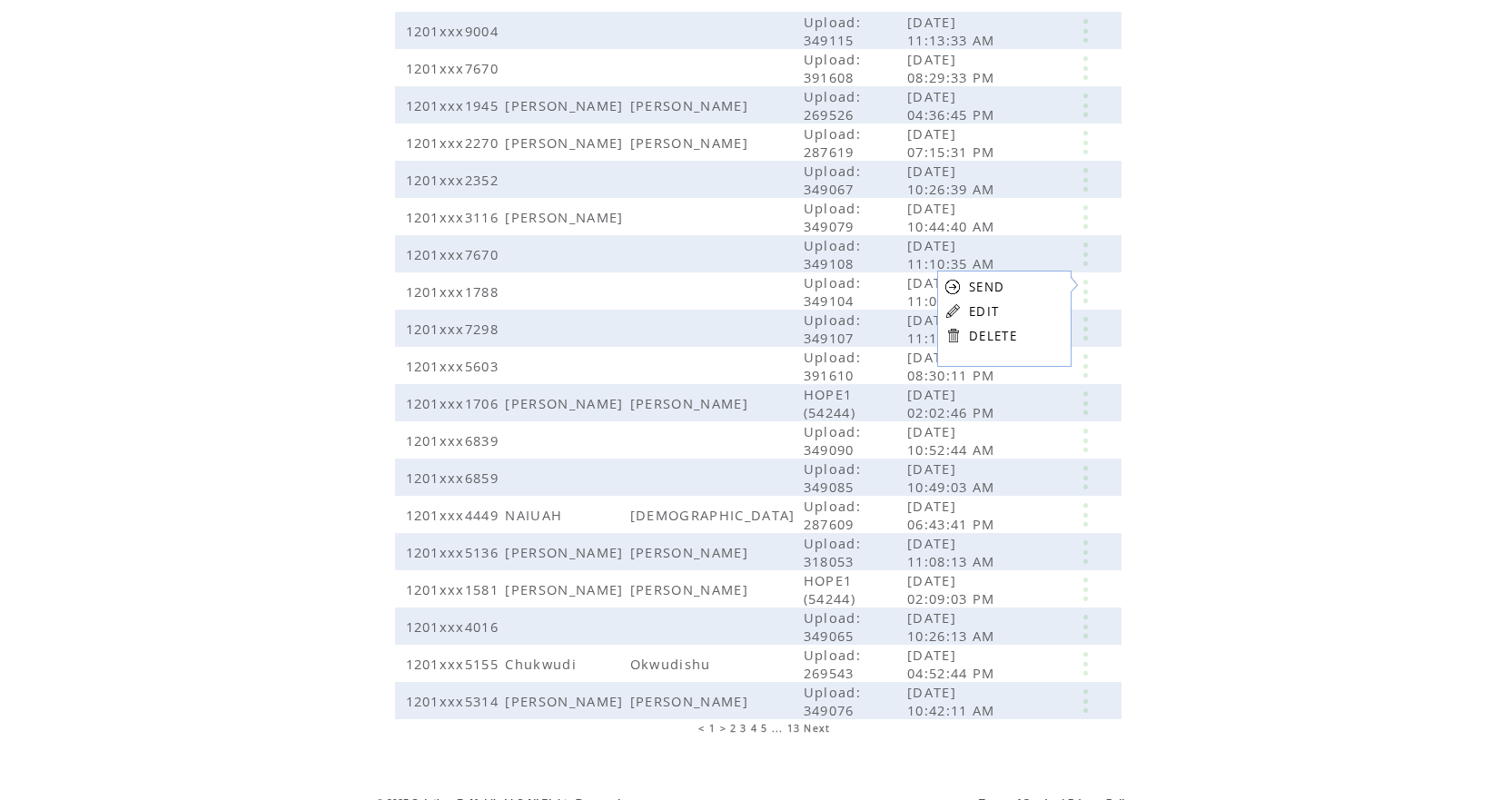
click at [987, 313] on link "EDIT" at bounding box center [984, 311] width 30 height 17
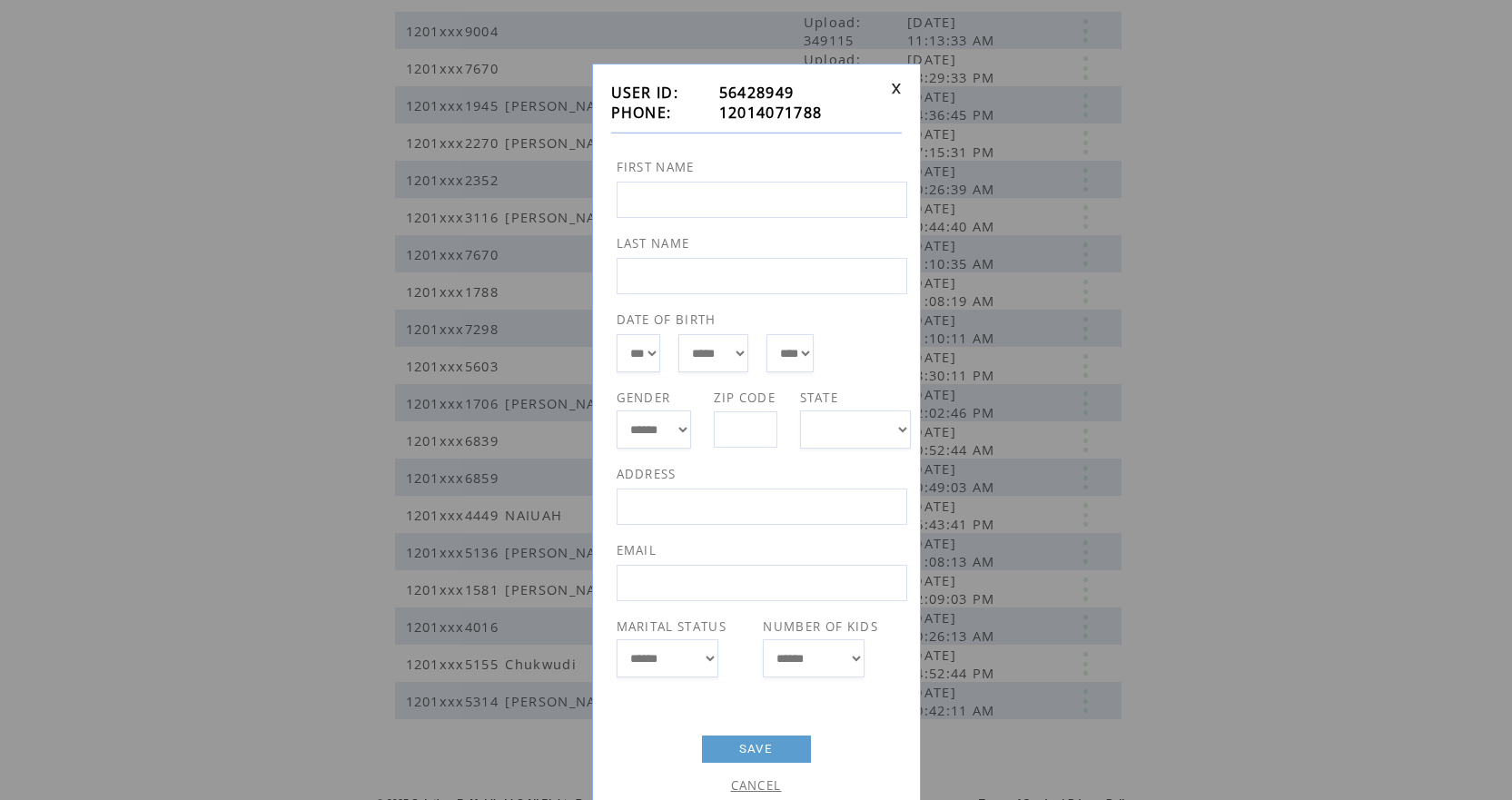
click at [747, 785] on link "CANCEL" at bounding box center [757, 785] width 51 height 17
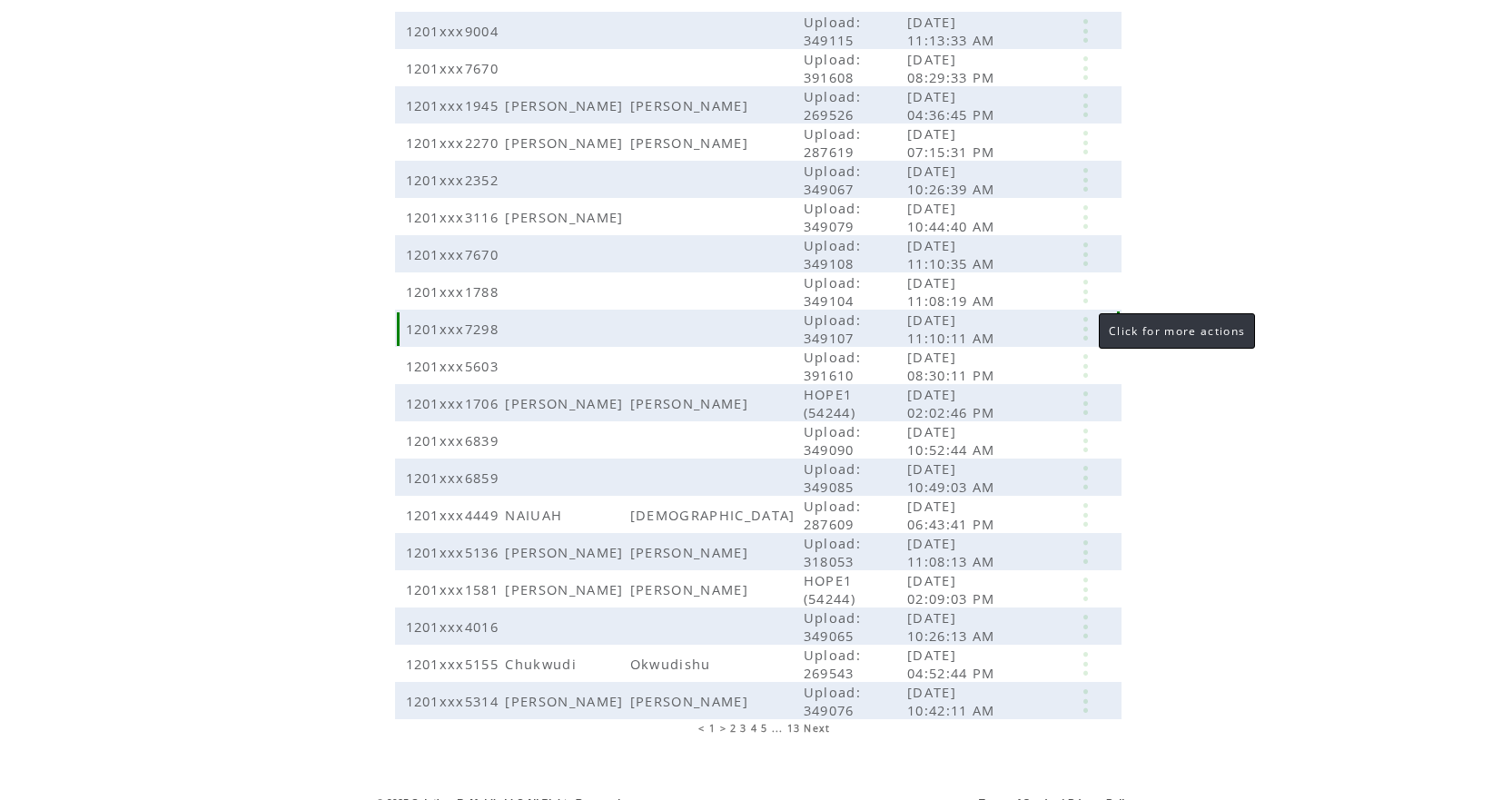
click at [1083, 319] on link at bounding box center [1086, 329] width 55 height 24
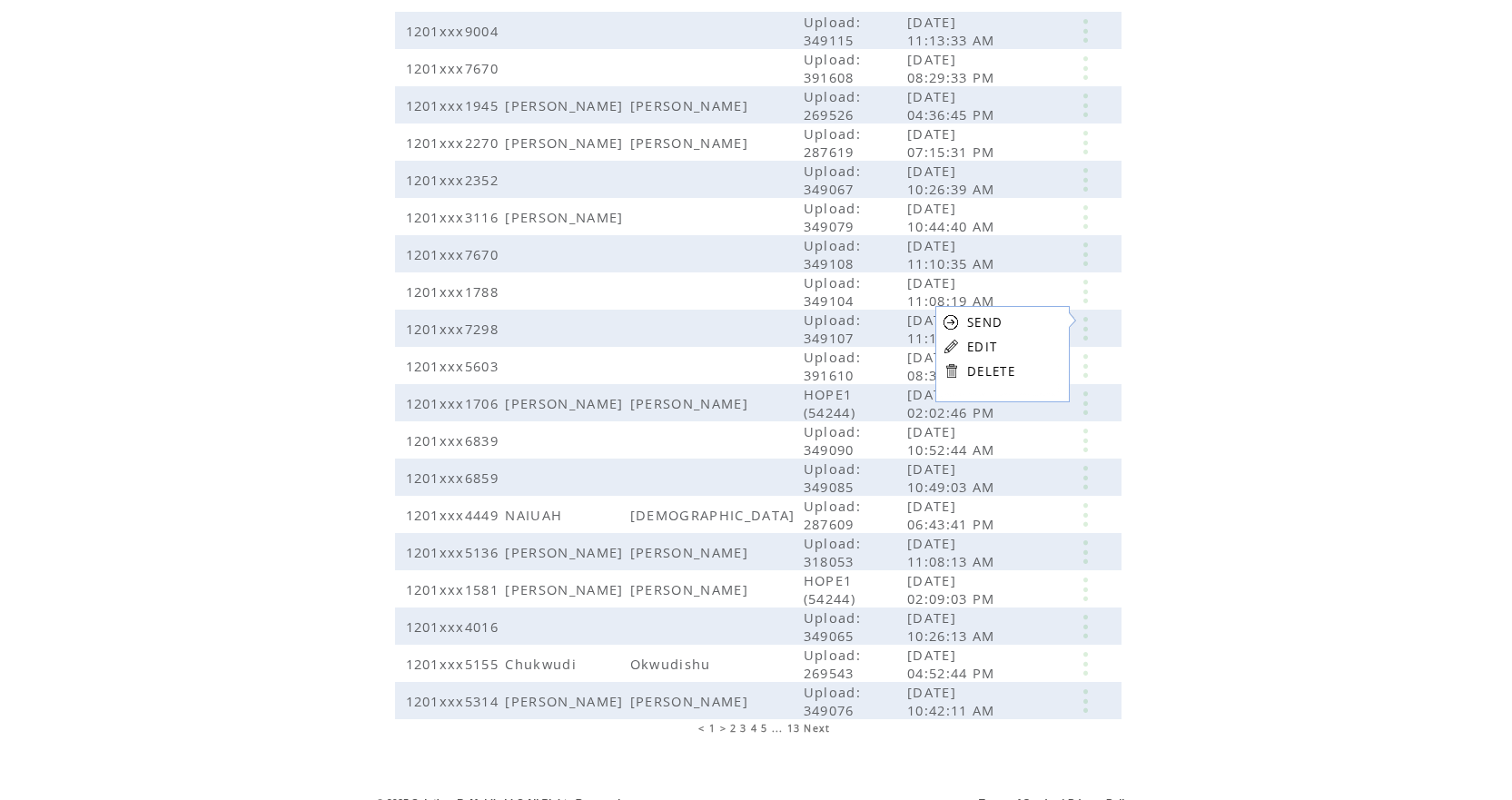
click at [989, 347] on link "EDIT" at bounding box center [982, 347] width 30 height 17
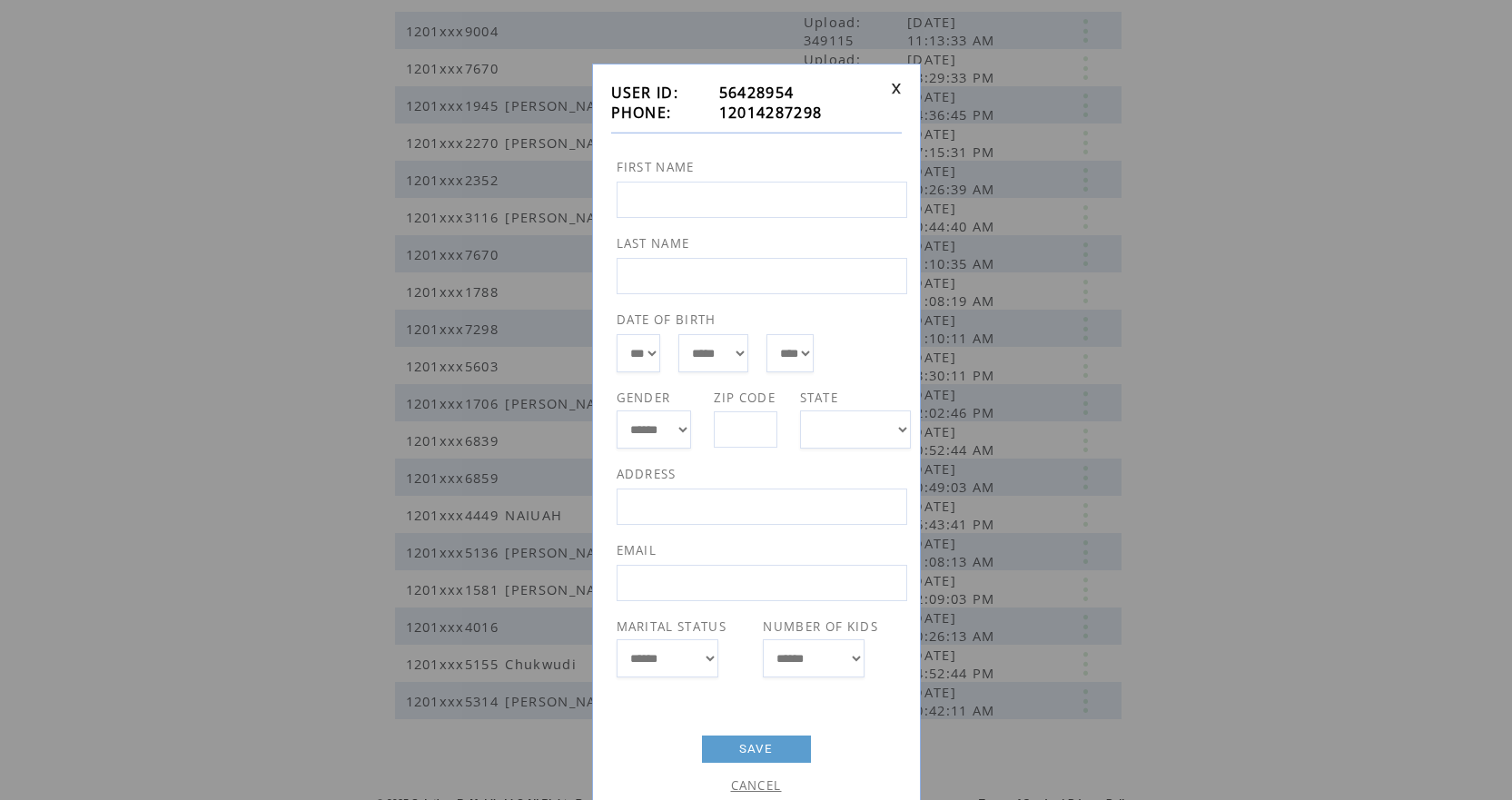
click at [759, 783] on link "CANCEL" at bounding box center [757, 785] width 51 height 17
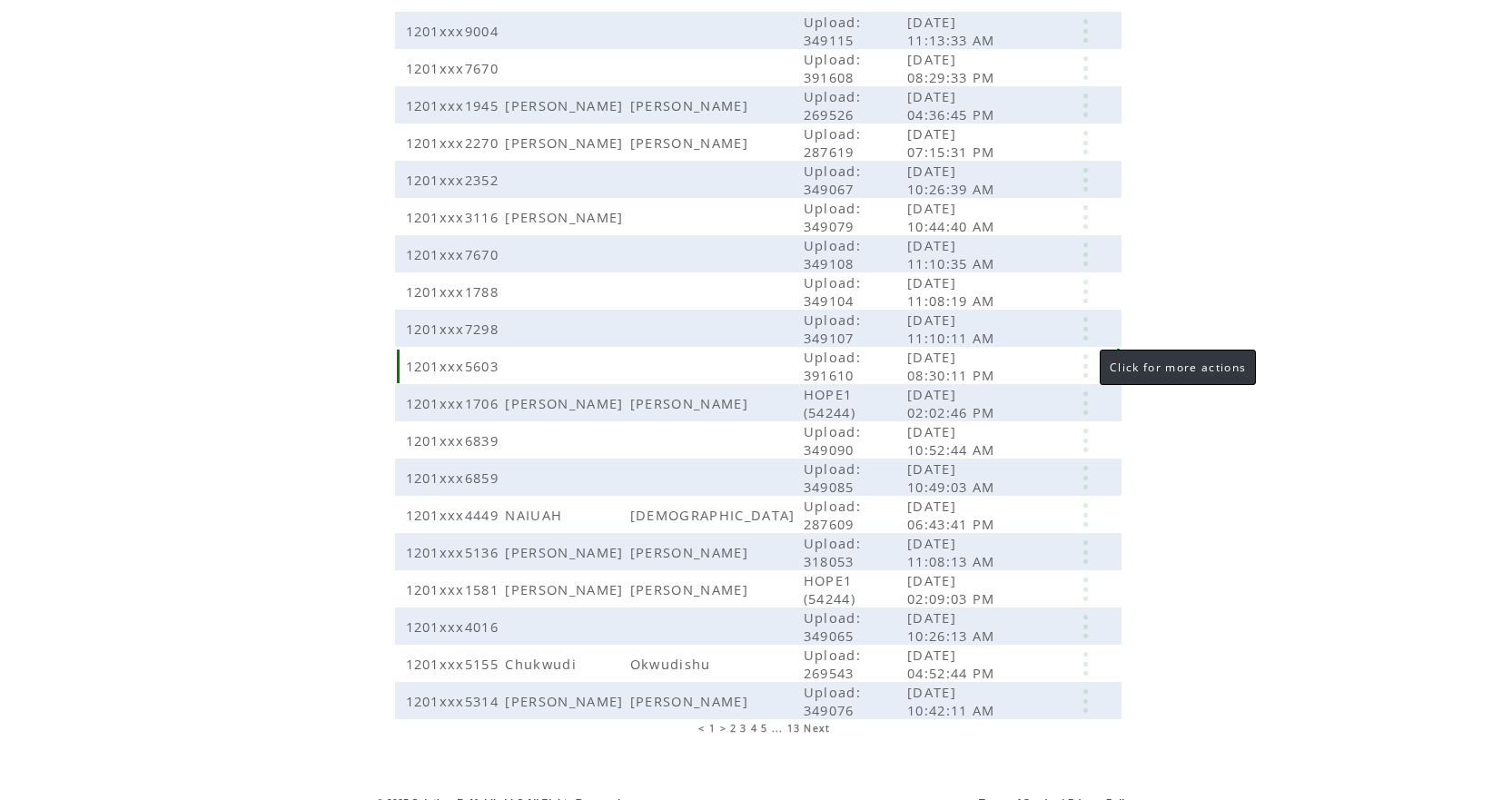
click at [1086, 354] on link at bounding box center [1086, 366] width 55 height 24
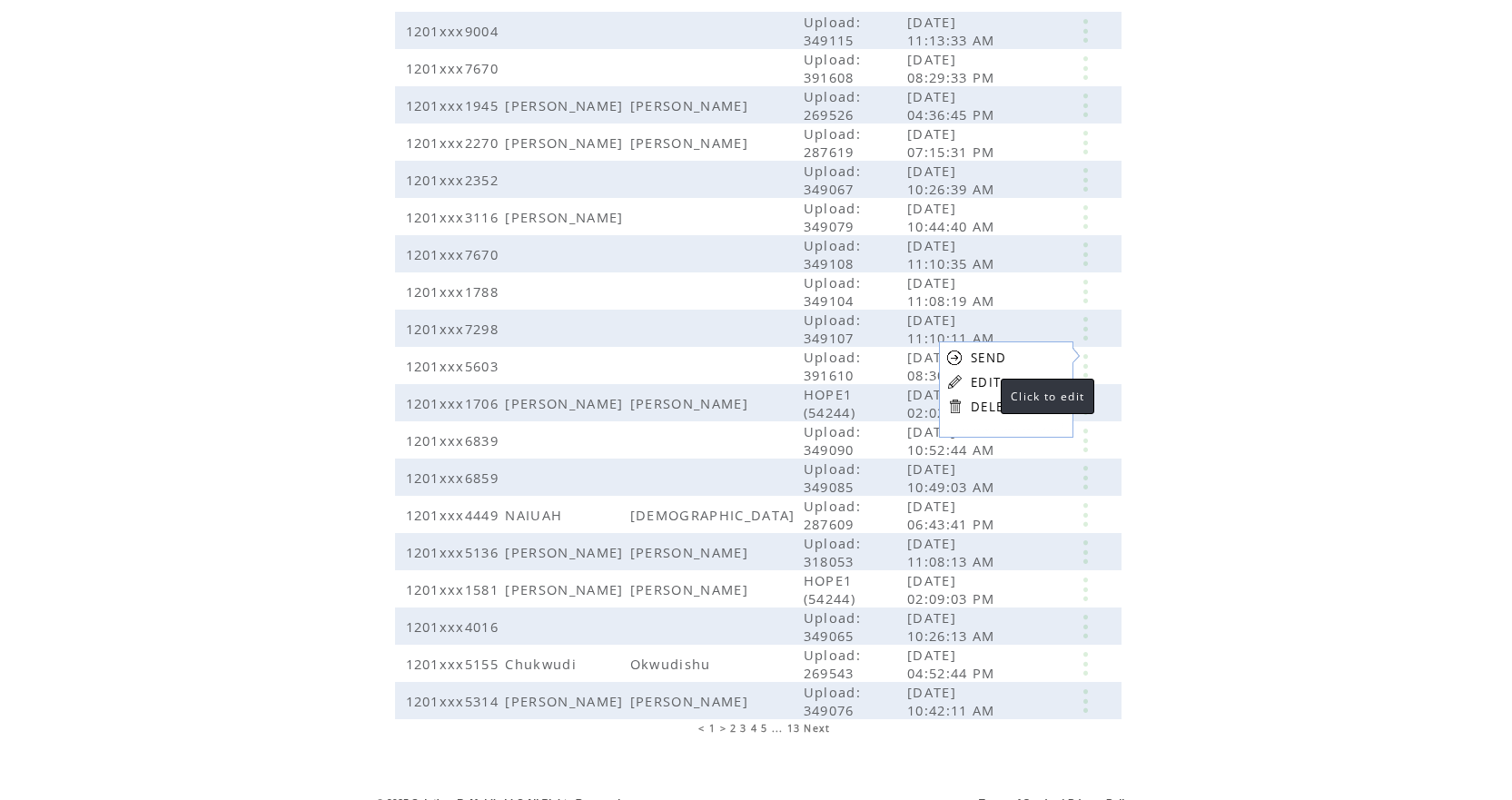
click at [983, 383] on link "EDIT" at bounding box center [986, 382] width 30 height 17
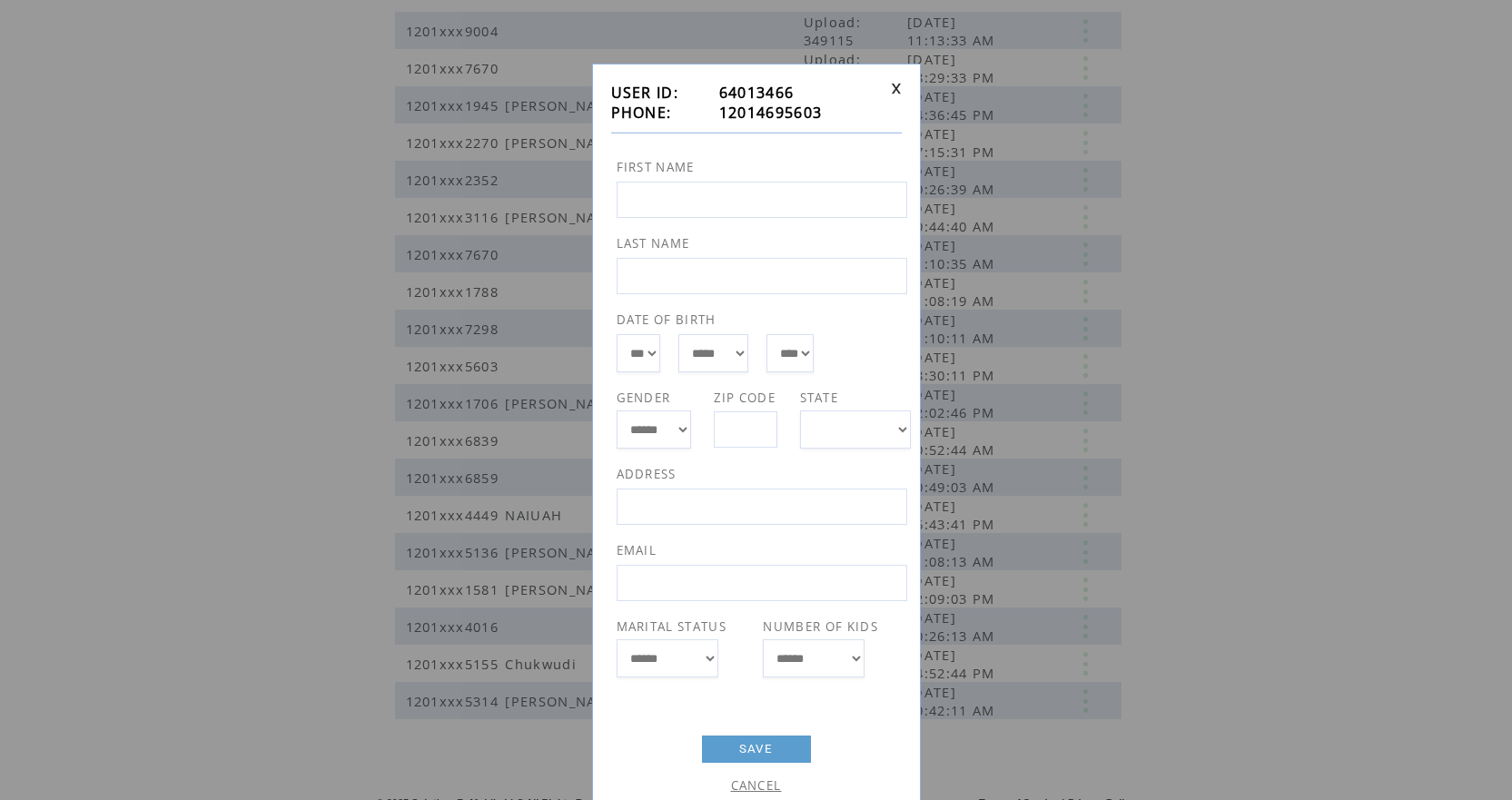
click at [762, 787] on link "CANCEL" at bounding box center [757, 785] width 51 height 17
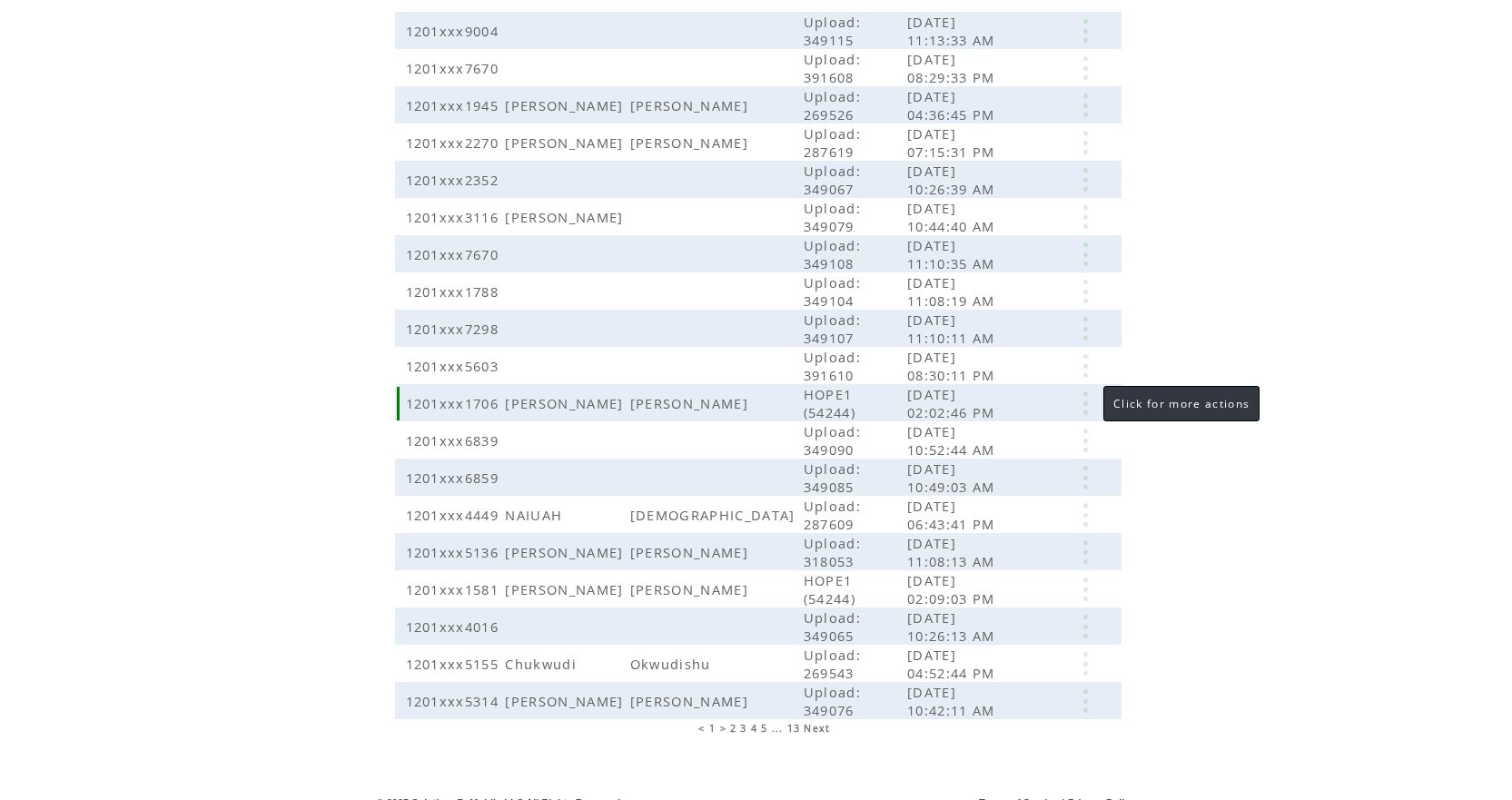
click at [1085, 398] on link at bounding box center [1086, 403] width 55 height 24
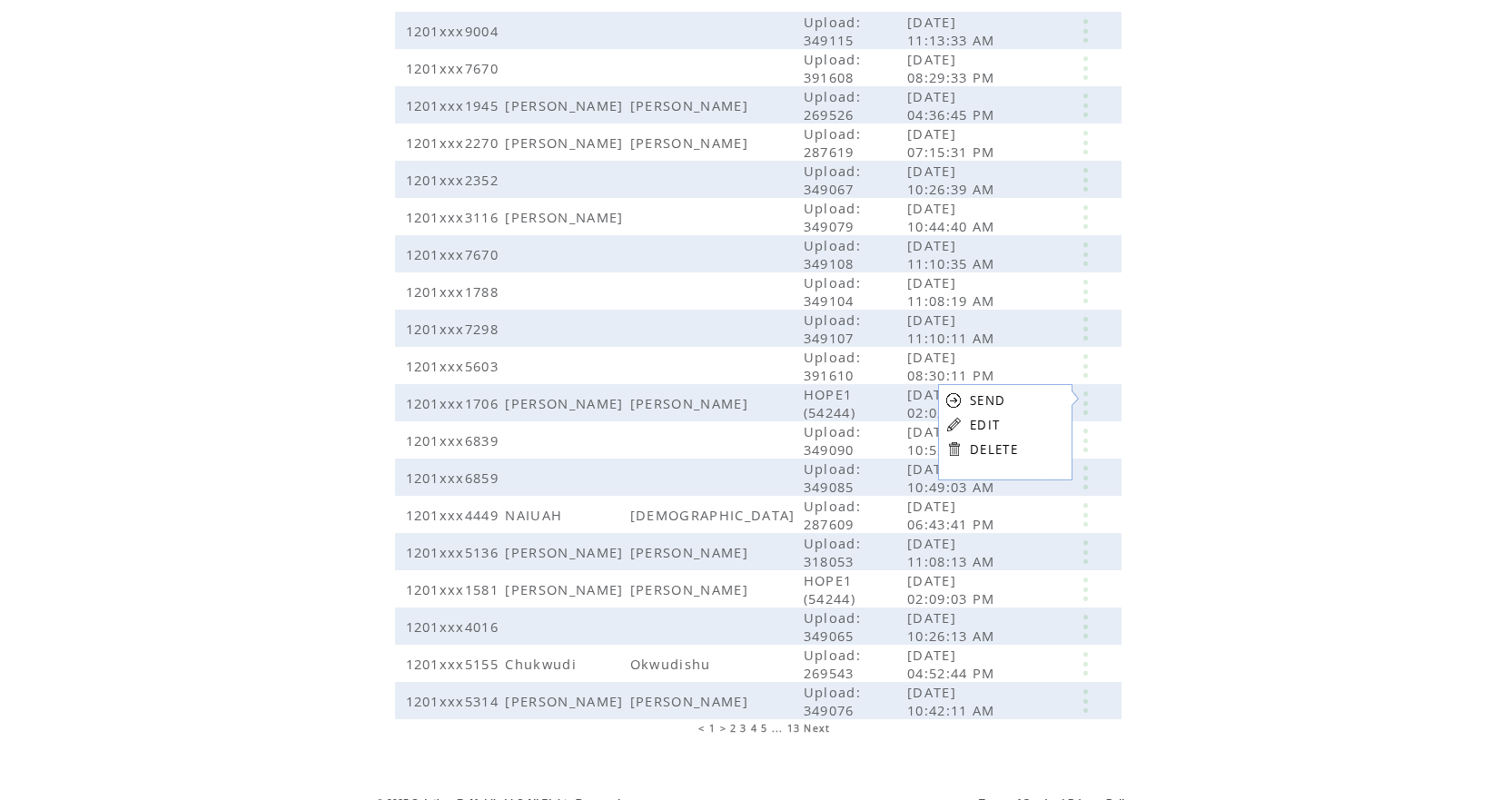
click at [988, 423] on link "EDIT" at bounding box center [985, 425] width 30 height 17
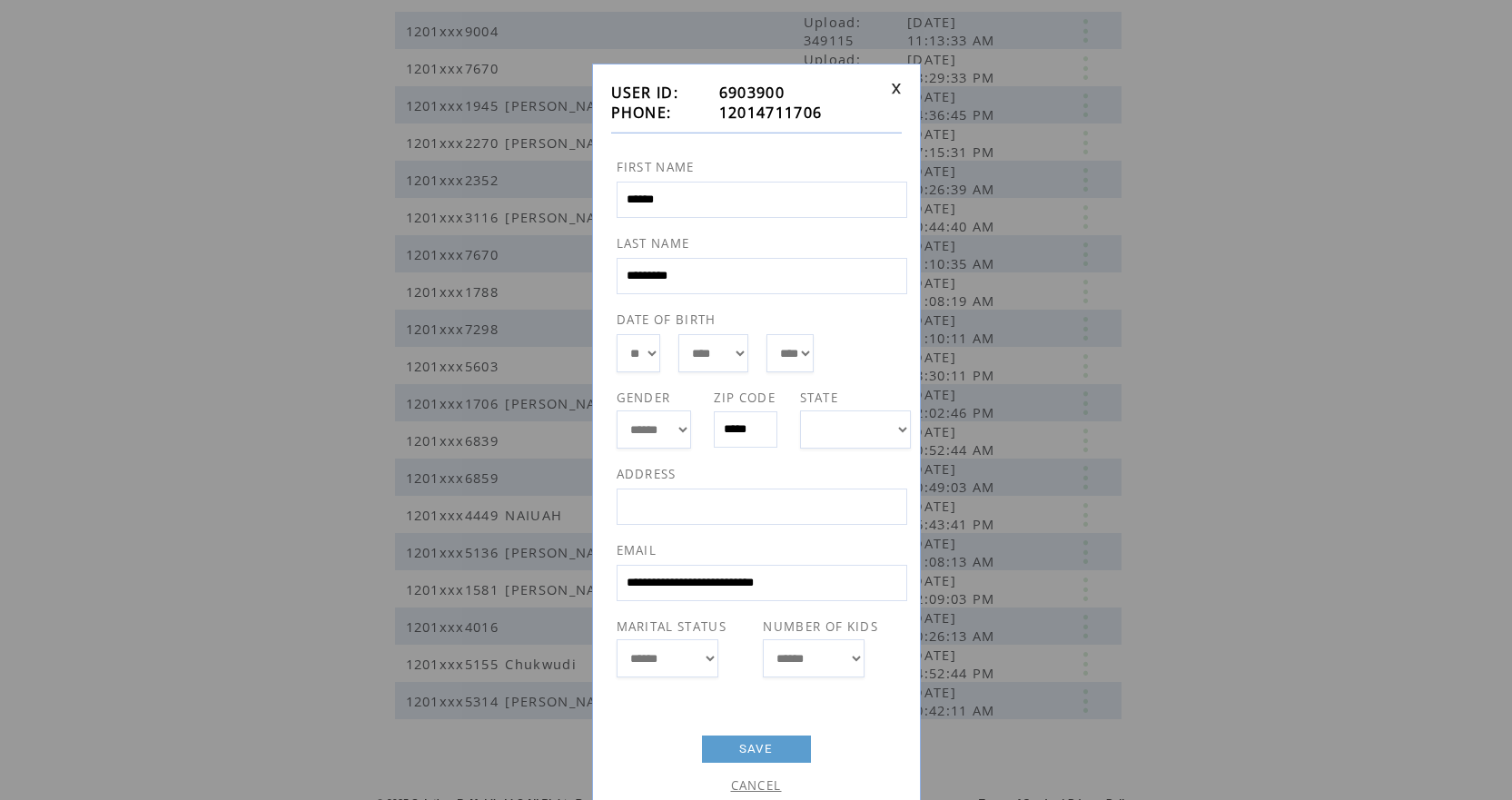
click at [751, 785] on link "CANCEL" at bounding box center [757, 785] width 51 height 17
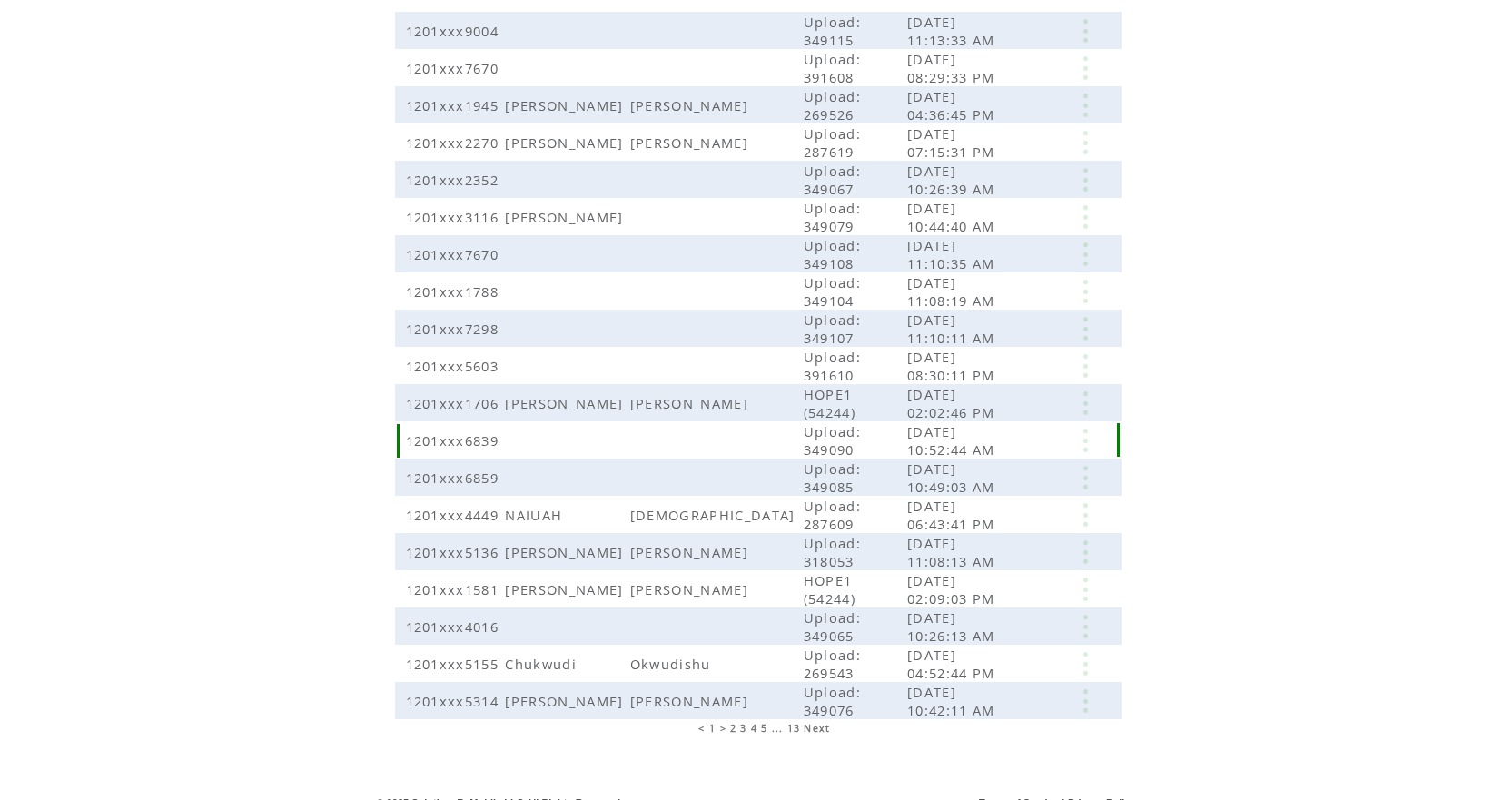
click at [1085, 429] on link at bounding box center [1086, 441] width 55 height 24
click at [988, 448] on link "EDIT" at bounding box center [985, 453] width 30 height 17
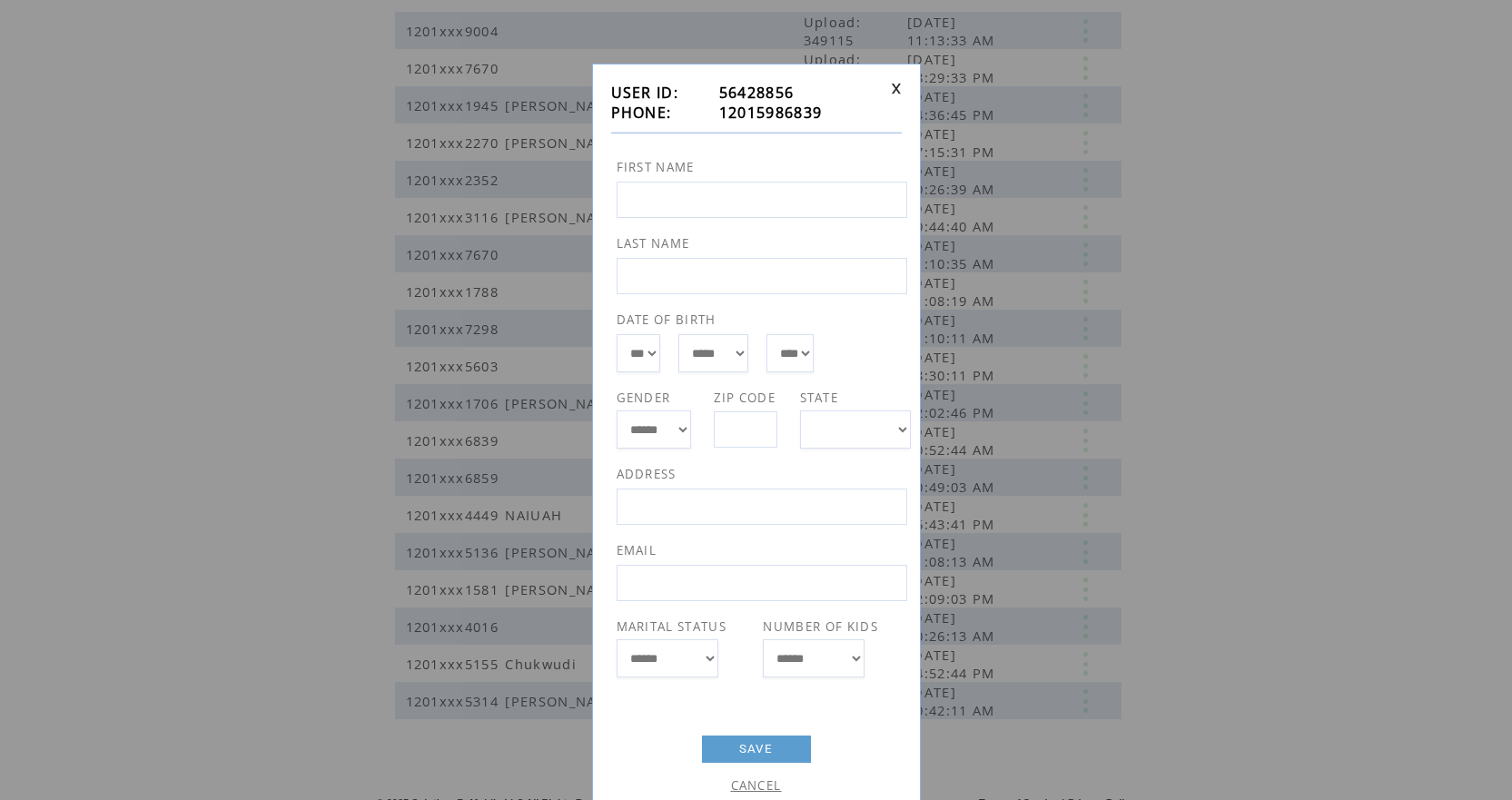
click at [763, 784] on link "CANCEL" at bounding box center [757, 785] width 51 height 17
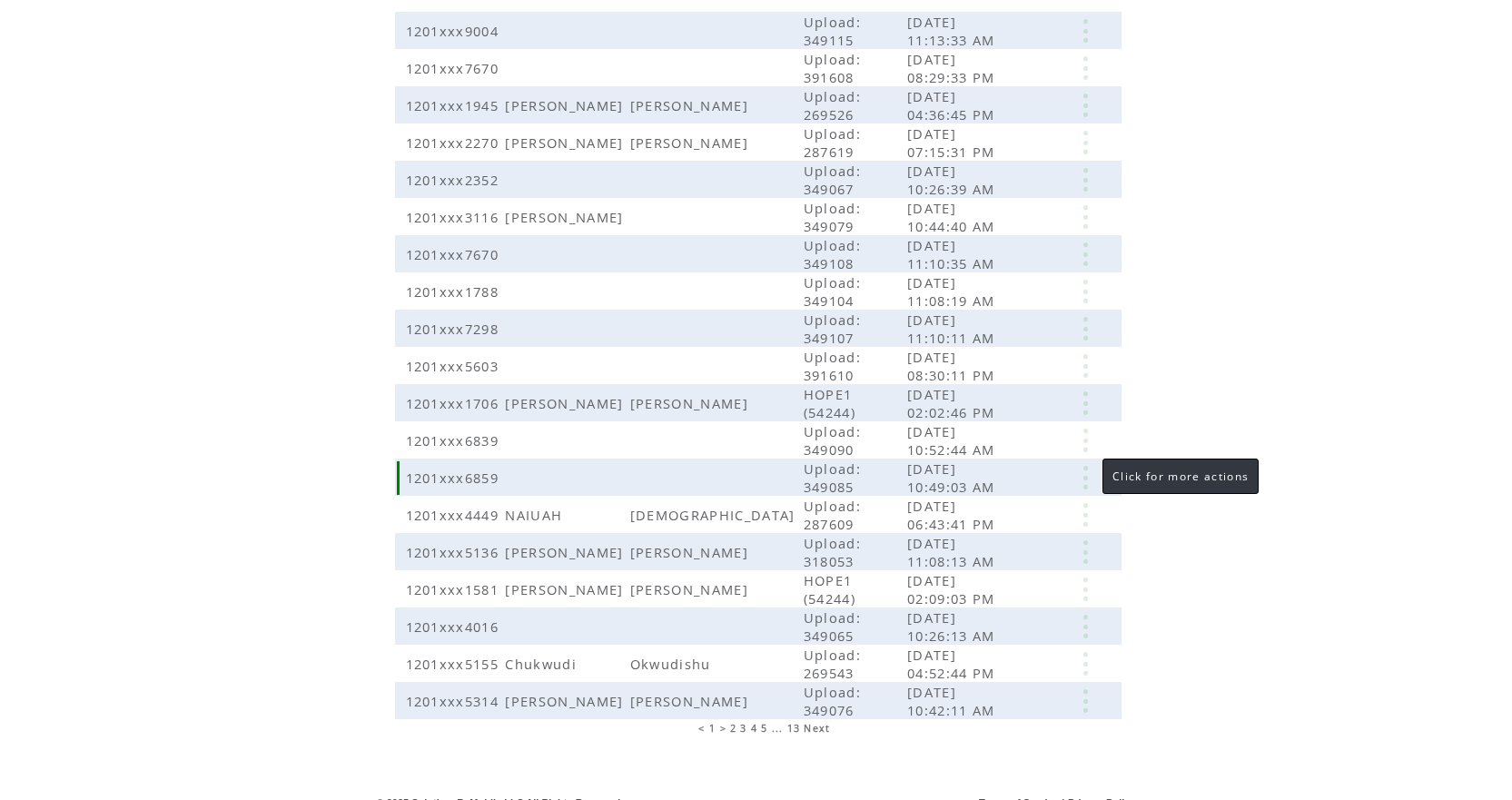
click at [1084, 466] on link at bounding box center [1086, 478] width 55 height 24
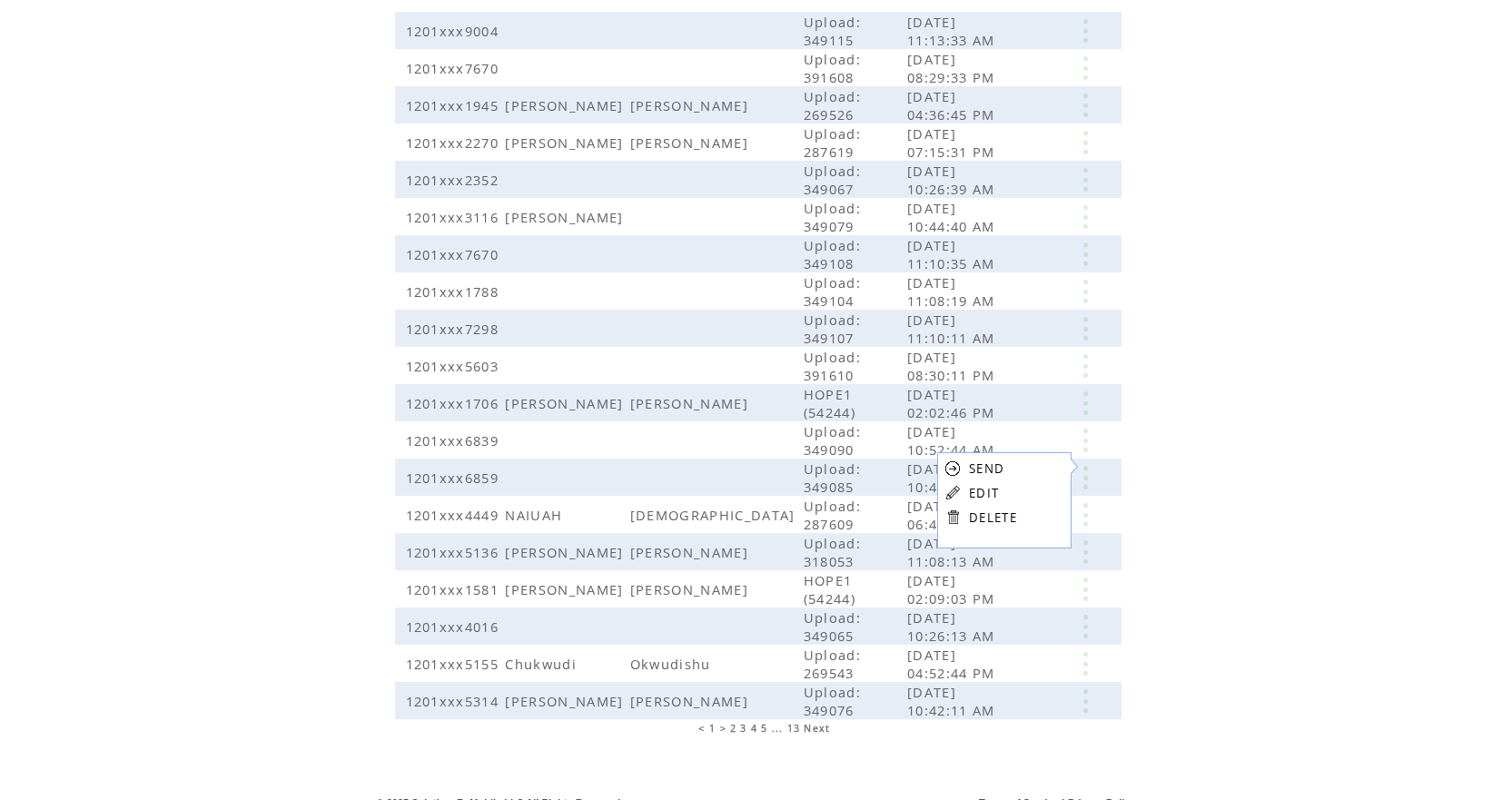
click at [984, 492] on link "EDIT" at bounding box center [984, 493] width 30 height 17
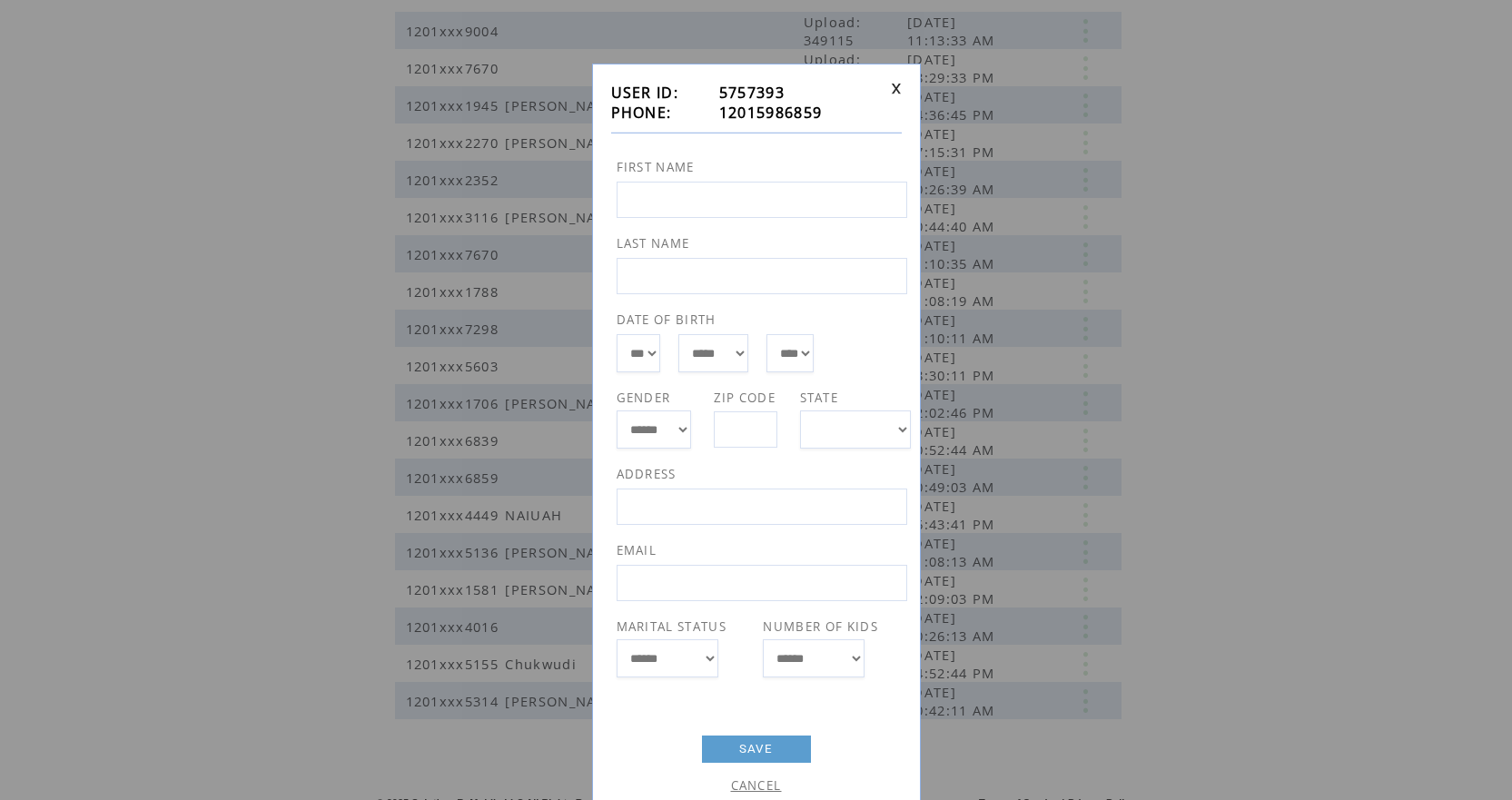
click at [765, 790] on link "CANCEL" at bounding box center [757, 785] width 51 height 17
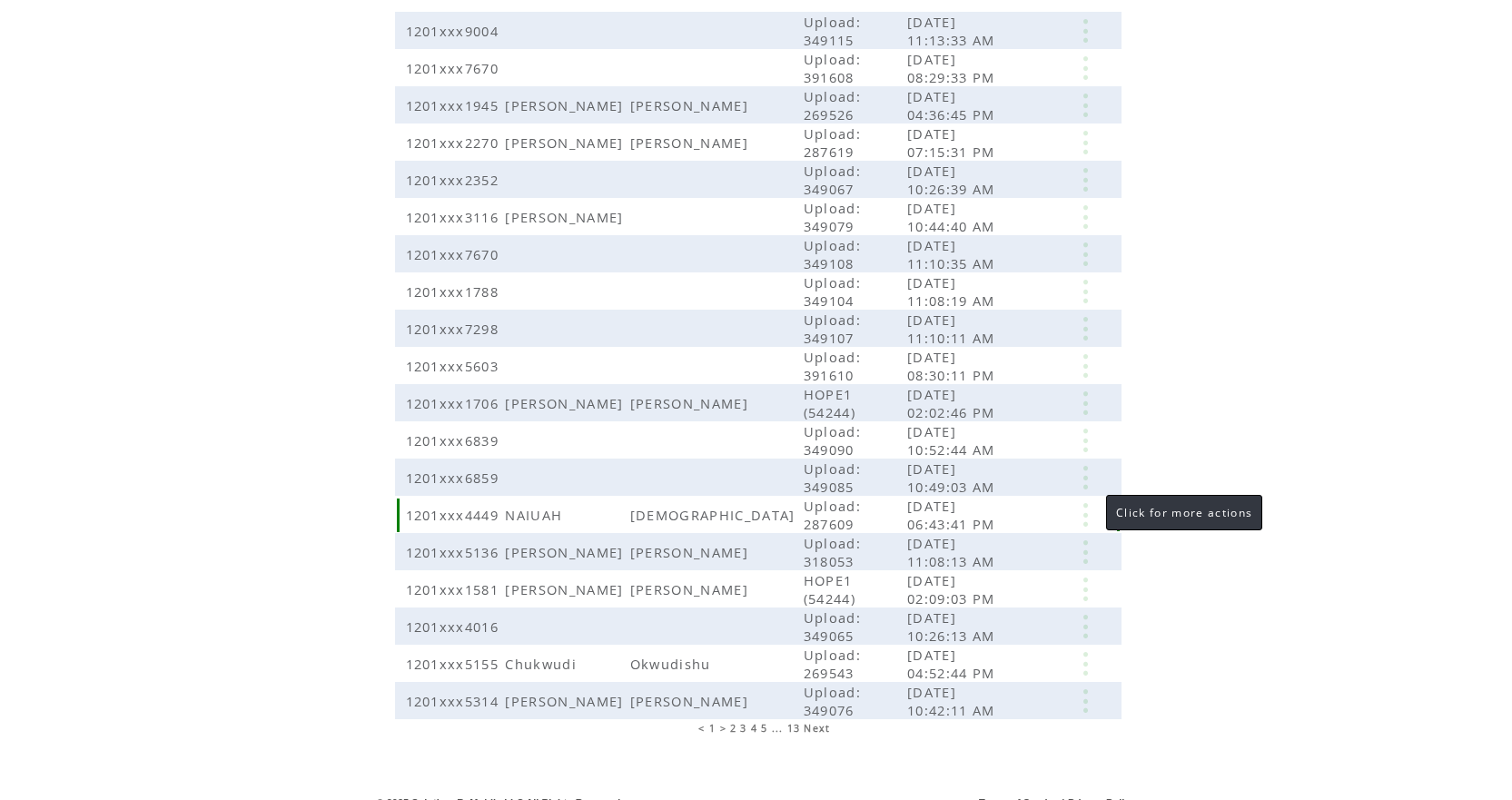
click at [1088, 503] on link at bounding box center [1086, 515] width 55 height 24
click at [984, 530] on link "EDIT" at bounding box center [987, 531] width 30 height 17
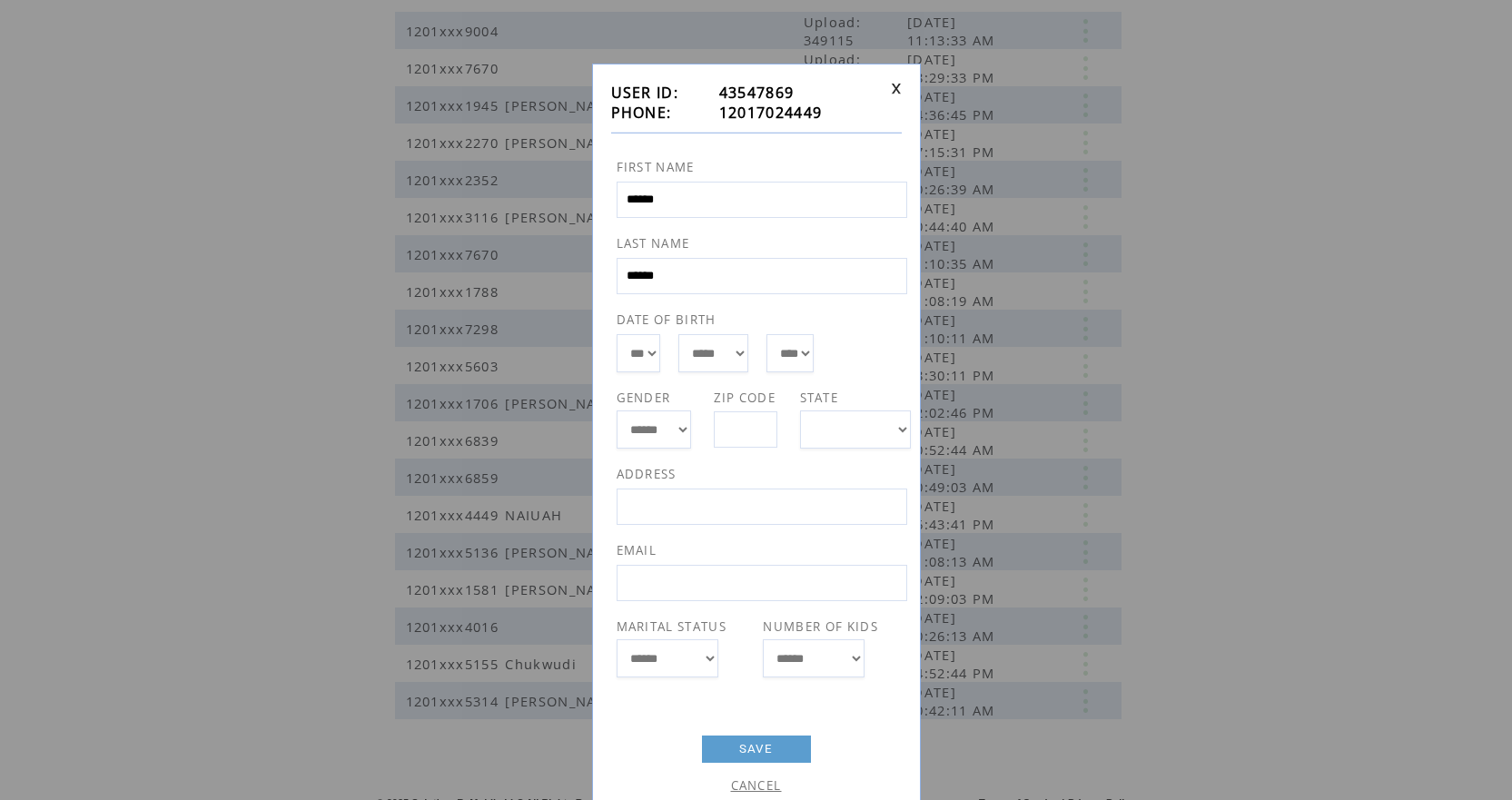
click at [767, 784] on link "CANCEL" at bounding box center [757, 785] width 51 height 17
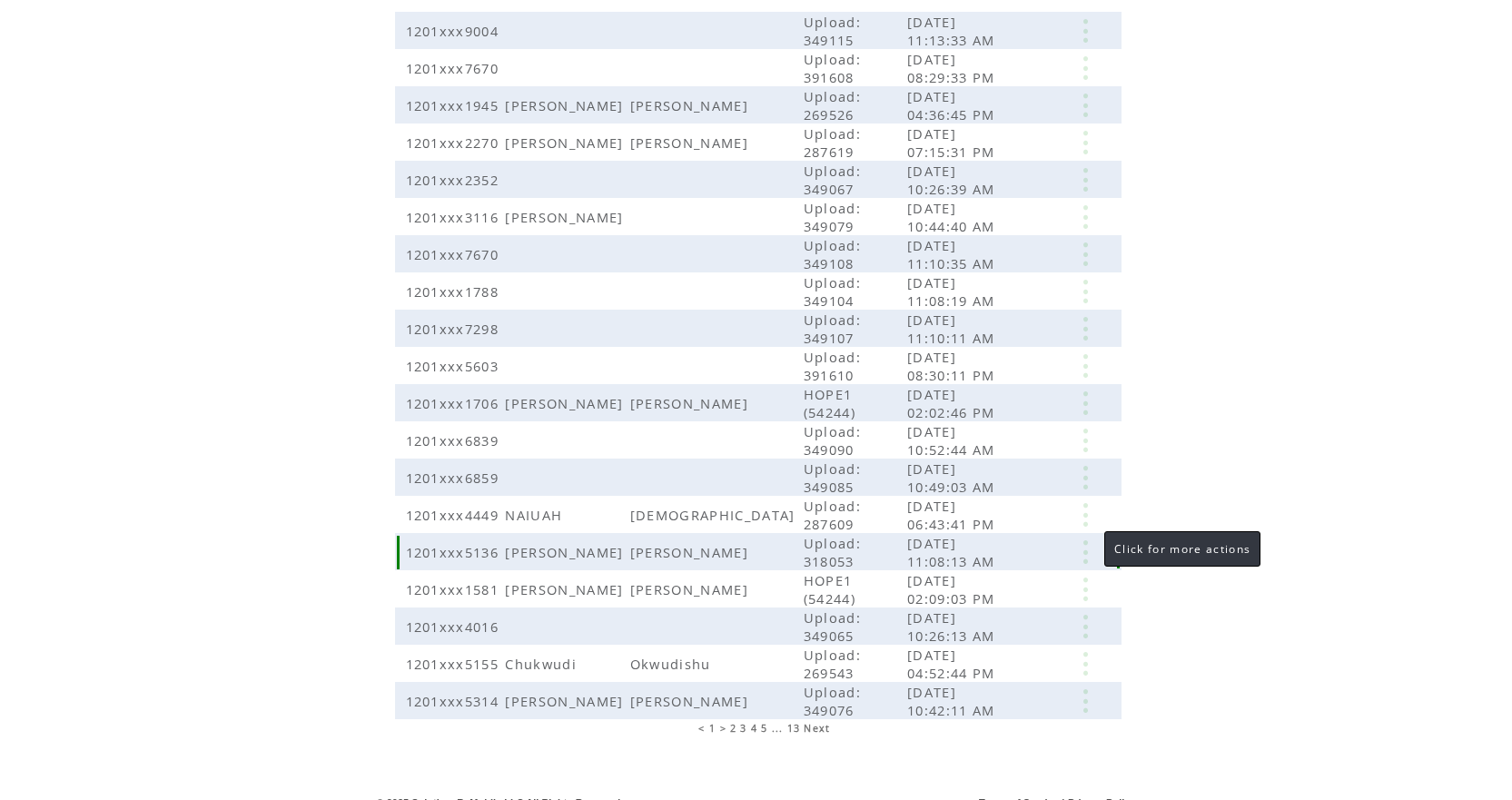
click at [1087, 541] on link at bounding box center [1086, 552] width 55 height 24
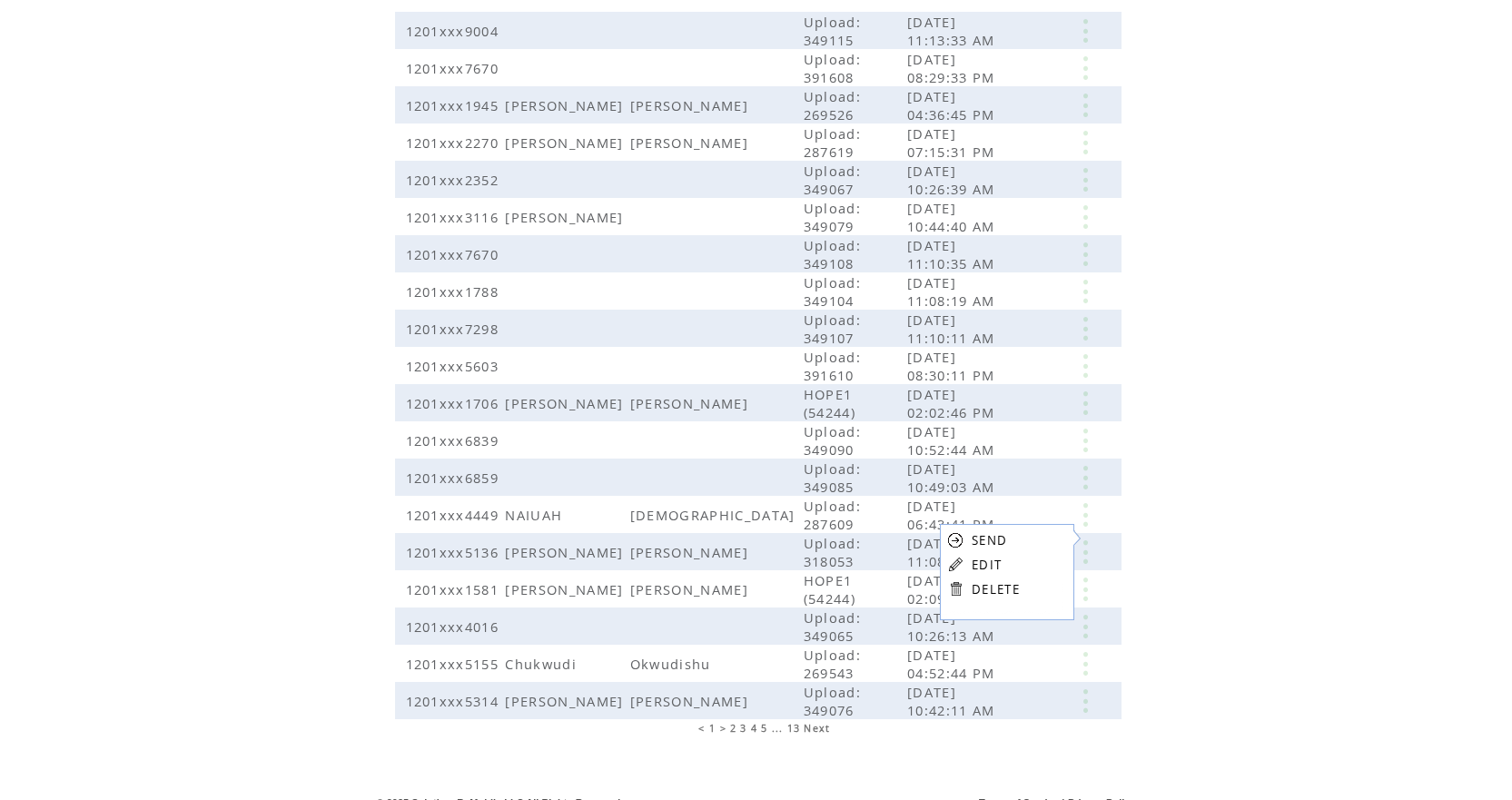
click at [990, 561] on link "EDIT" at bounding box center [986, 565] width 30 height 17
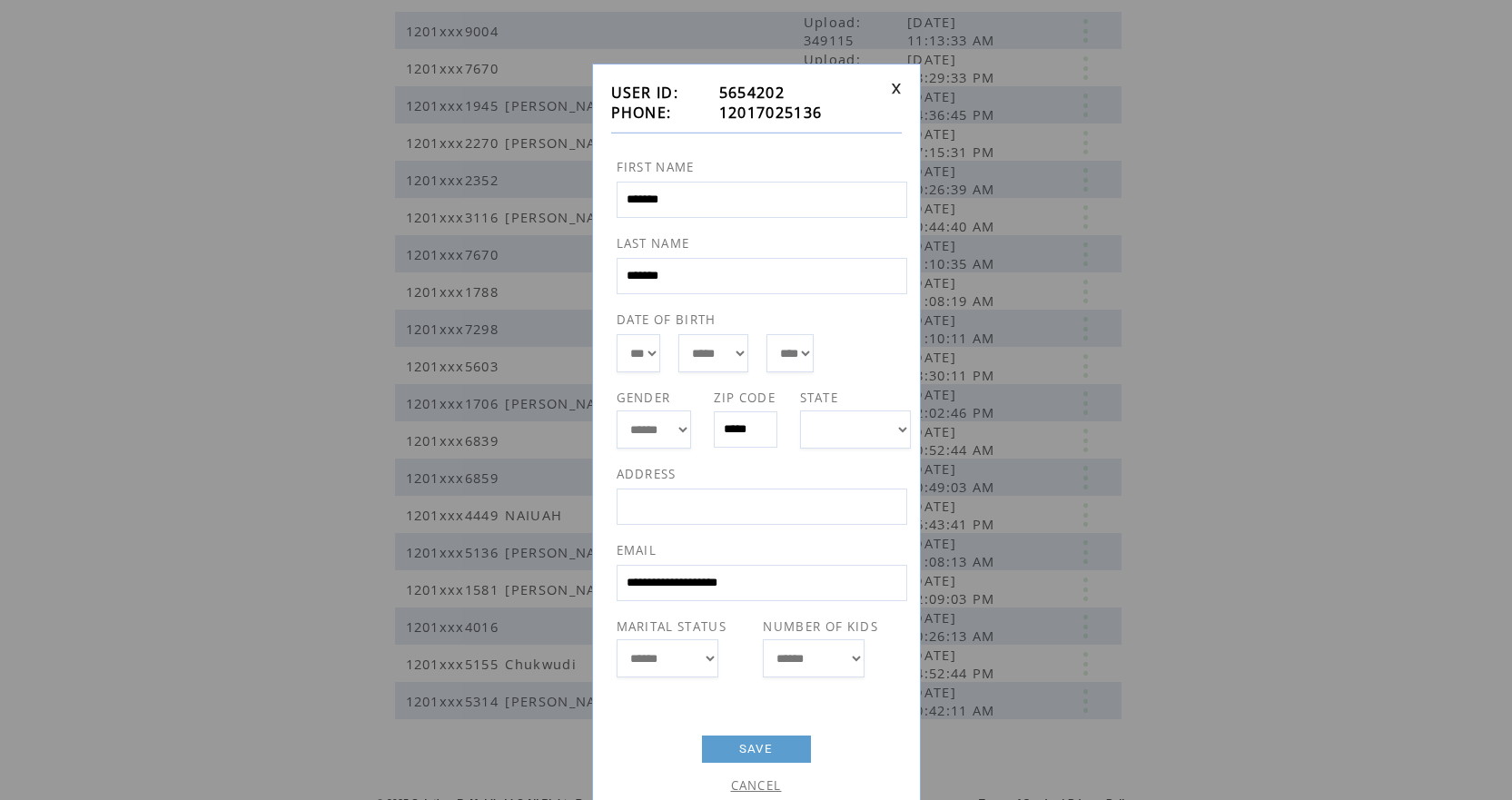
click at [759, 784] on link "CANCEL" at bounding box center [757, 785] width 51 height 17
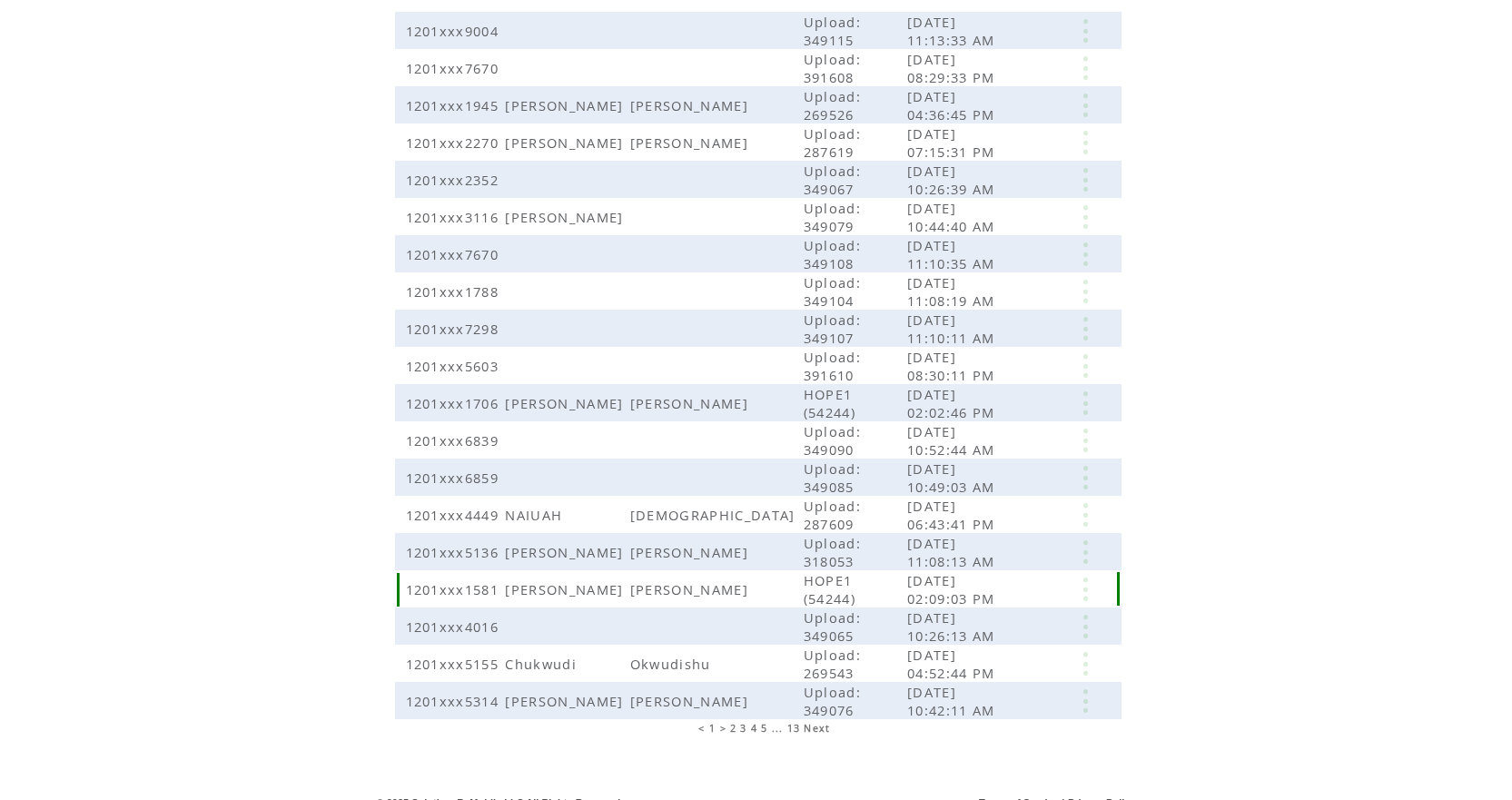
click at [1083, 581] on link at bounding box center [1086, 589] width 55 height 24
click at [971, 608] on link "EDIT" at bounding box center [973, 611] width 30 height 17
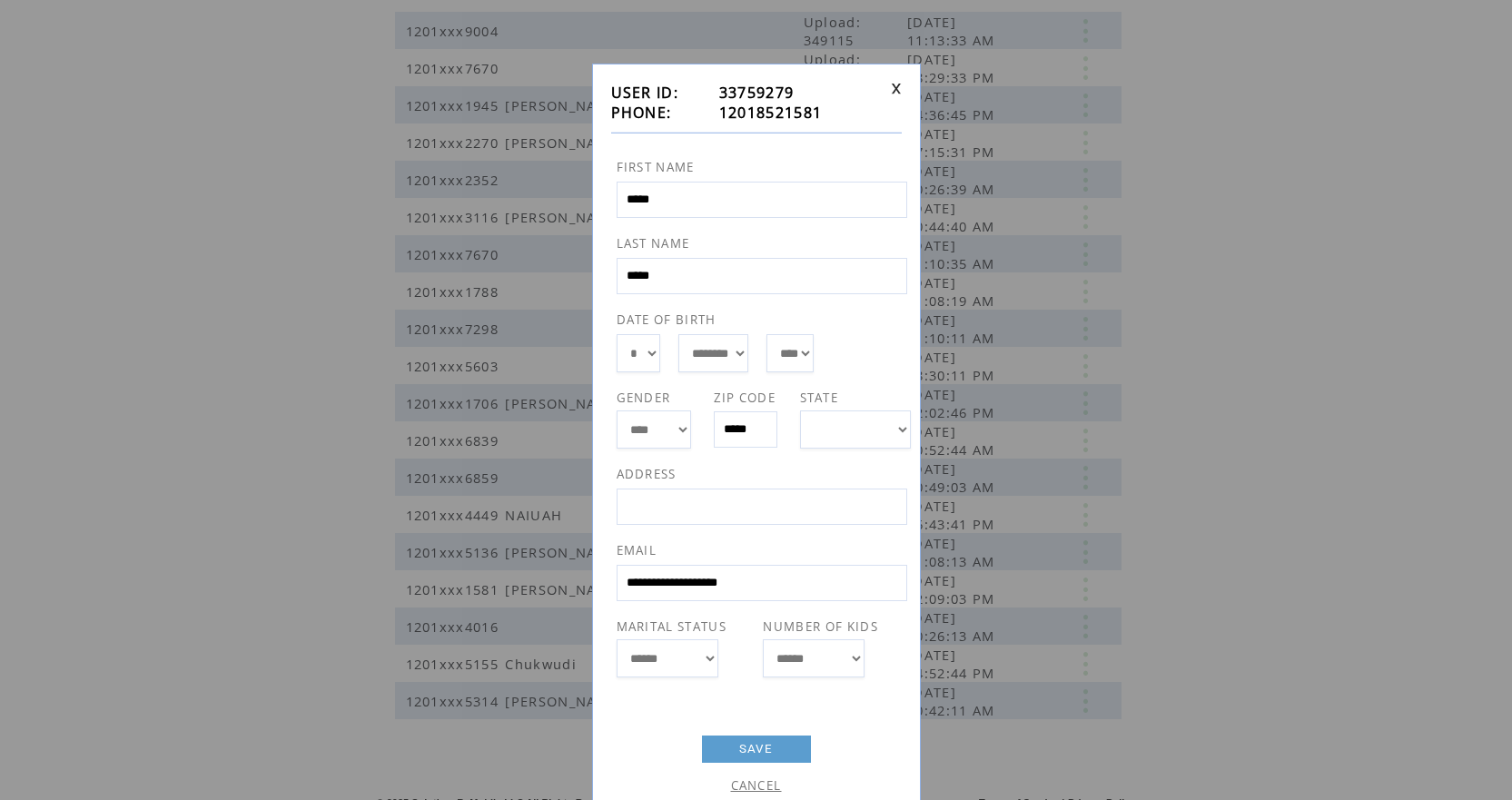
click at [762, 784] on link "CANCEL" at bounding box center [757, 785] width 51 height 17
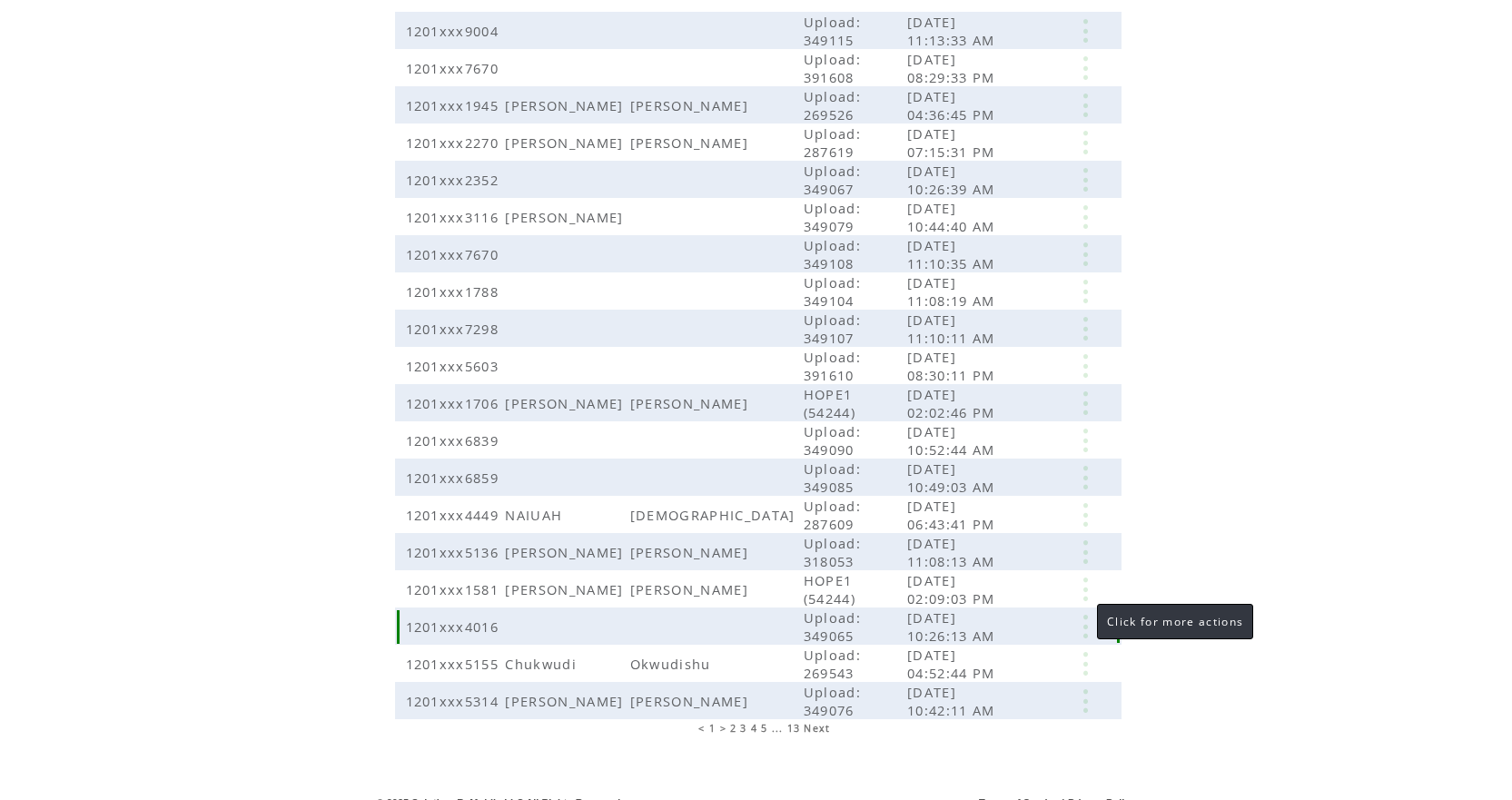
click at [1086, 615] on link at bounding box center [1086, 627] width 55 height 24
click at [988, 632] on link "EDIT" at bounding box center [986, 635] width 30 height 17
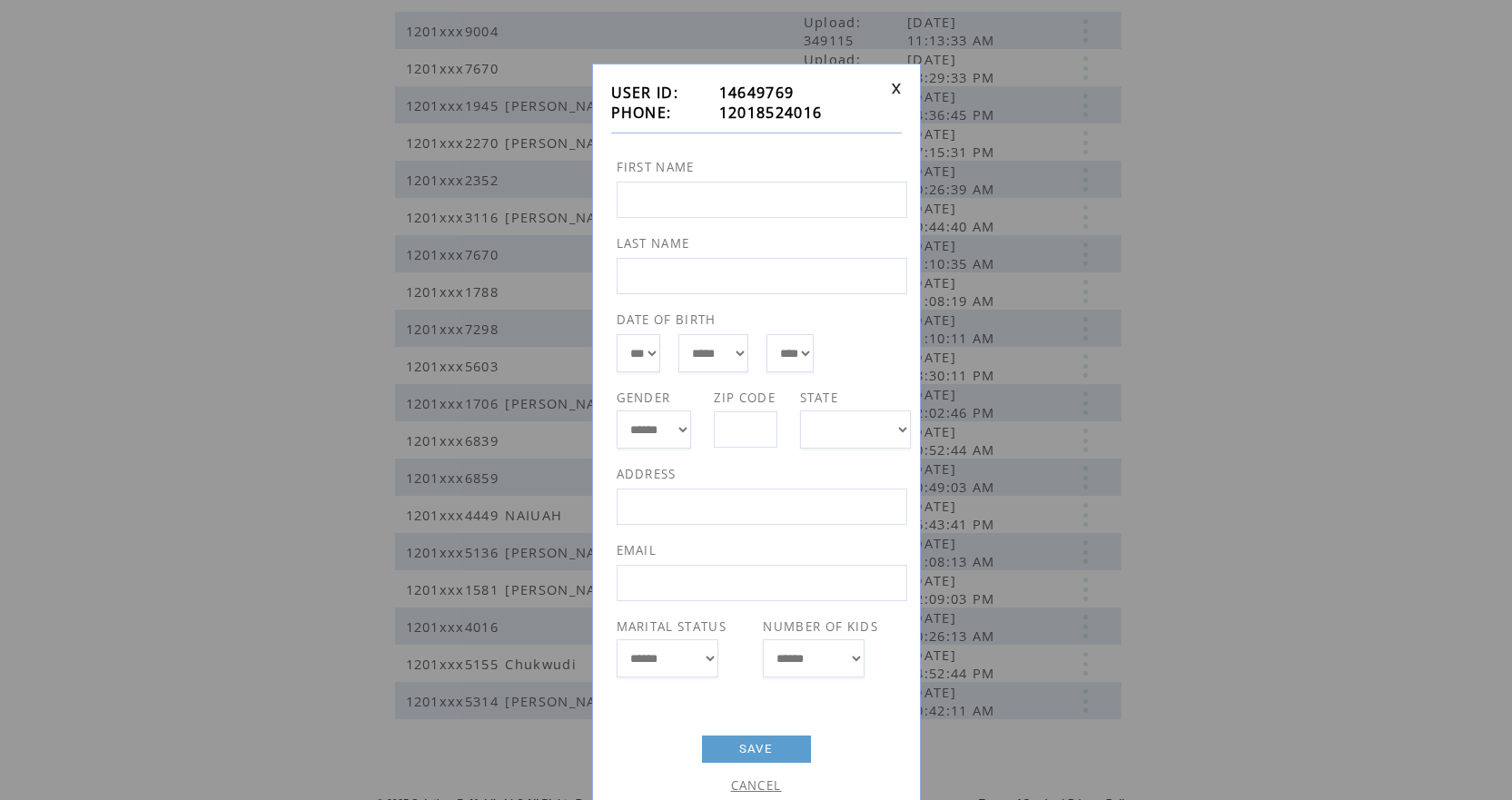
click at [767, 783] on link "CANCEL" at bounding box center [757, 785] width 51 height 17
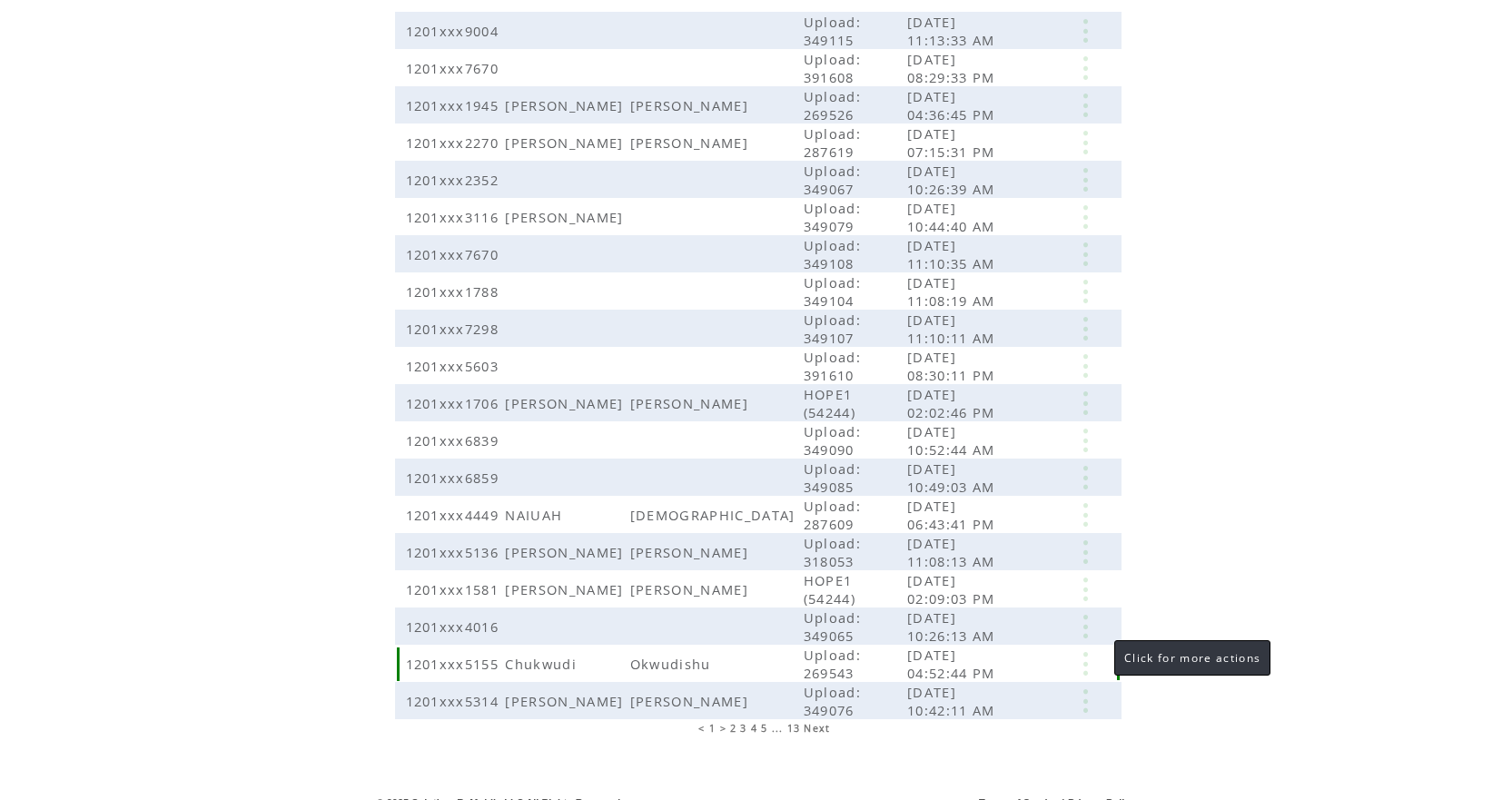
click at [1088, 652] on link at bounding box center [1086, 664] width 55 height 24
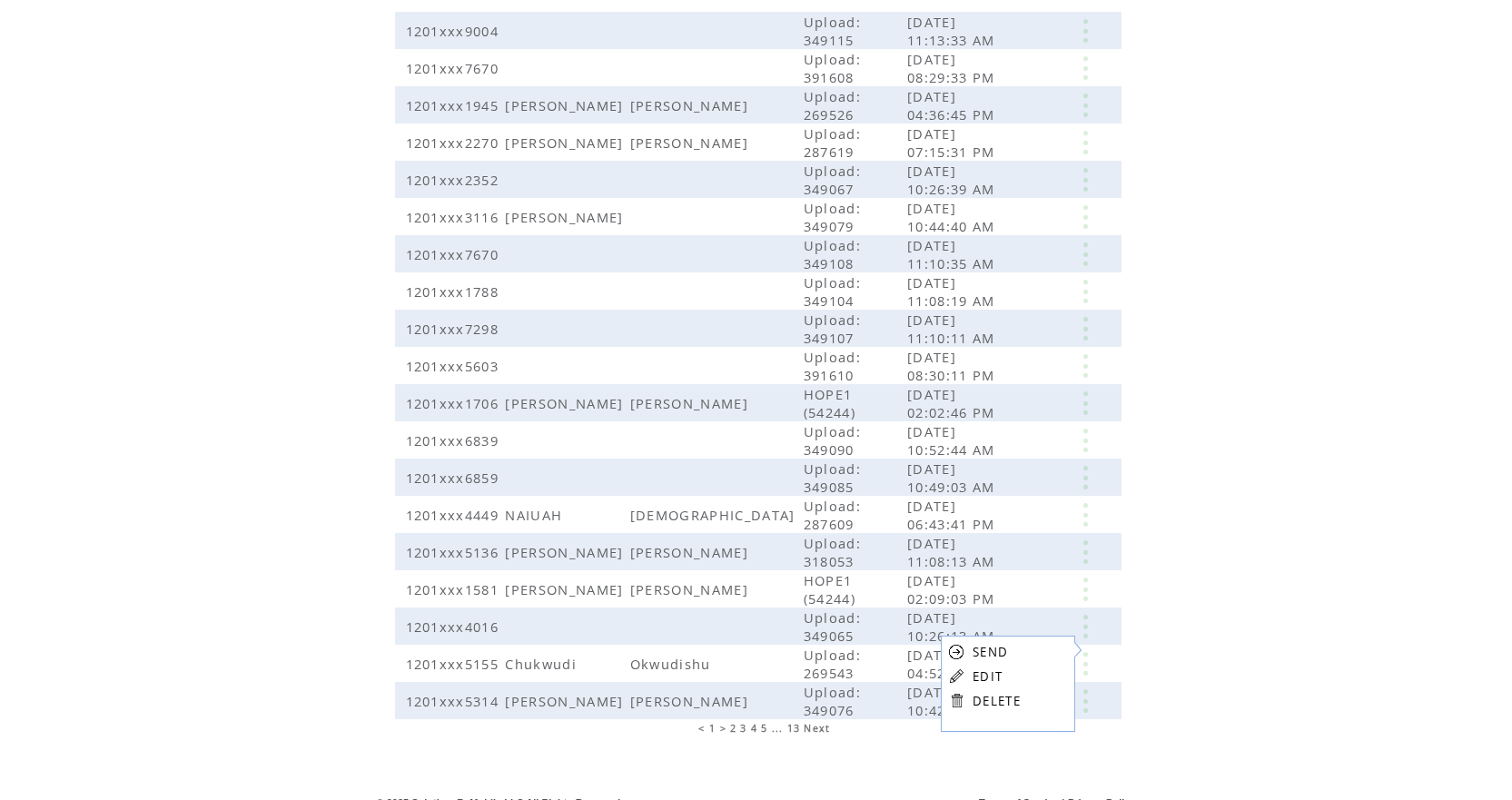
click at [989, 672] on link "EDIT" at bounding box center [987, 677] width 30 height 17
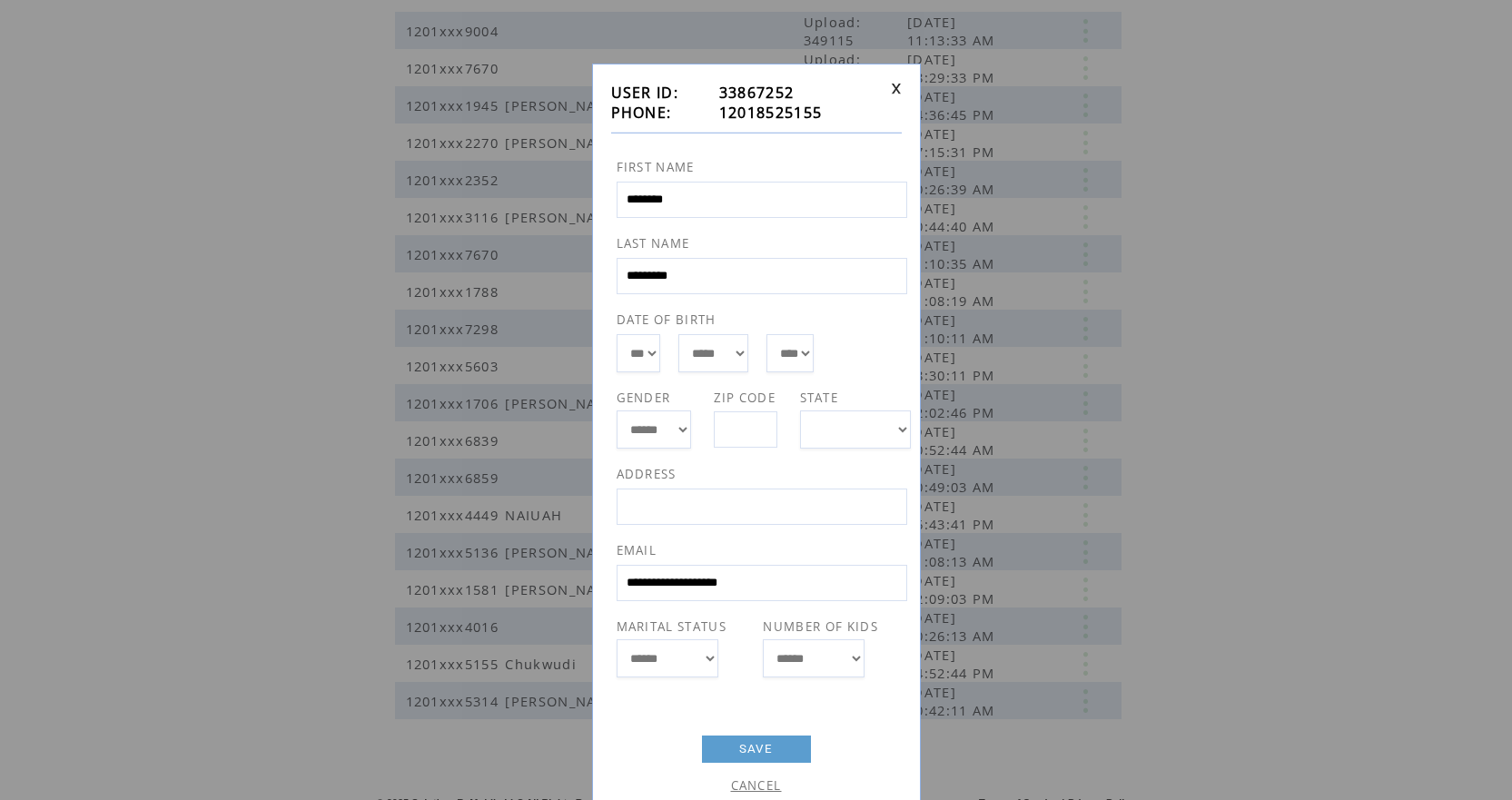
click at [766, 787] on link "CANCEL" at bounding box center [757, 785] width 51 height 17
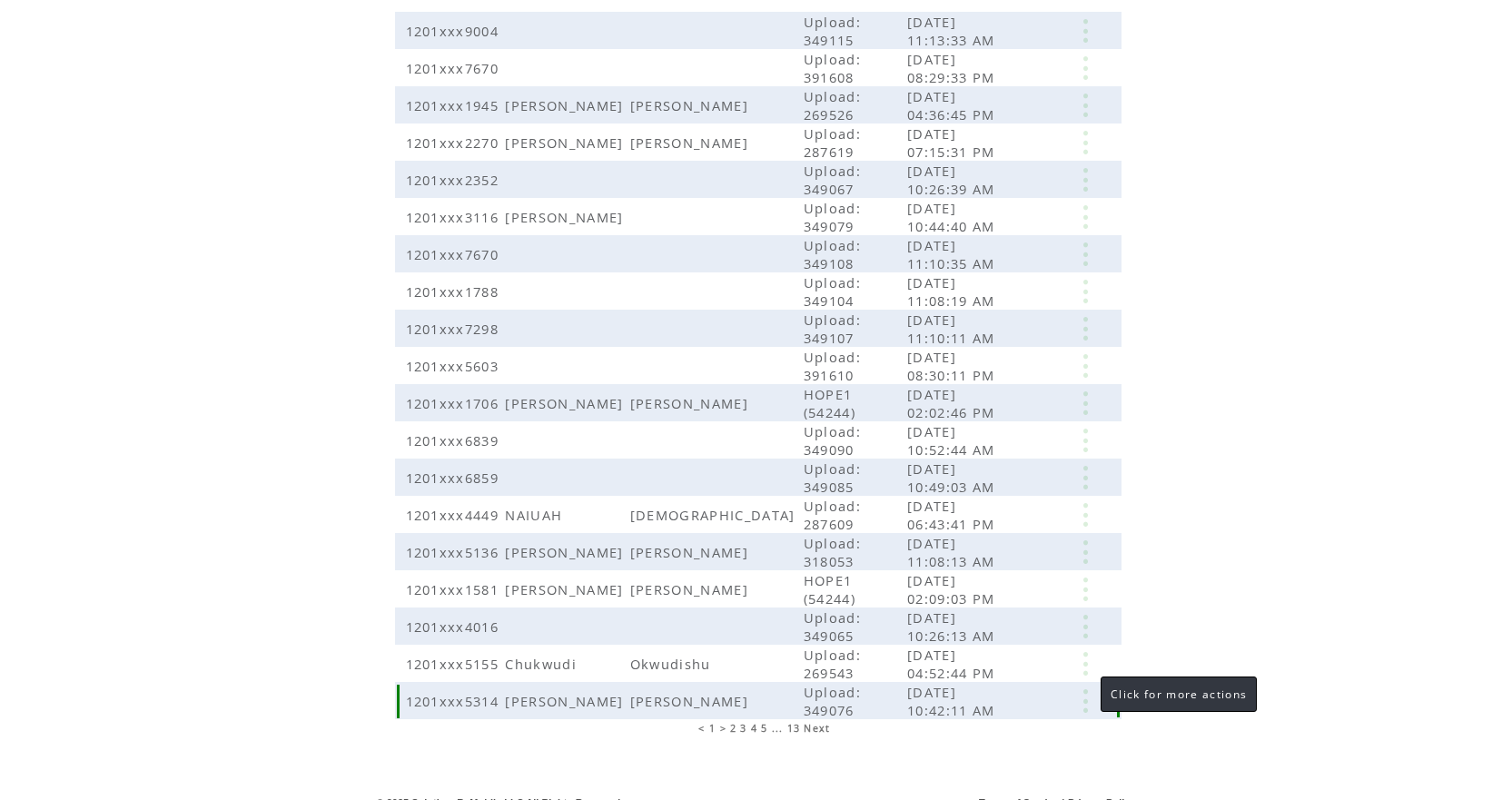
click at [1084, 689] on link at bounding box center [1086, 701] width 55 height 24
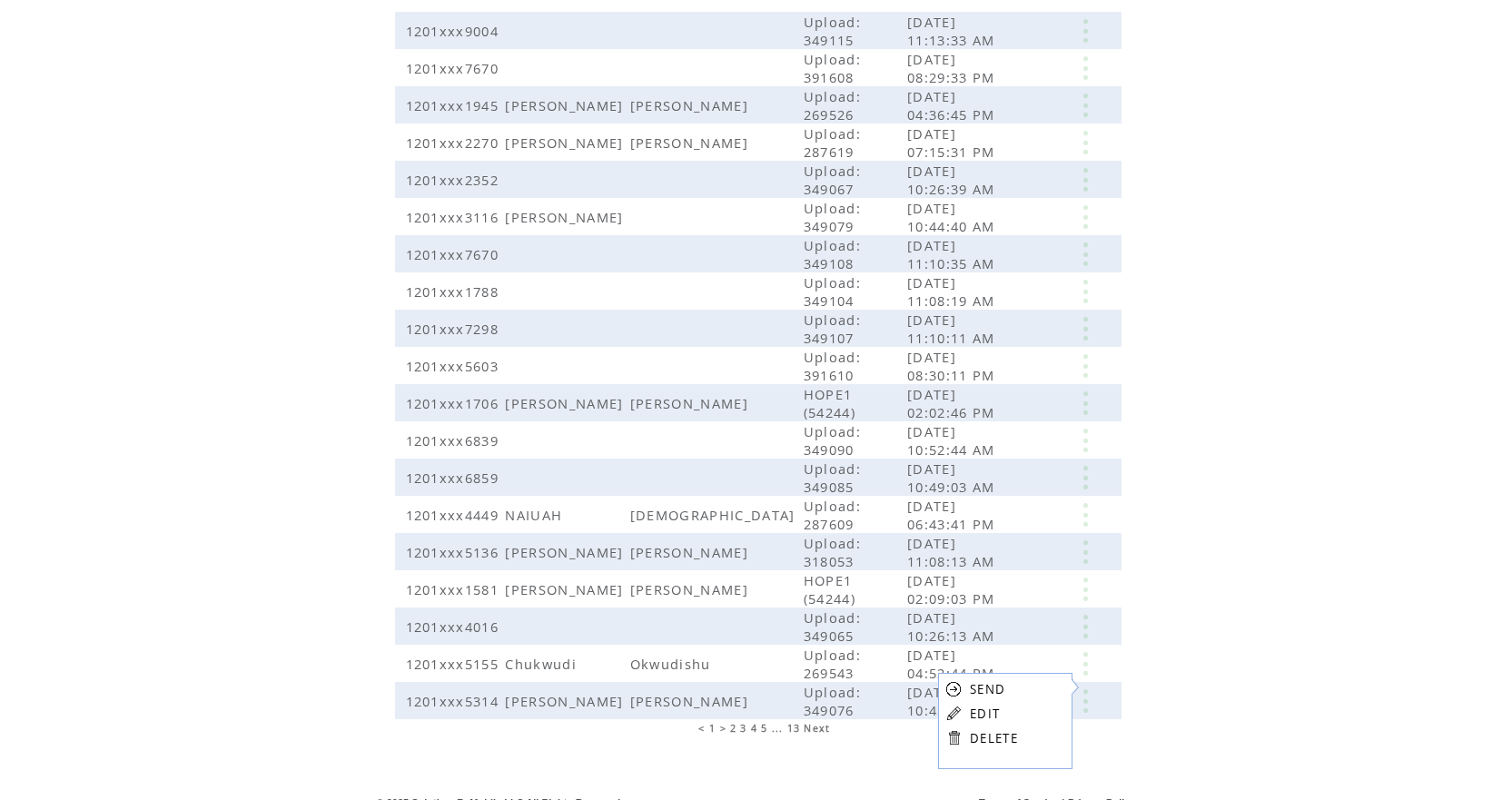
click at [986, 714] on link "EDIT" at bounding box center [985, 714] width 30 height 17
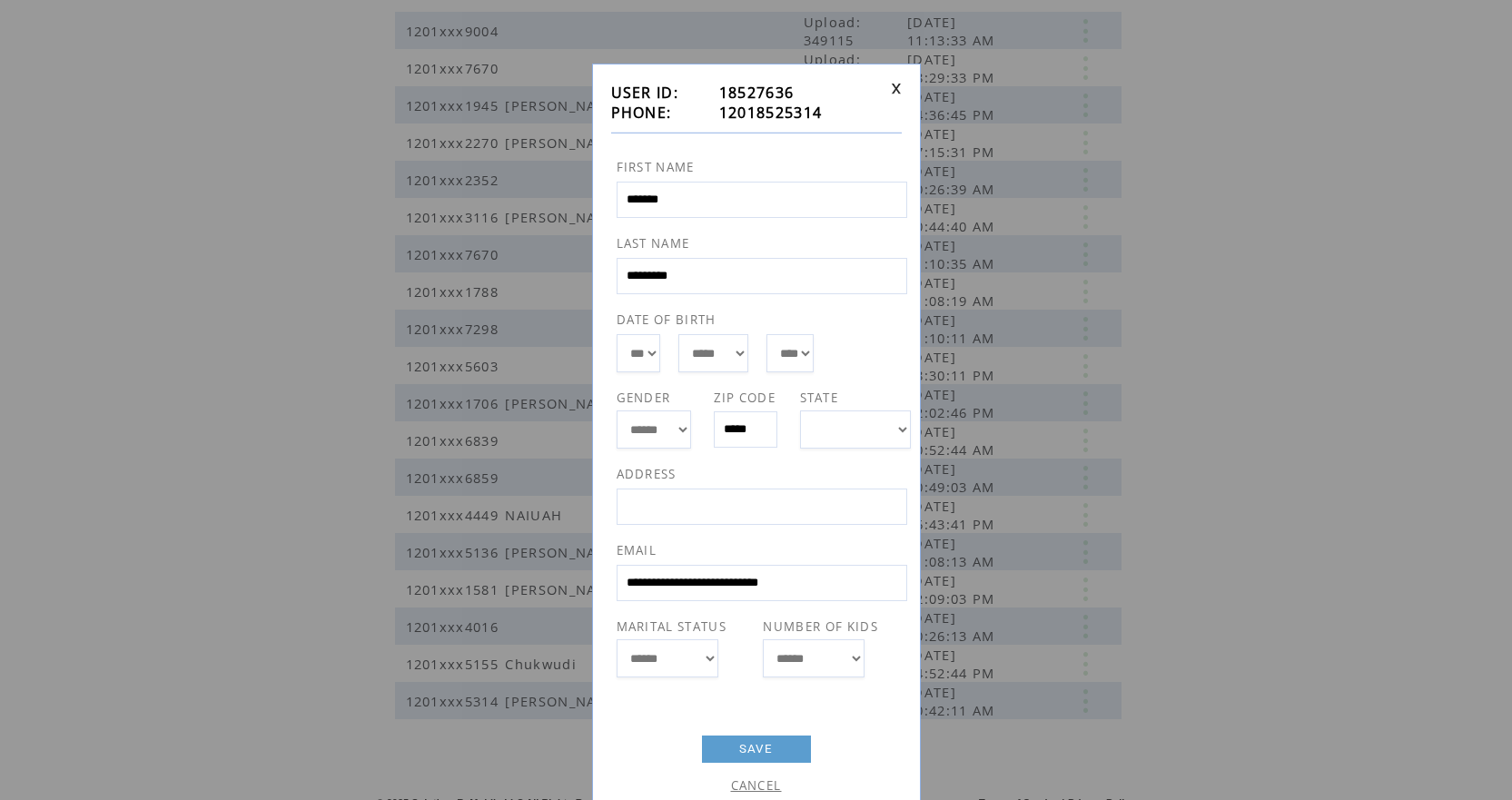
click at [745, 781] on link "CANCEL" at bounding box center [757, 785] width 51 height 17
